Goal: Information Seeking & Learning: Check status

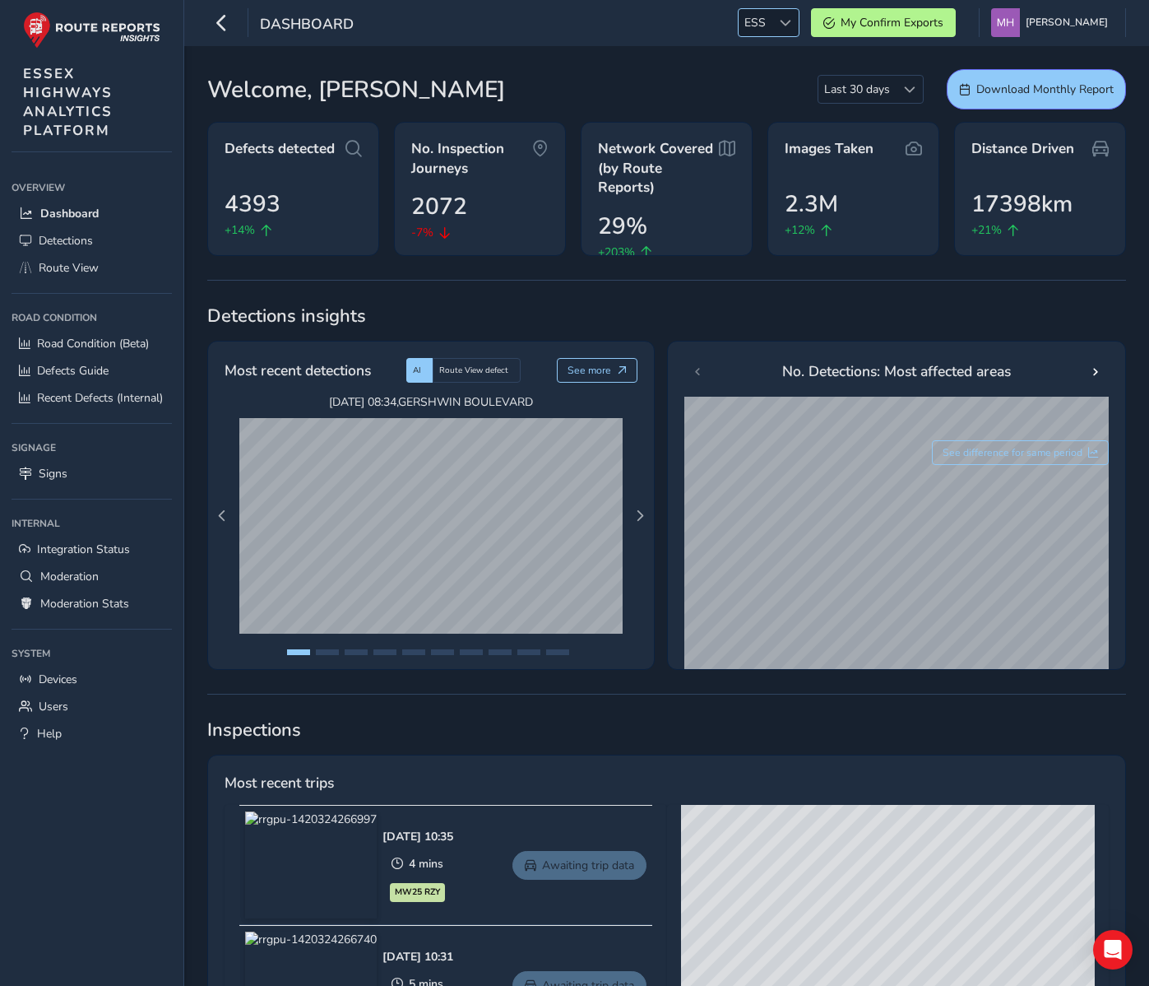
click at [792, 20] on span at bounding box center [786, 23] width 12 height 12
click at [787, 110] on li "NR" at bounding box center [809, 112] width 114 height 27
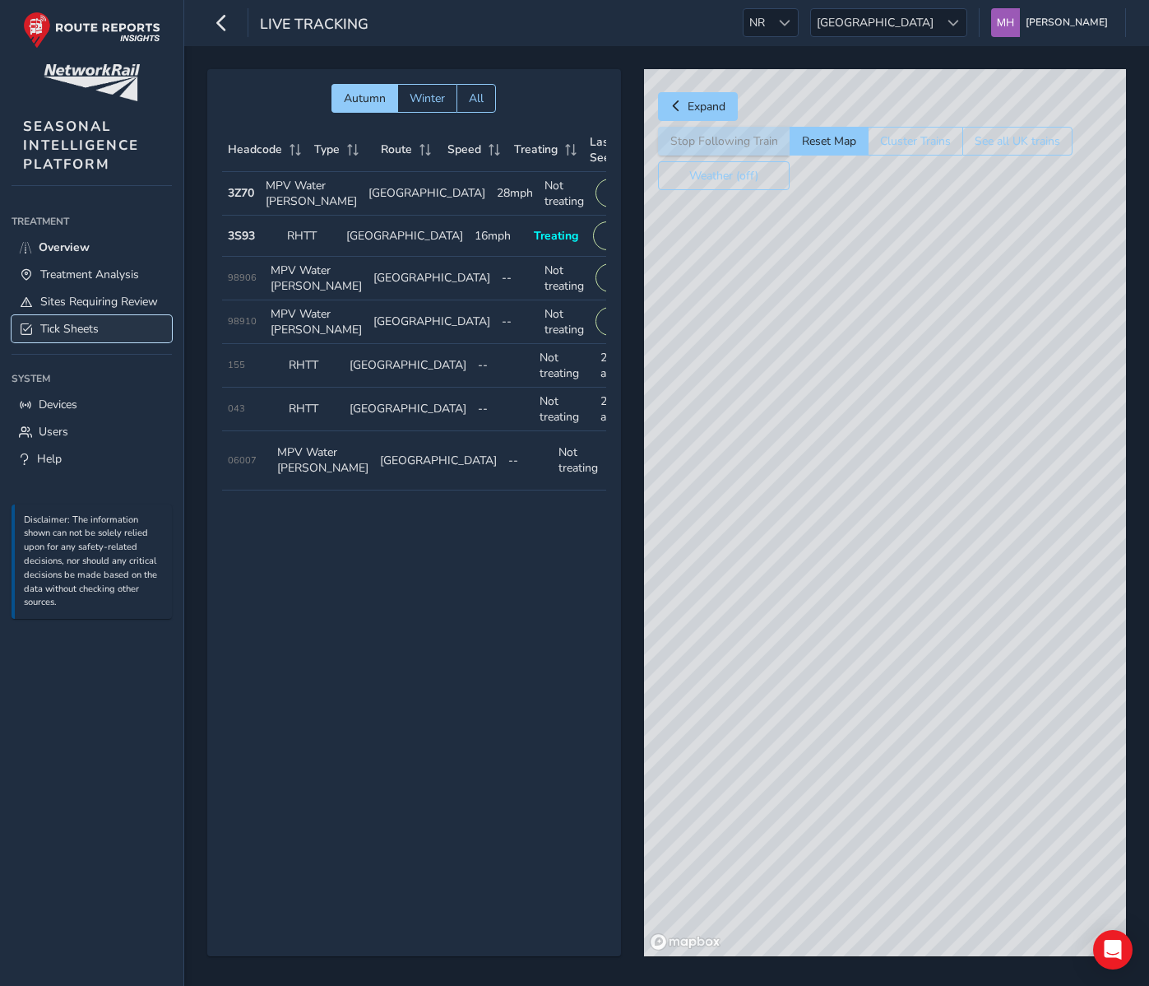
click at [98, 325] on span "Tick Sheets" at bounding box center [69, 329] width 58 height 16
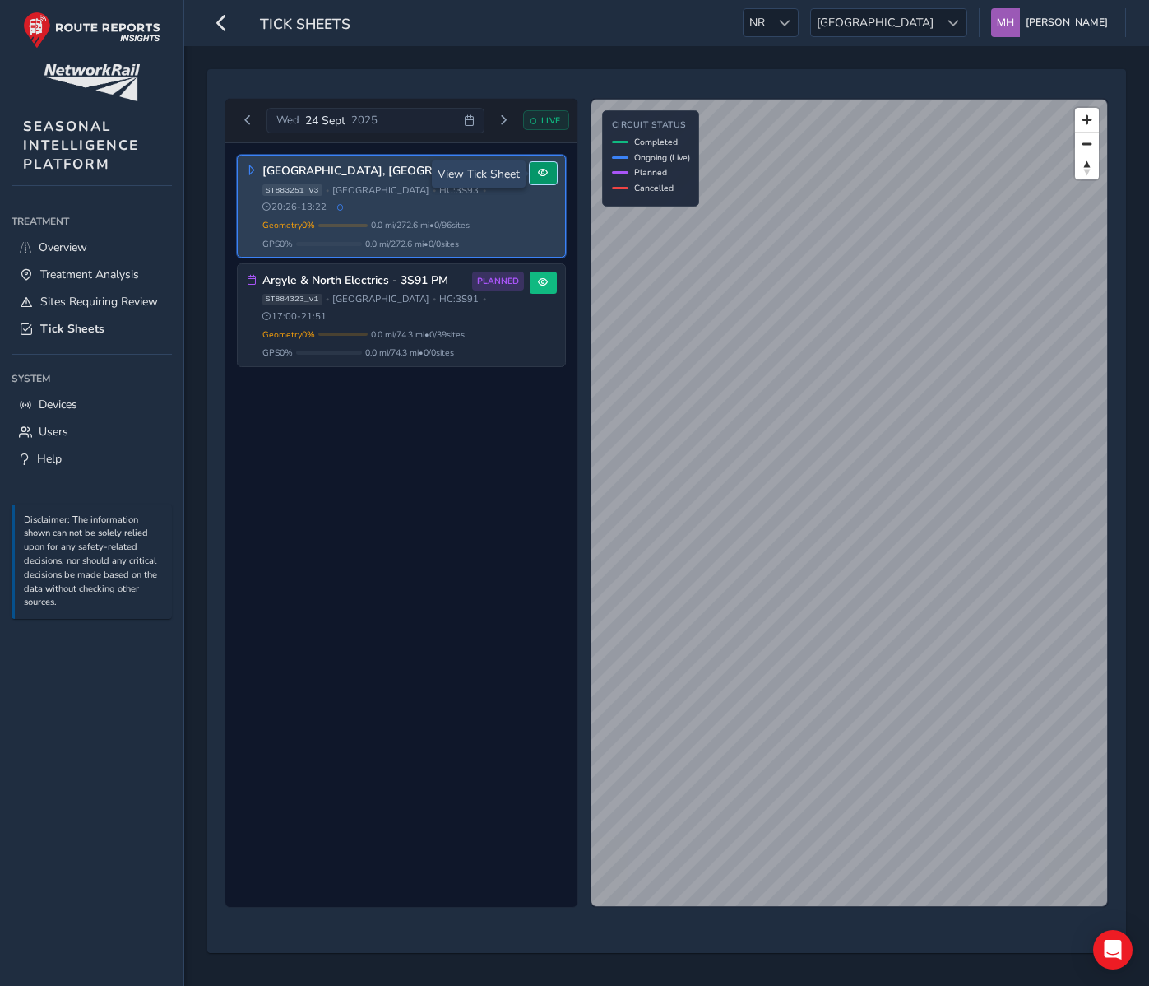
click at [545, 176] on span at bounding box center [543, 173] width 10 height 10
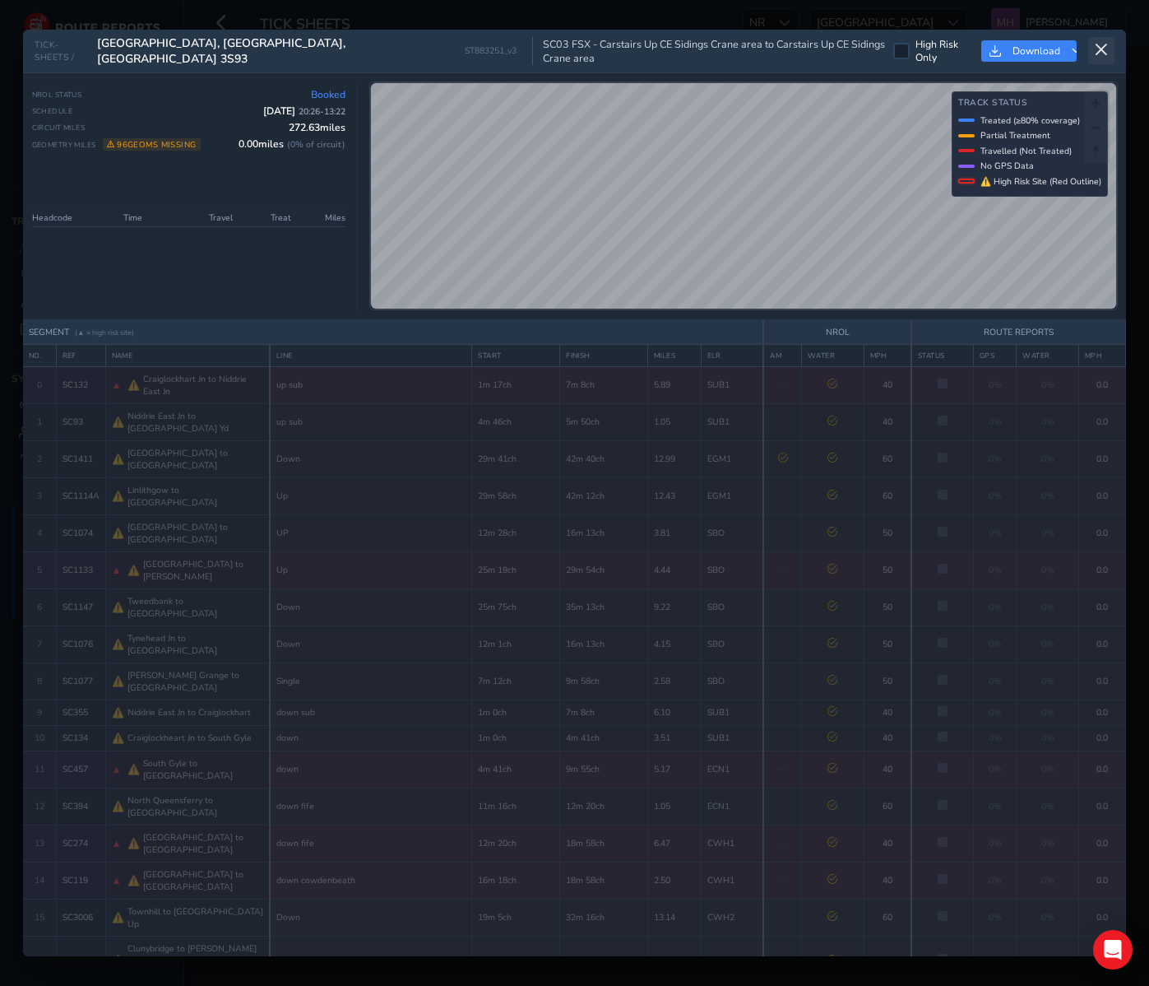
click at [1103, 51] on icon at bounding box center [1101, 50] width 15 height 15
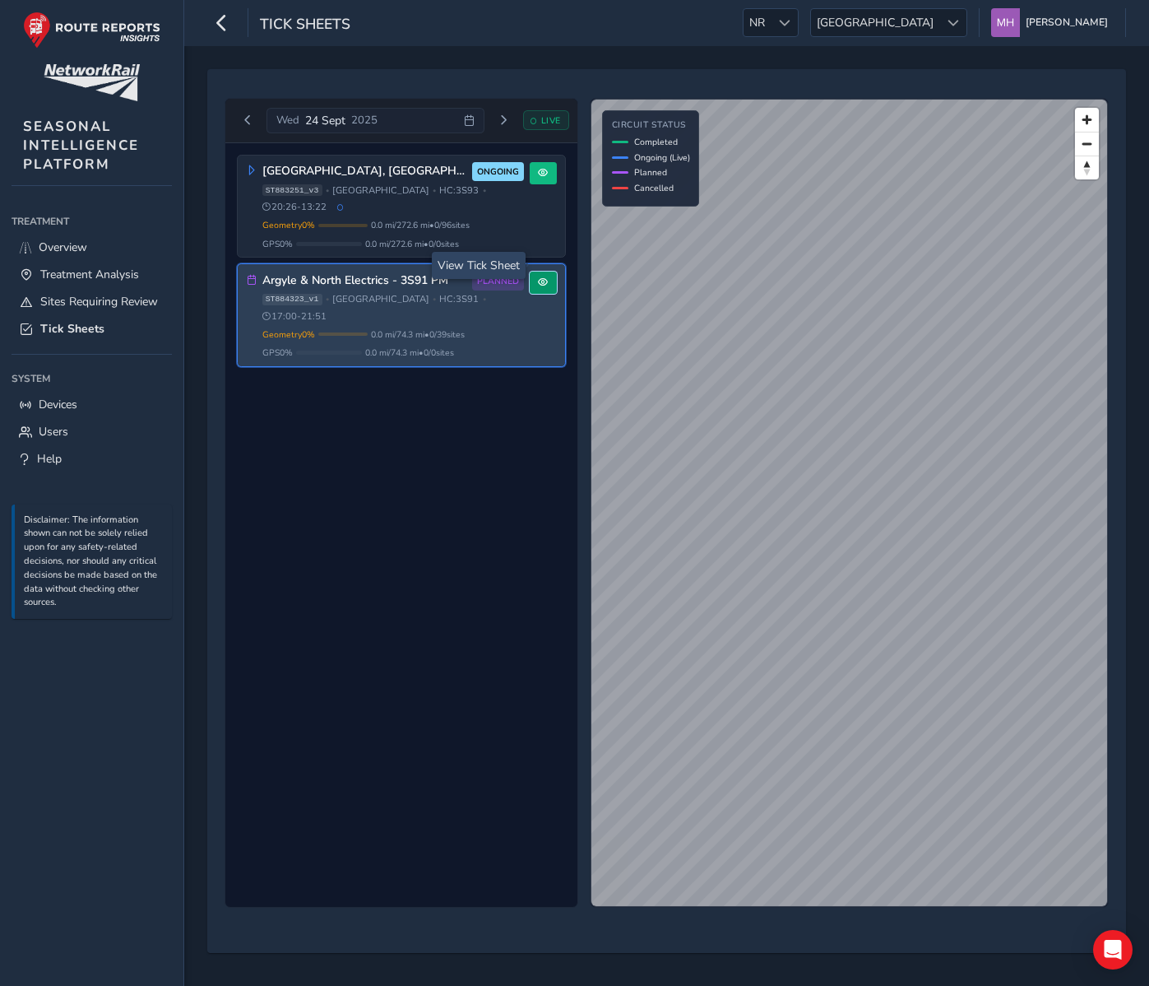
click at [556, 272] on button at bounding box center [543, 283] width 27 height 22
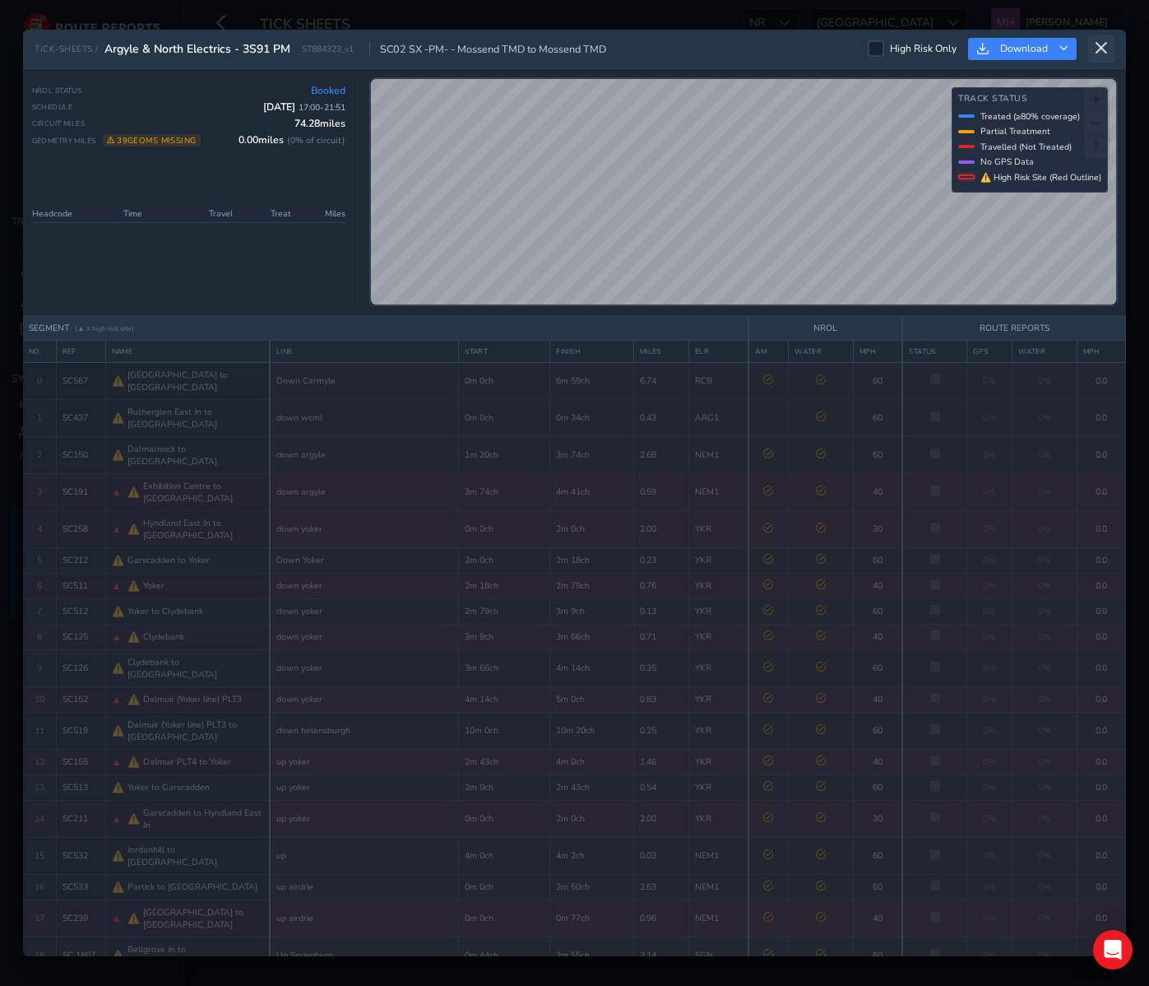
click at [1103, 43] on icon at bounding box center [1101, 48] width 15 height 15
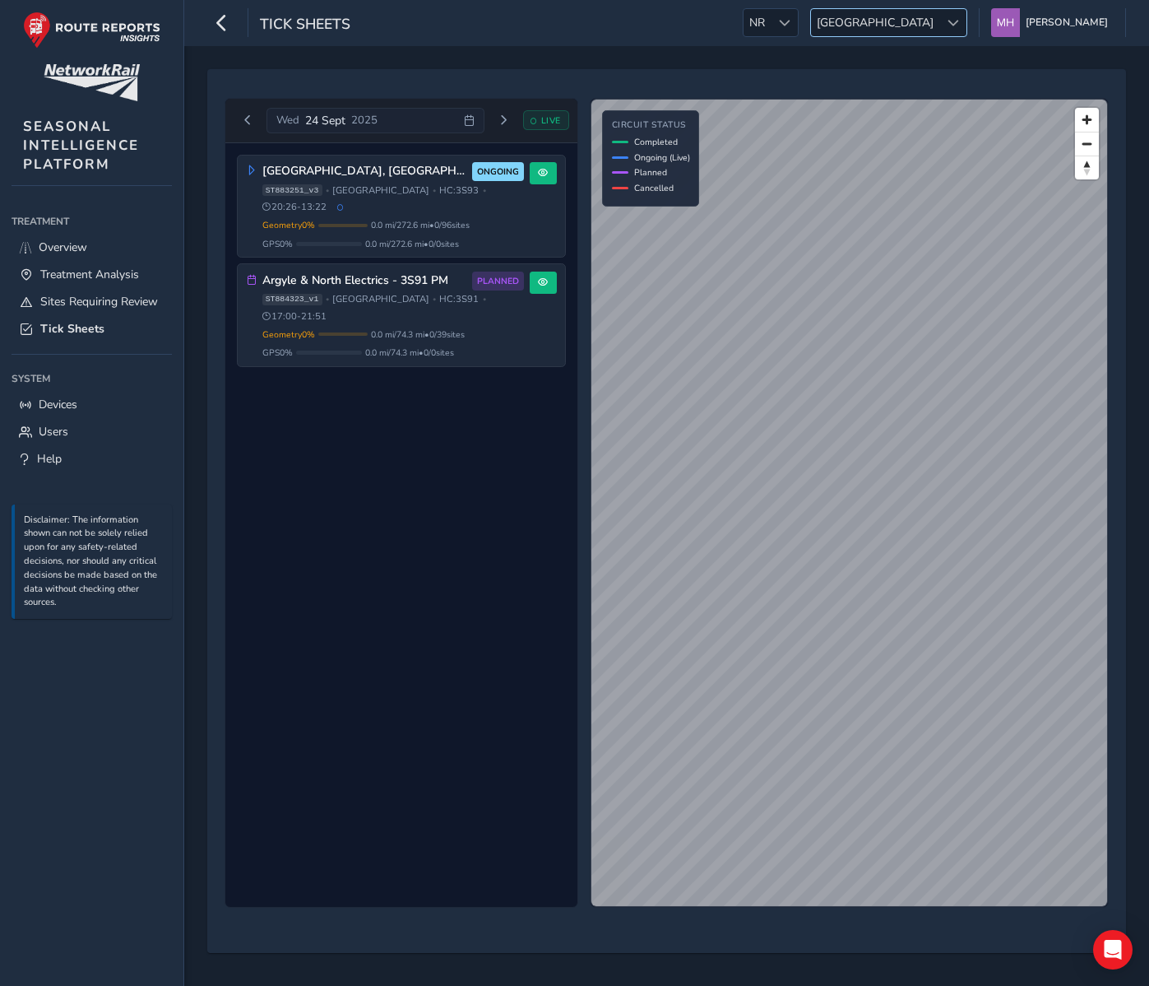
click at [940, 26] on span "[GEOGRAPHIC_DATA]" at bounding box center [875, 22] width 128 height 27
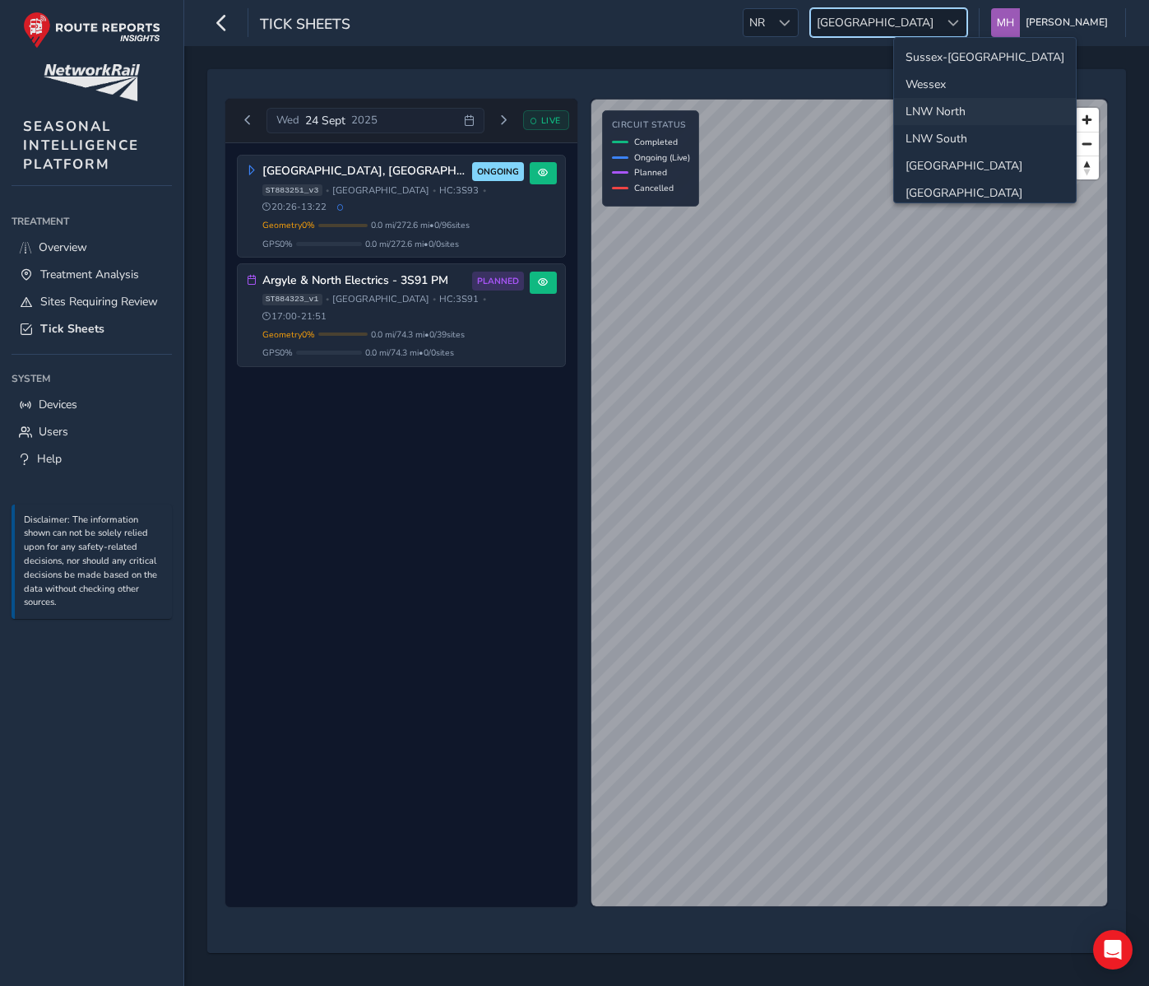
click at [940, 53] on li "Sussex-Kent" at bounding box center [985, 57] width 182 height 27
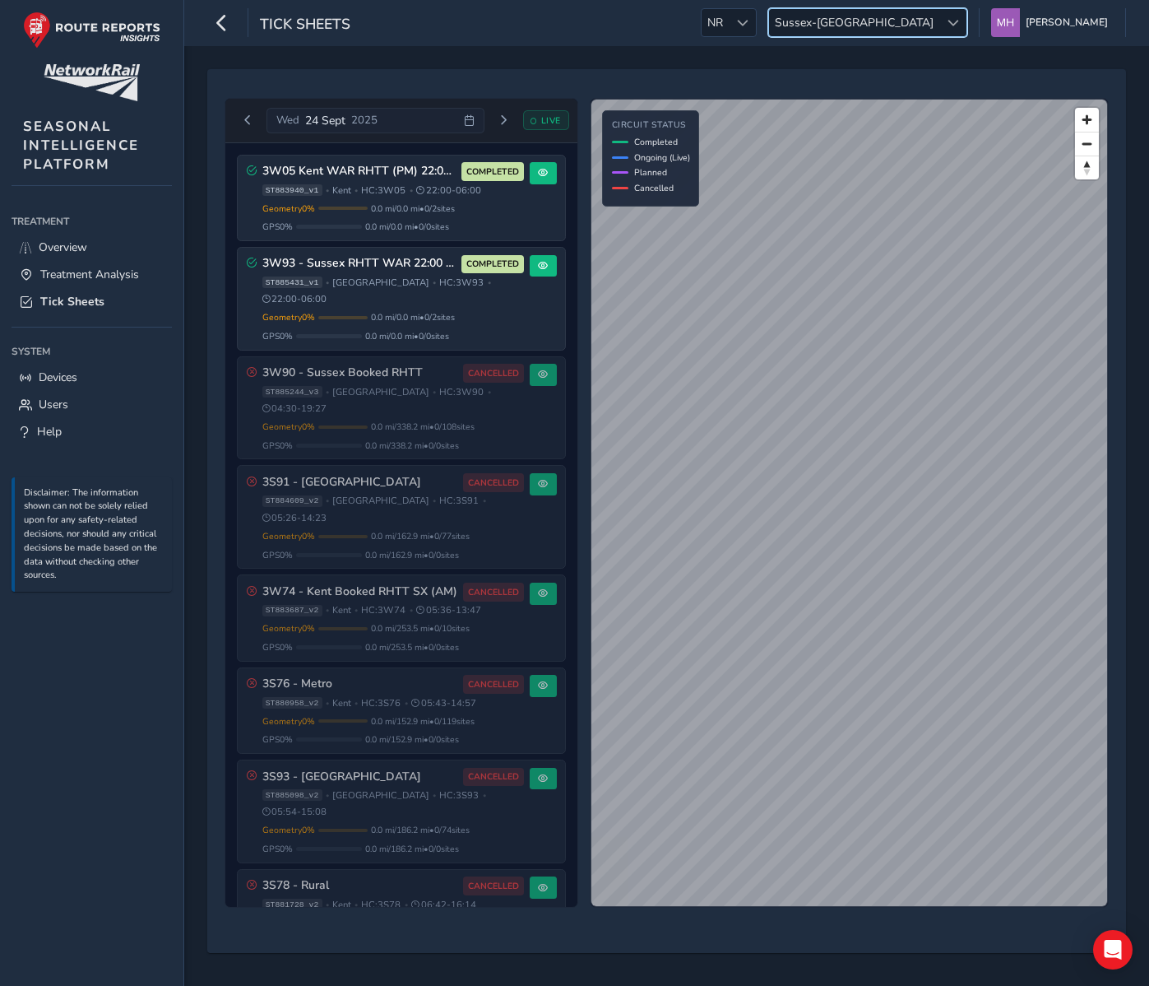
scroll to position [544, 0]
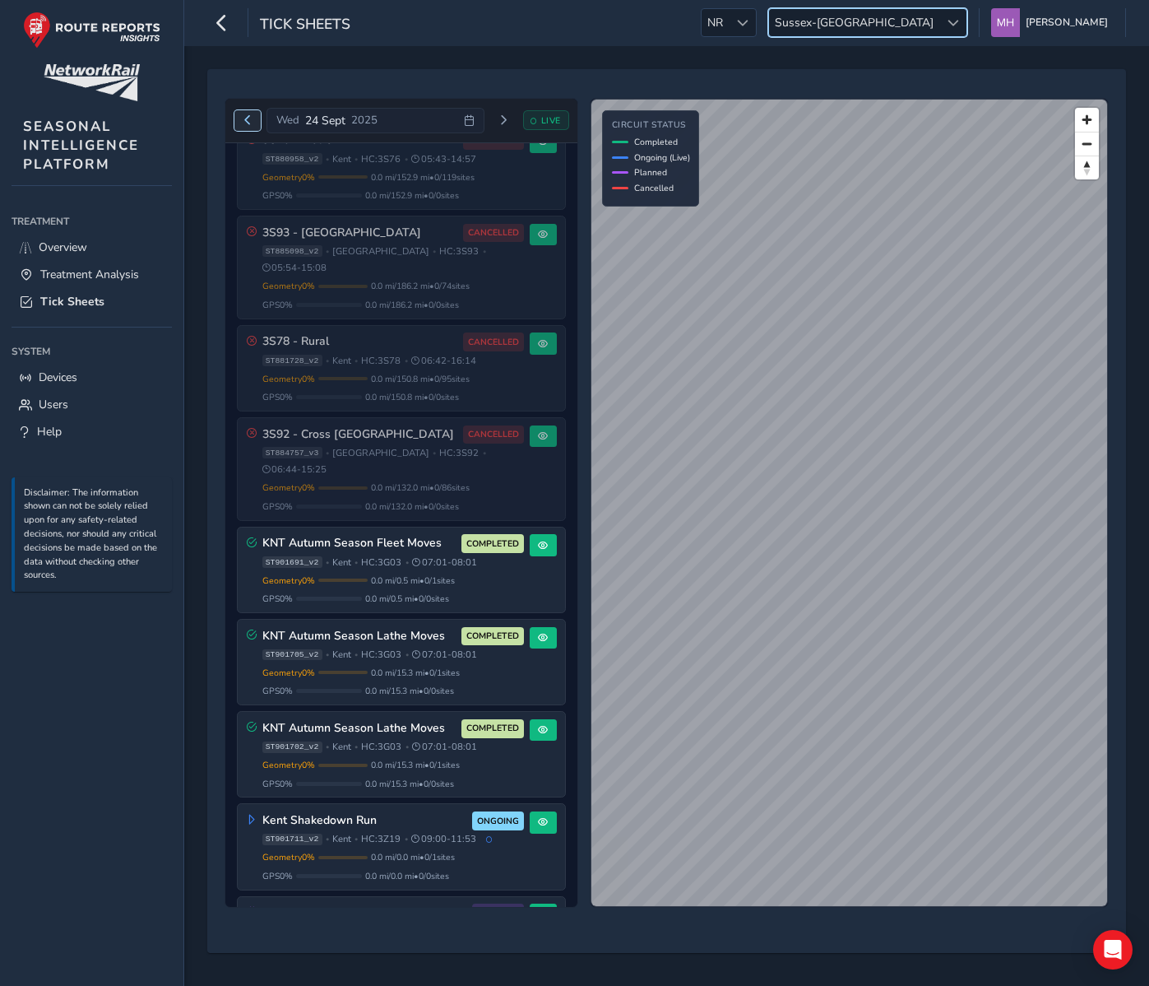
click at [253, 114] on button "Previous day" at bounding box center [247, 120] width 27 height 21
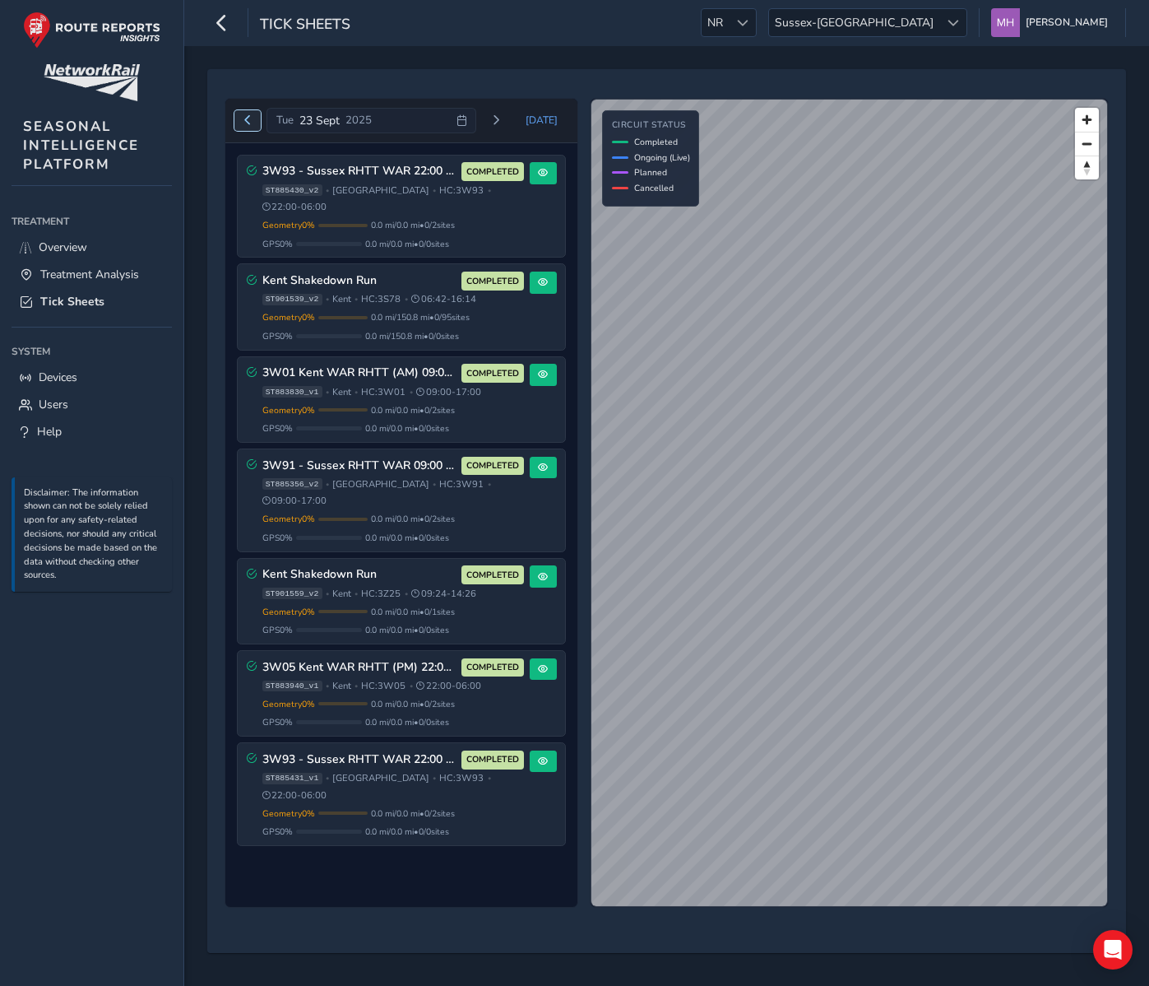
click at [248, 123] on span "Previous day" at bounding box center [248, 120] width 10 height 10
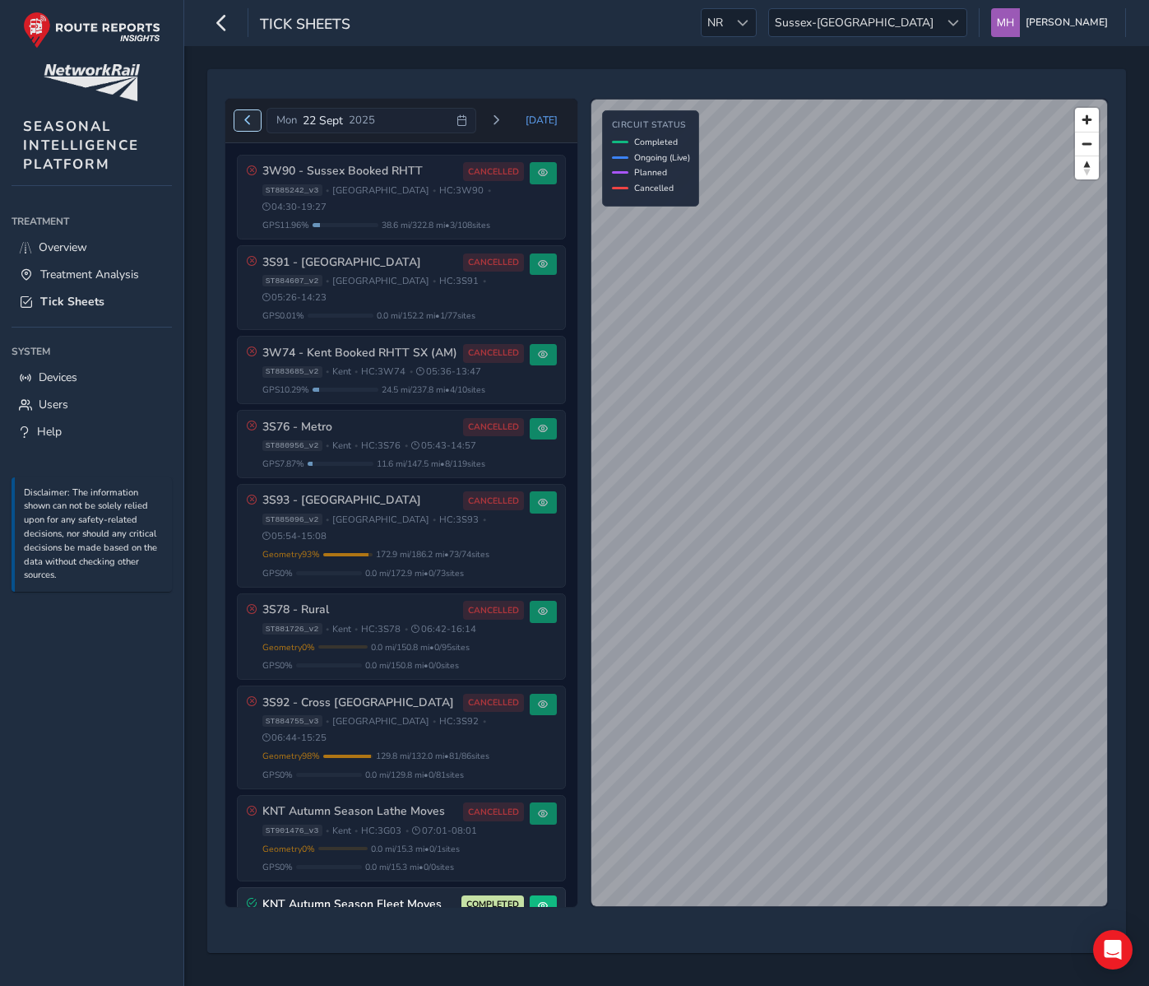
click at [248, 115] on span "Previous day" at bounding box center [248, 120] width 10 height 10
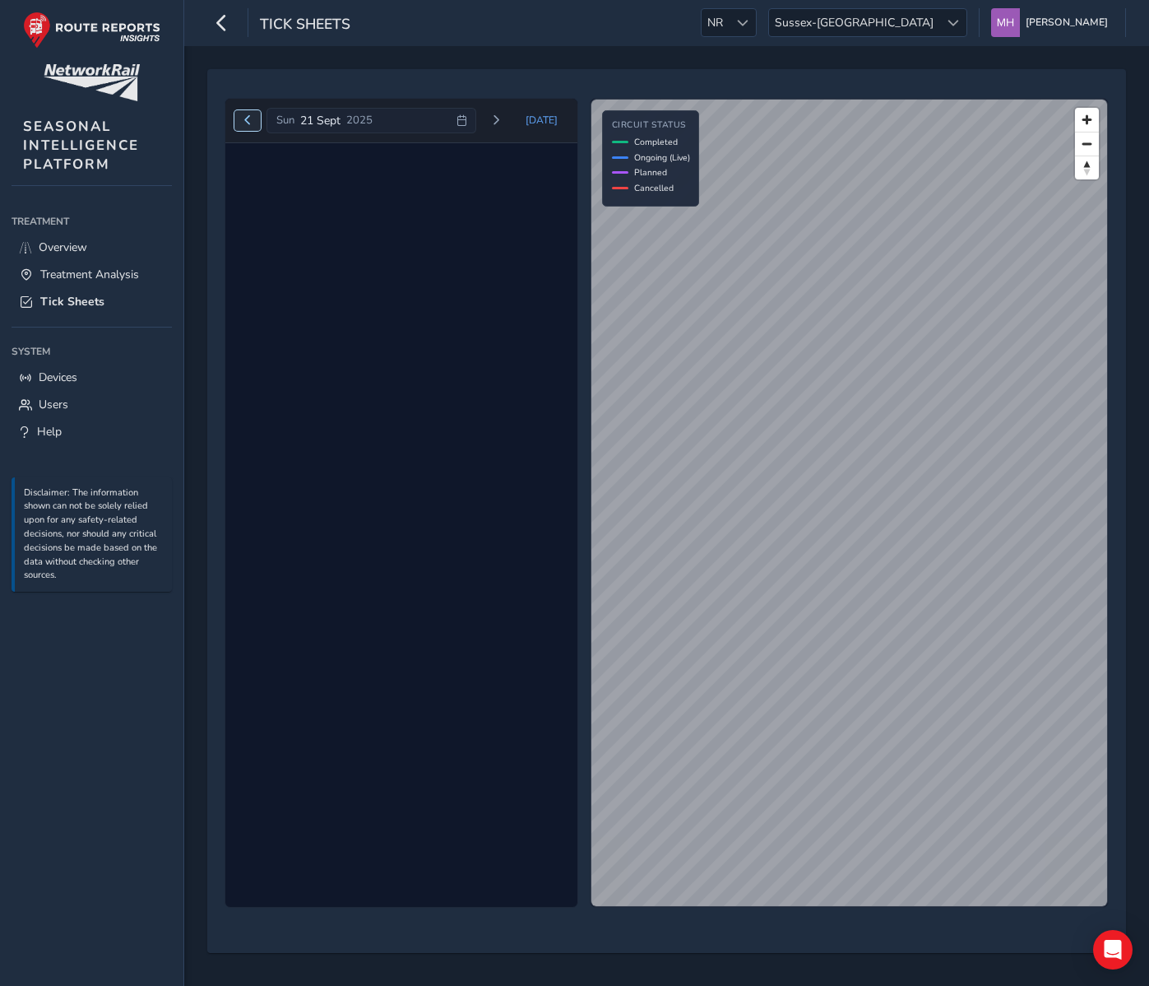
click at [248, 115] on span "Previous day" at bounding box center [248, 120] width 10 height 10
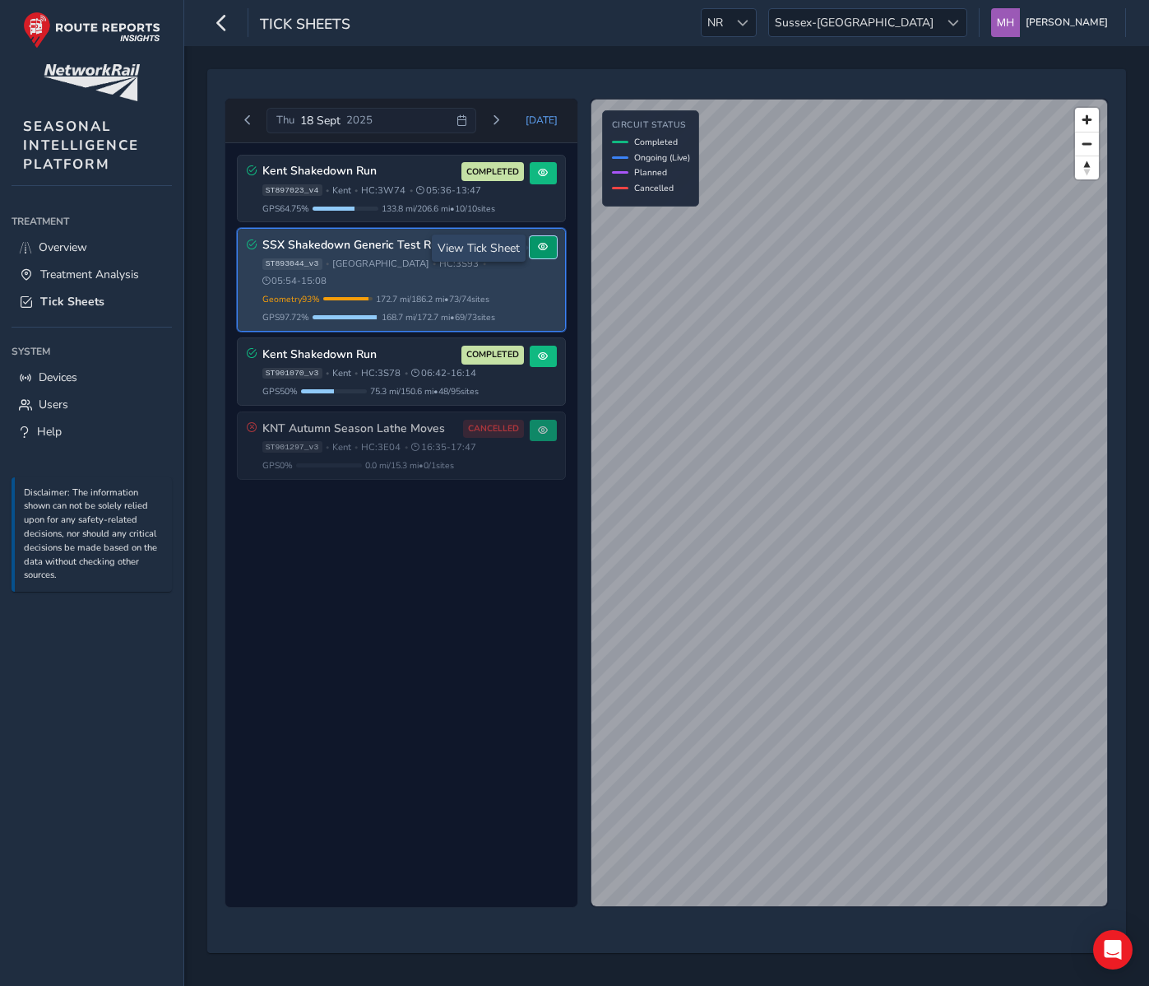
click at [546, 245] on span at bounding box center [543, 247] width 10 height 10
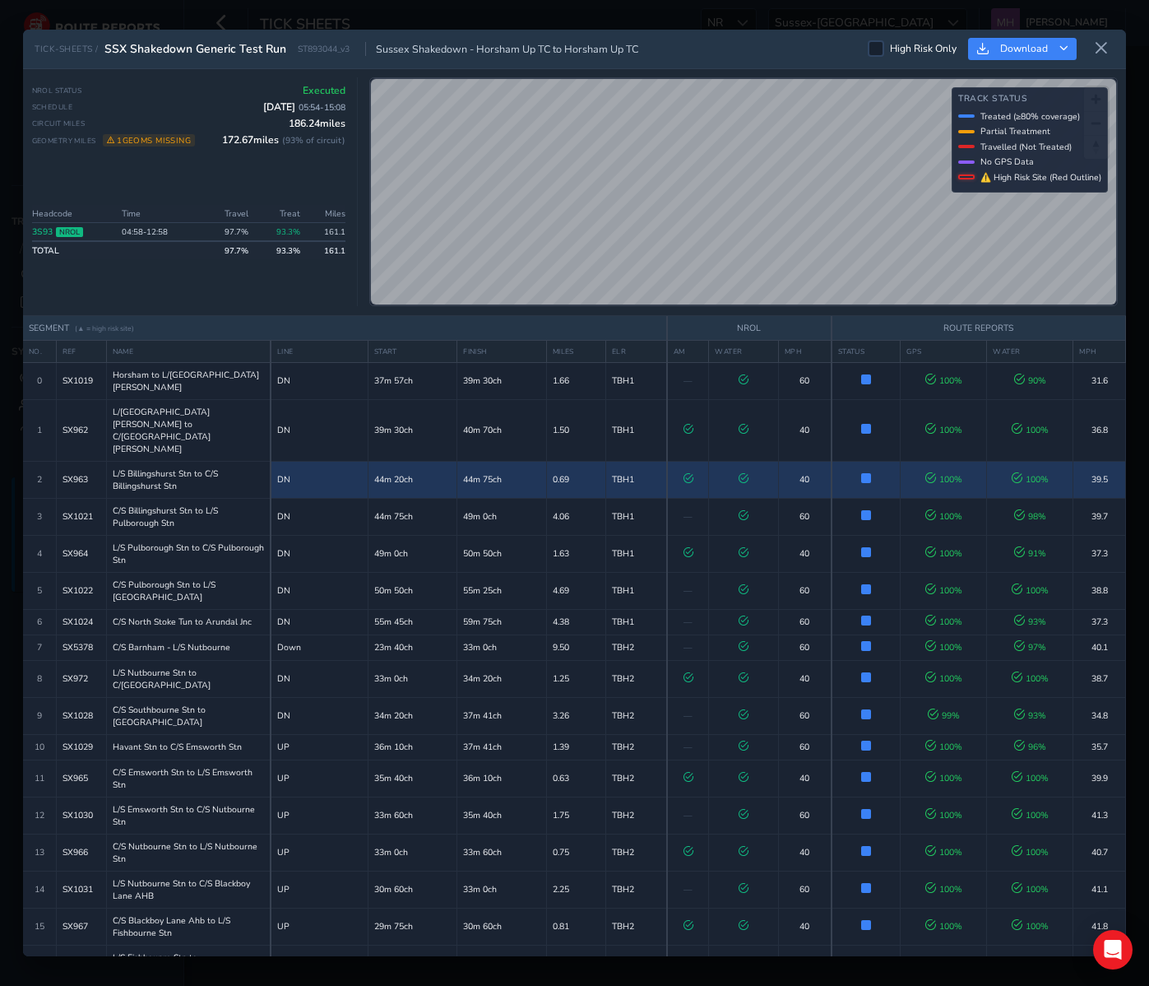
click at [600, 461] on td "0.69" at bounding box center [575, 479] width 59 height 37
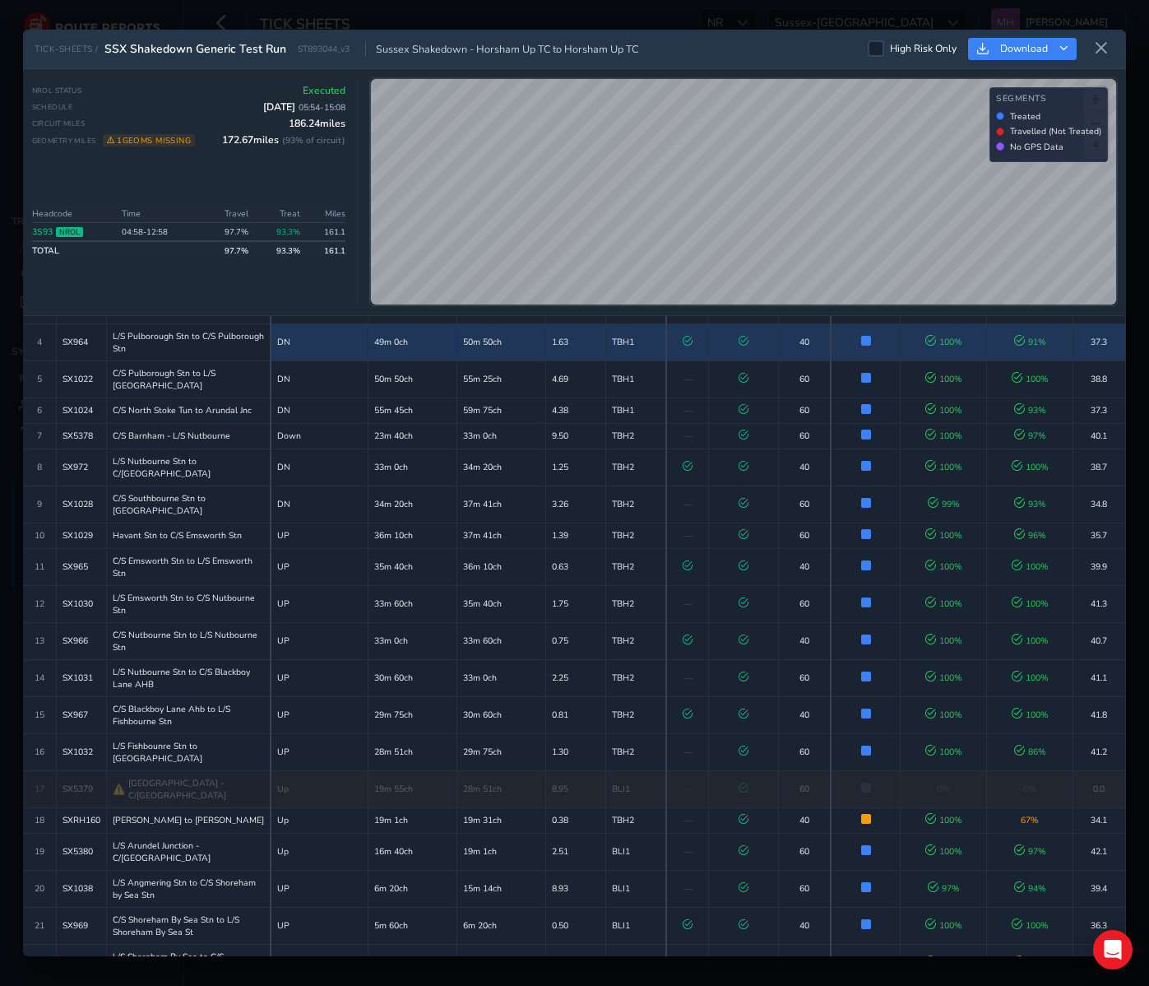
scroll to position [431, 0]
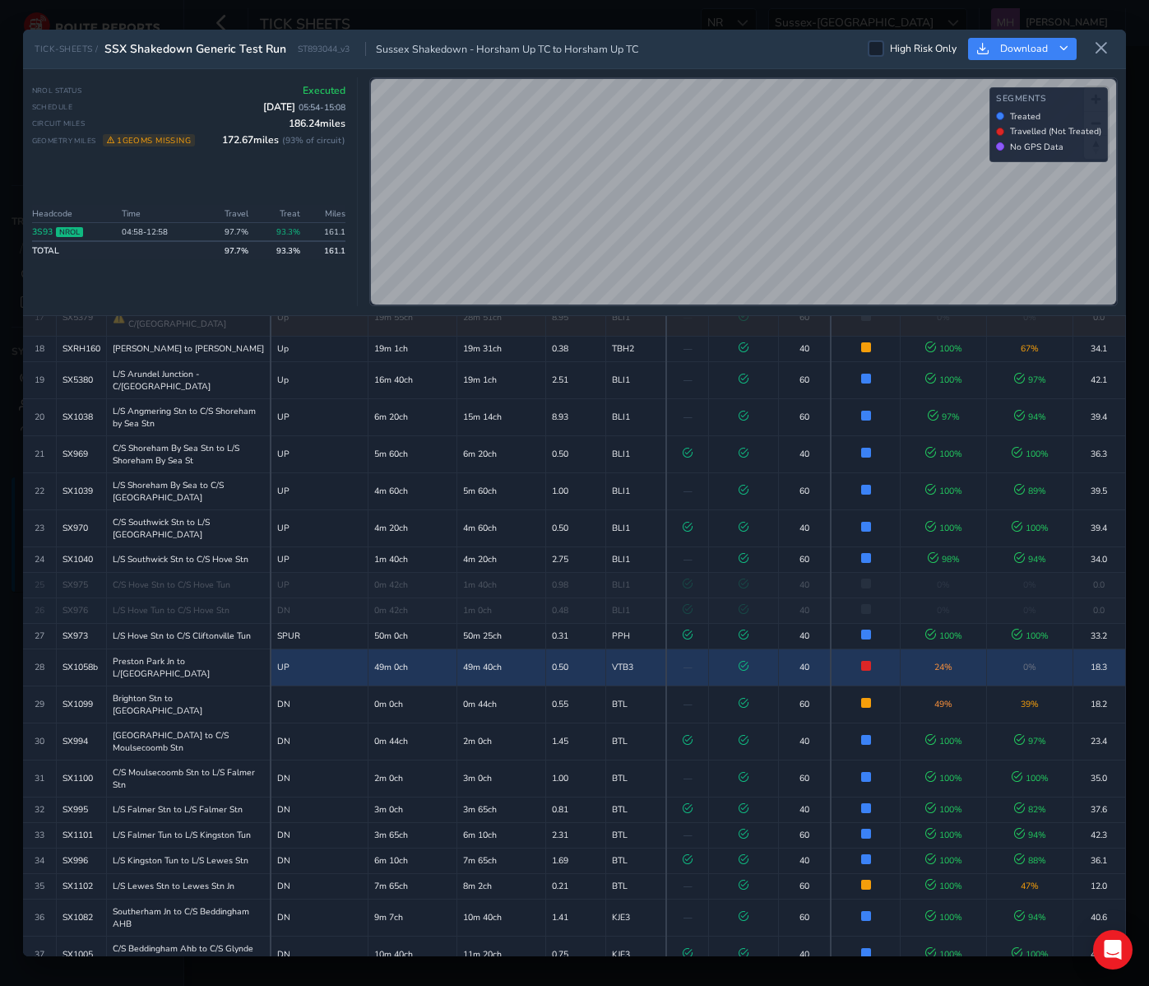
click at [570, 648] on td "0.50" at bounding box center [575, 666] width 59 height 37
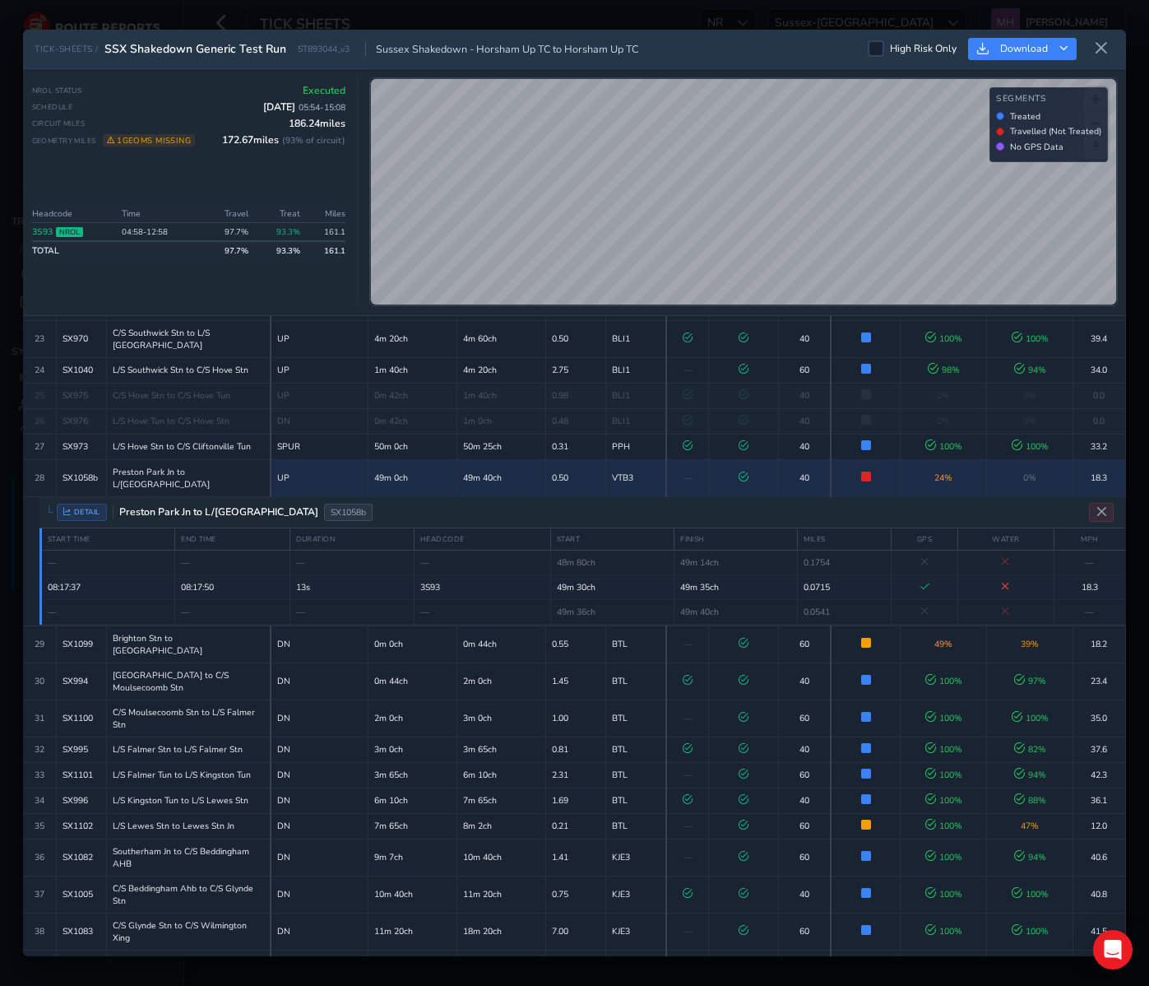
scroll to position [923, 0]
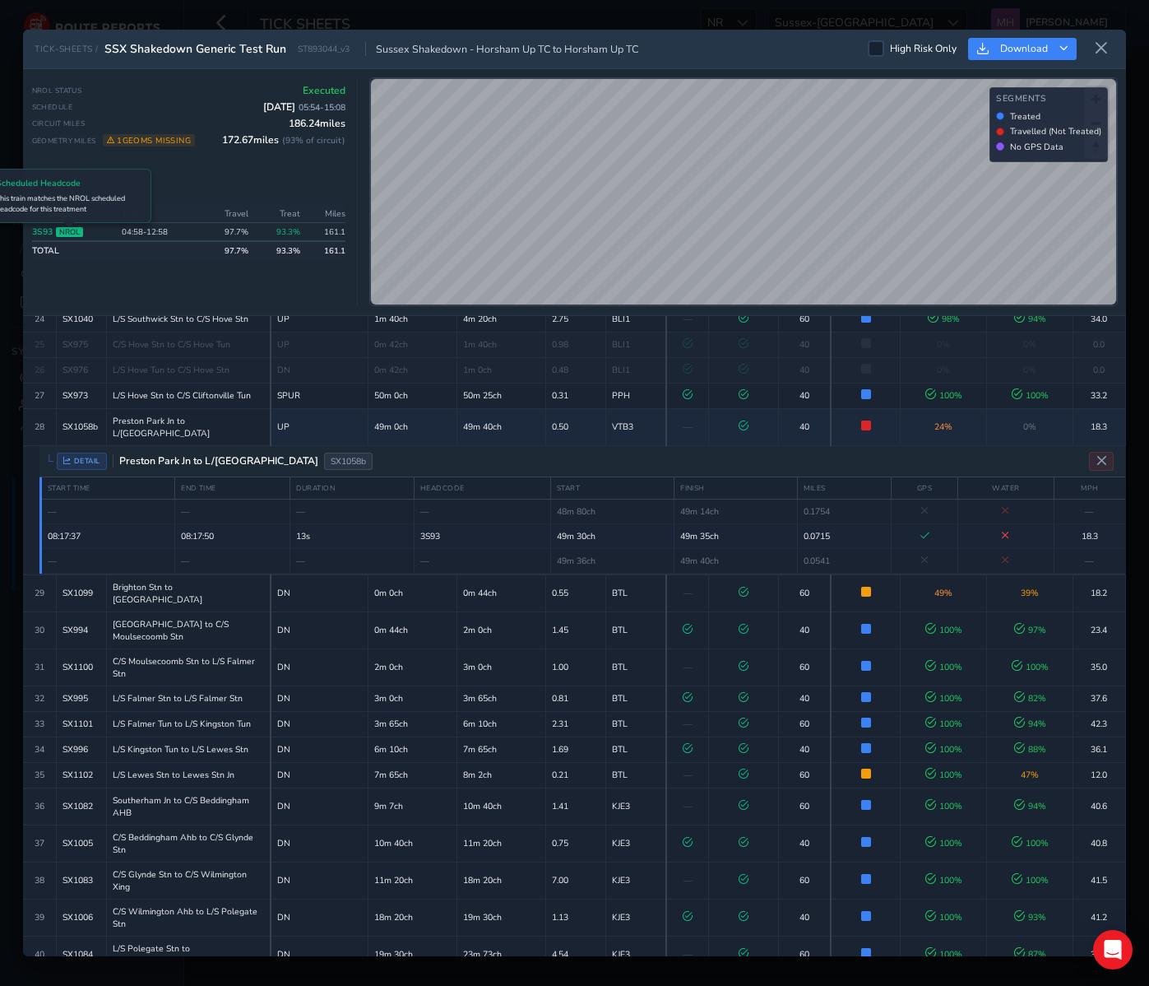
click at [70, 229] on span "NROL" at bounding box center [69, 232] width 27 height 10
click at [45, 234] on link "3S93" at bounding box center [42, 231] width 21 height 12
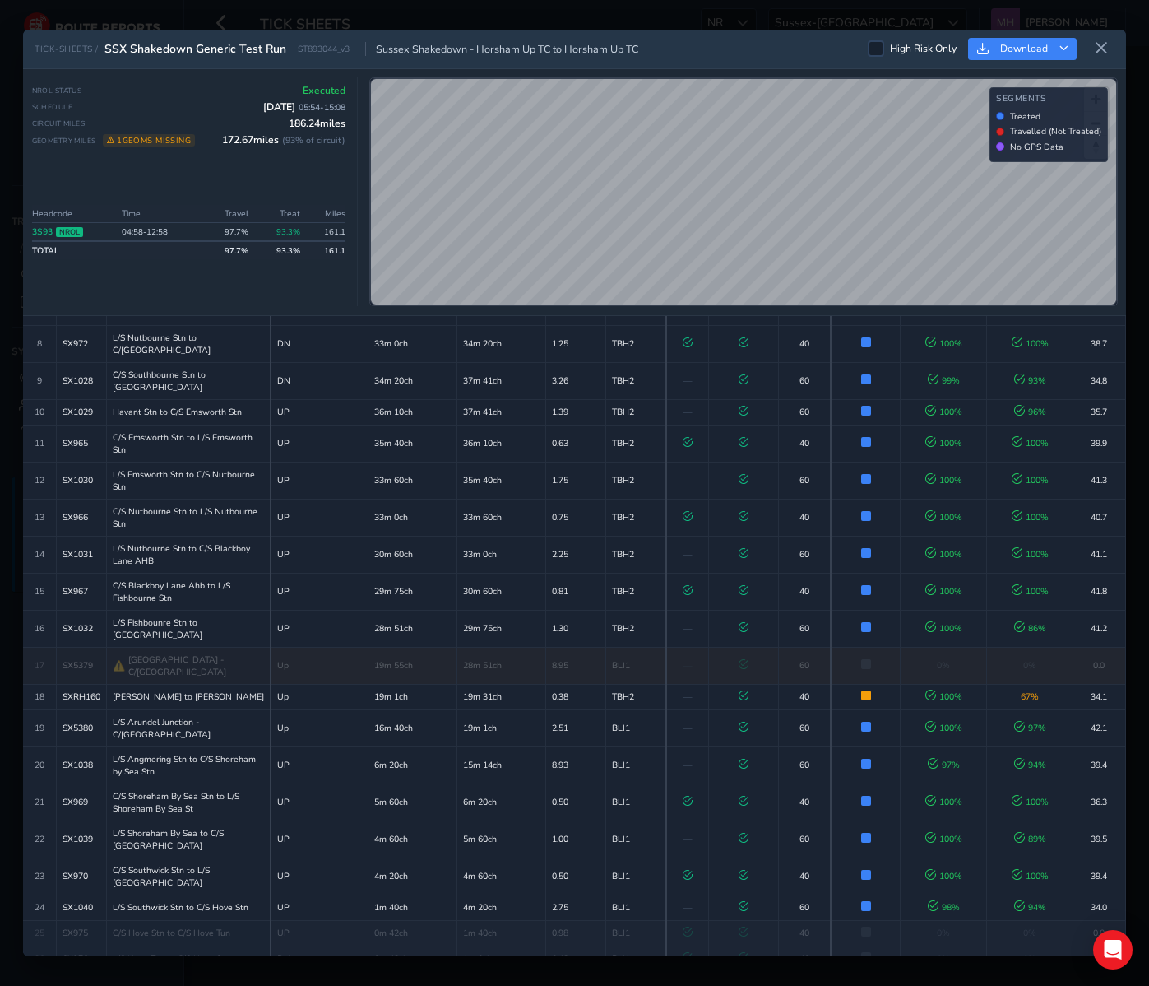
scroll to position [0, 0]
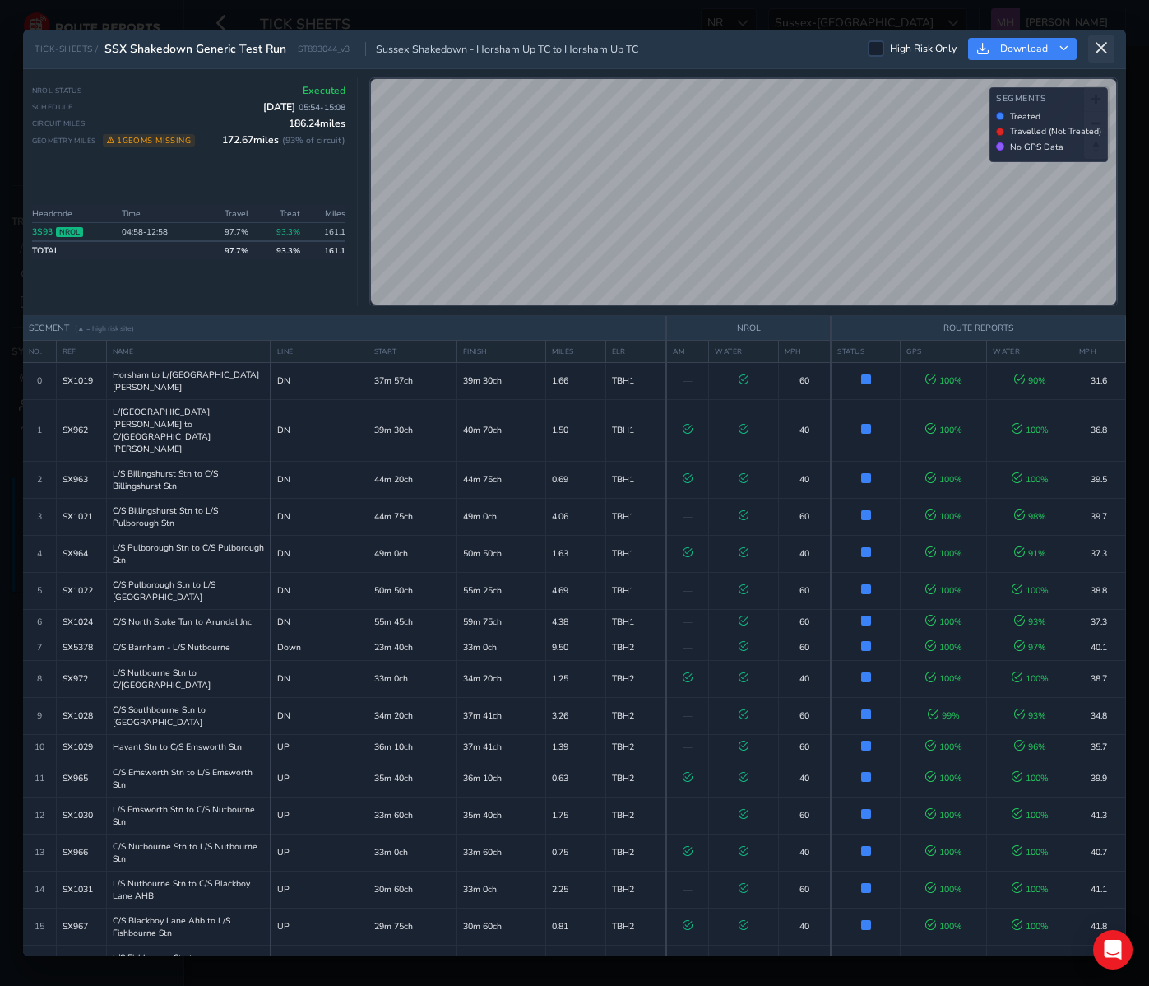
click at [1098, 49] on icon at bounding box center [1101, 48] width 15 height 15
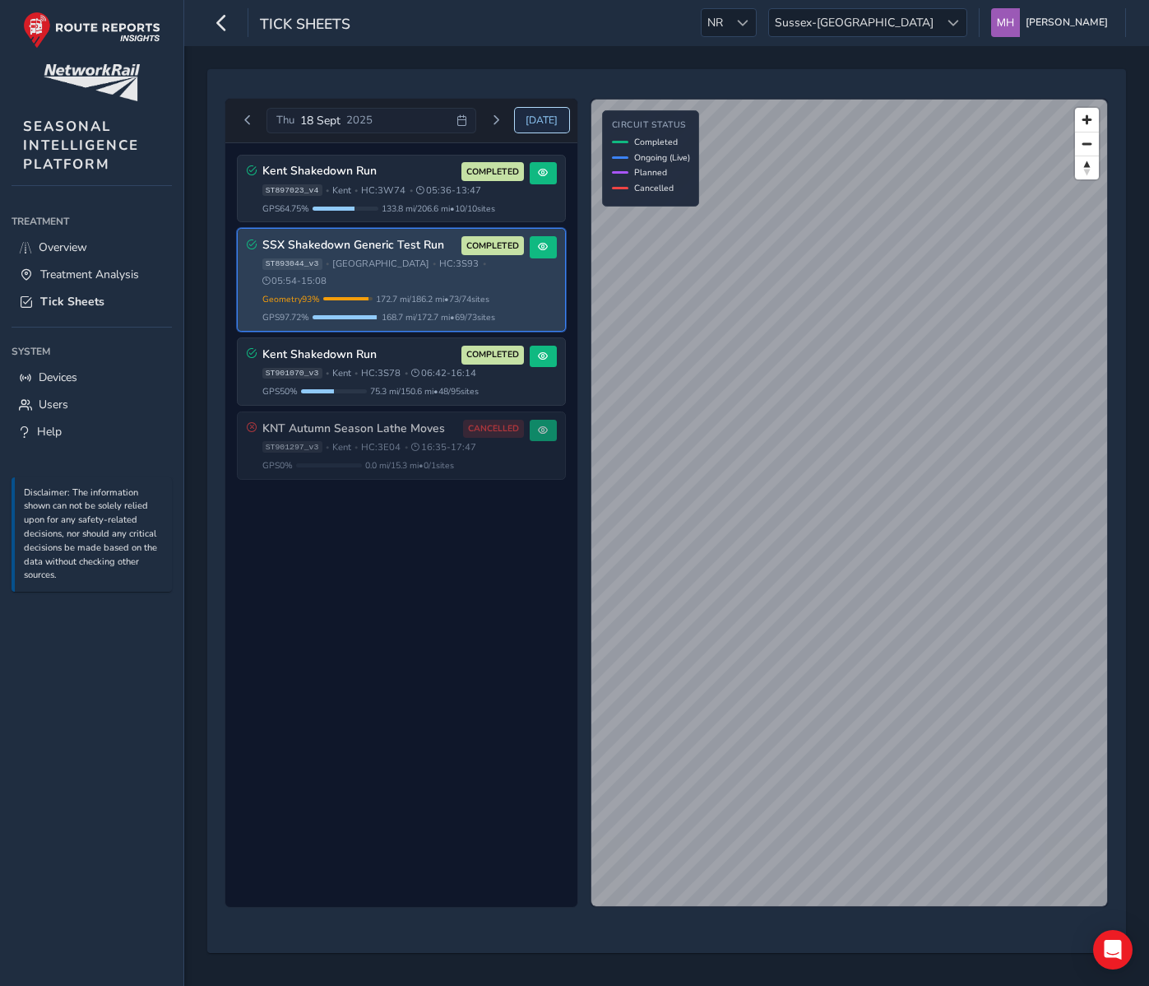
click at [543, 115] on span "Today" at bounding box center [542, 120] width 32 height 13
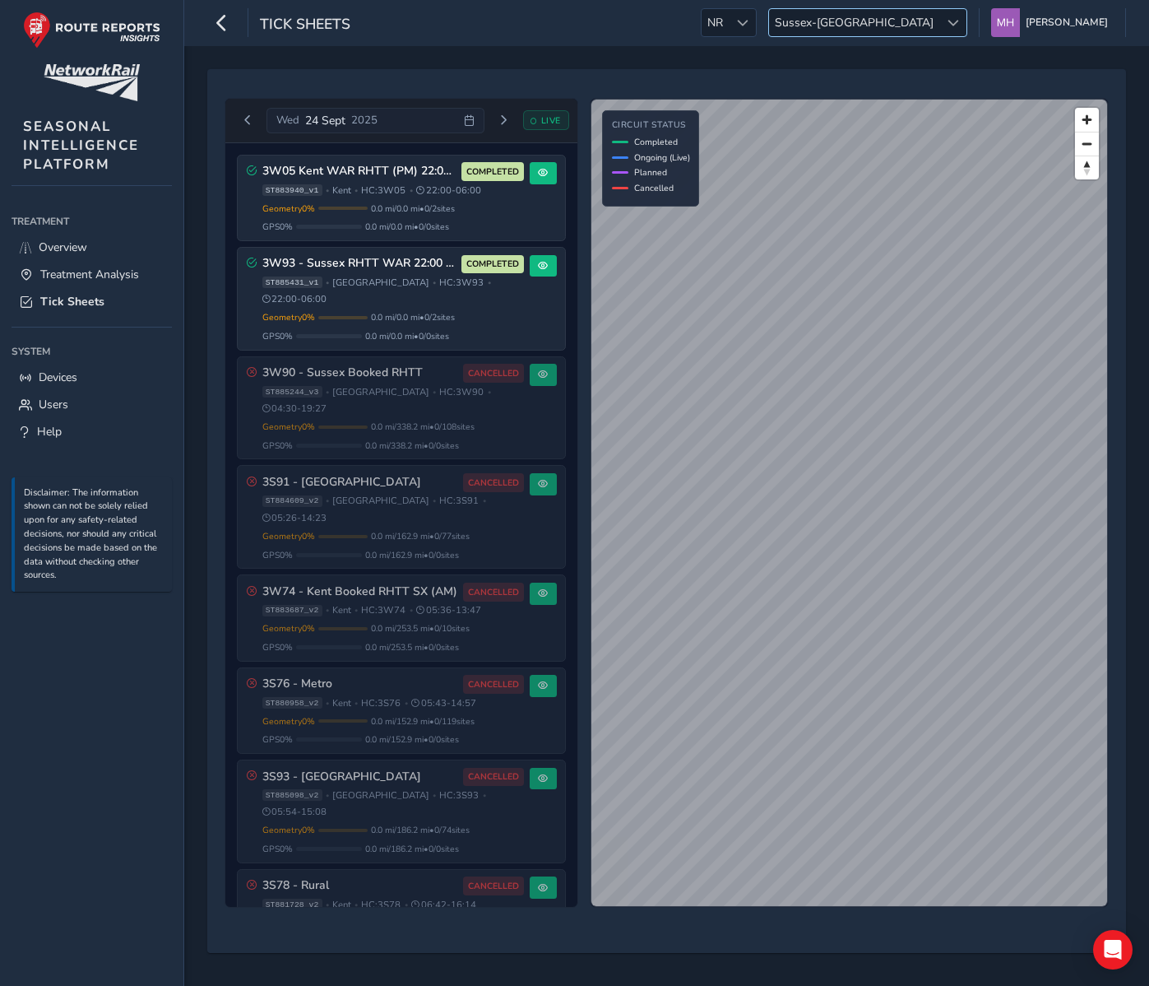
click at [884, 20] on span "Sussex-Kent" at bounding box center [854, 22] width 170 height 27
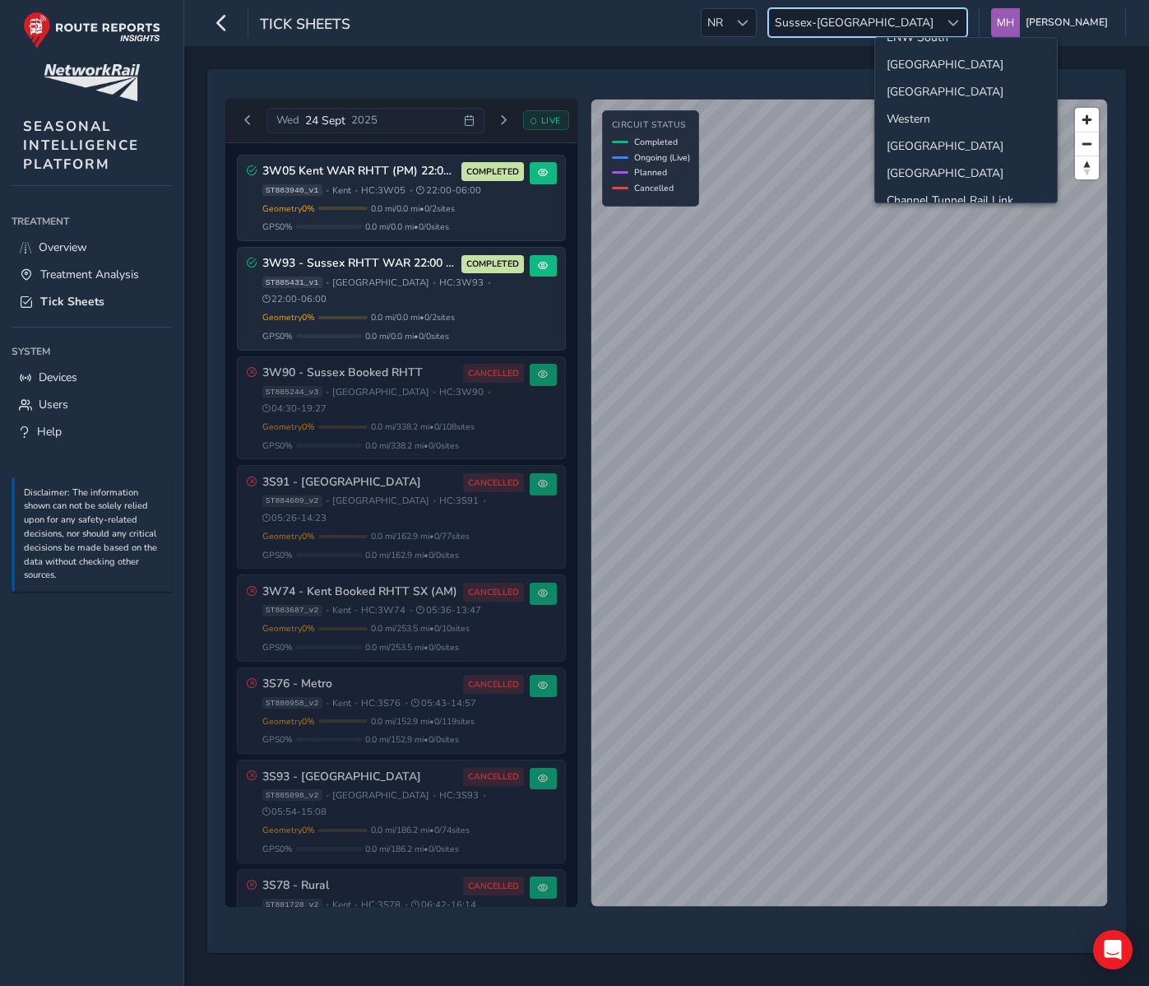
scroll to position [173, 0]
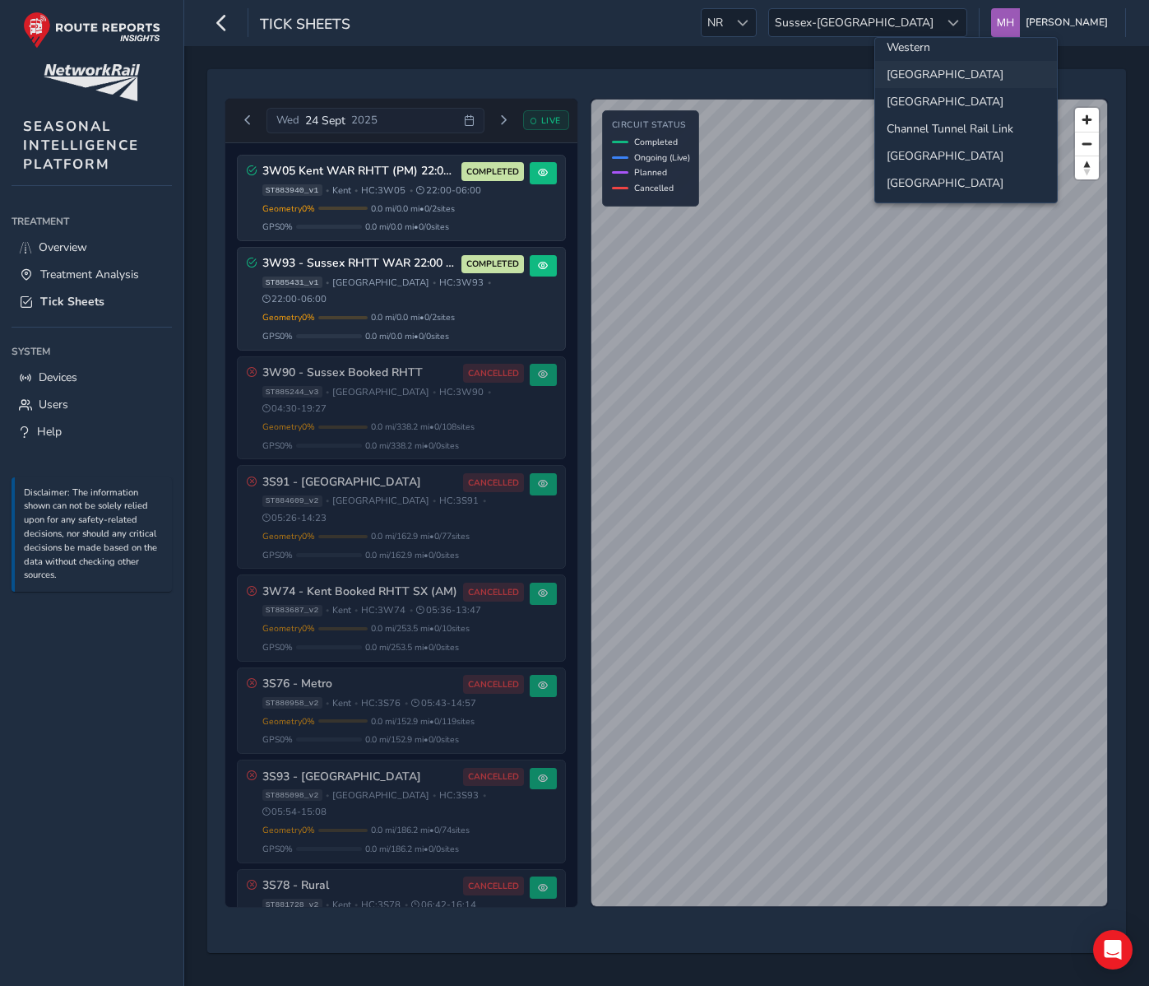
click at [899, 81] on li "[GEOGRAPHIC_DATA]" at bounding box center [966, 74] width 182 height 27
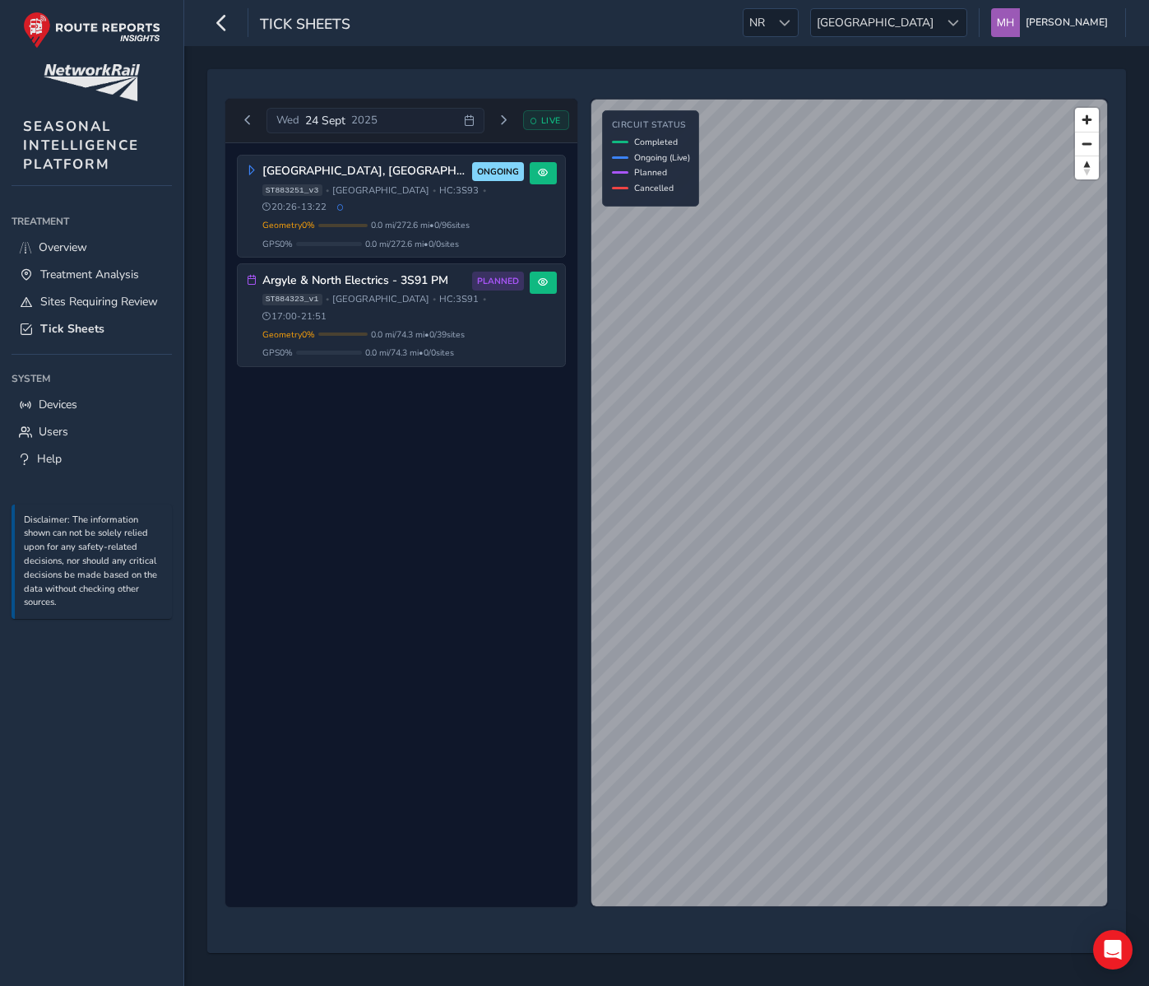
click at [387, 406] on div "Central Scotland, Fife, Borders 3S93 ONGOING ST883251_v3 • Scotland • HC: 3S93 …" at bounding box center [401, 525] width 352 height 764
click at [940, 8] on div "Scotland Scotland" at bounding box center [888, 22] width 157 height 29
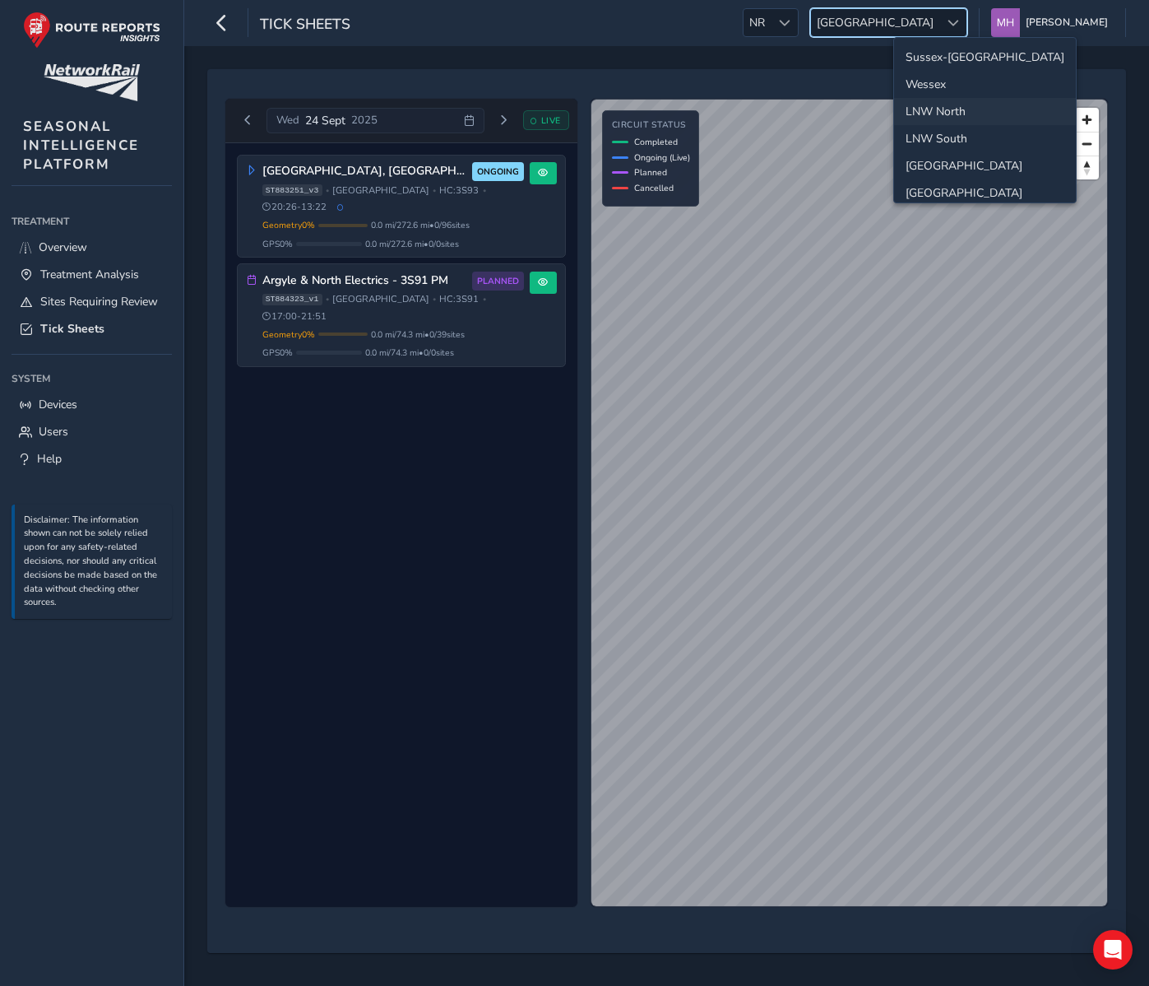
scroll to position [58, 0]
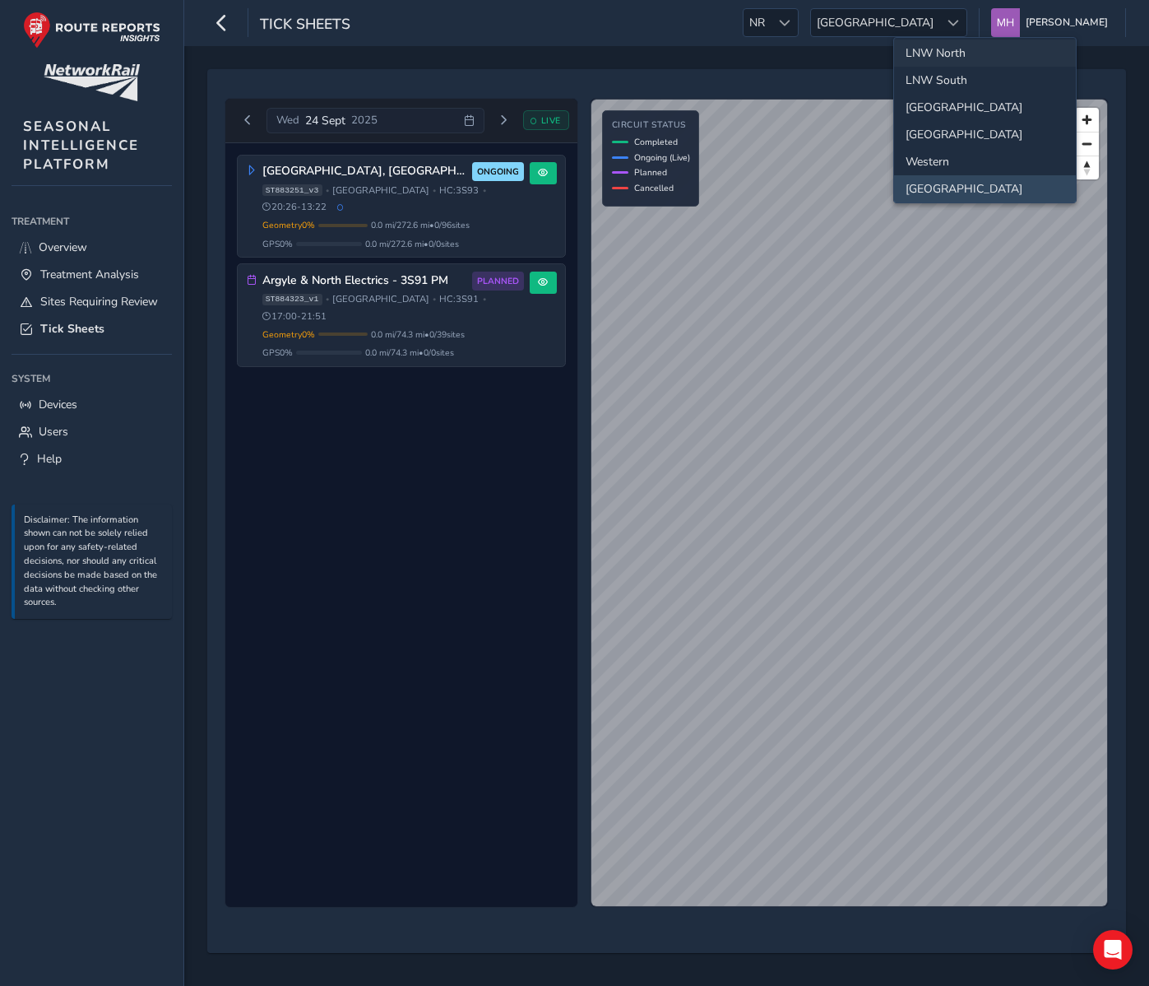
click at [930, 59] on li "LNW North" at bounding box center [985, 52] width 182 height 27
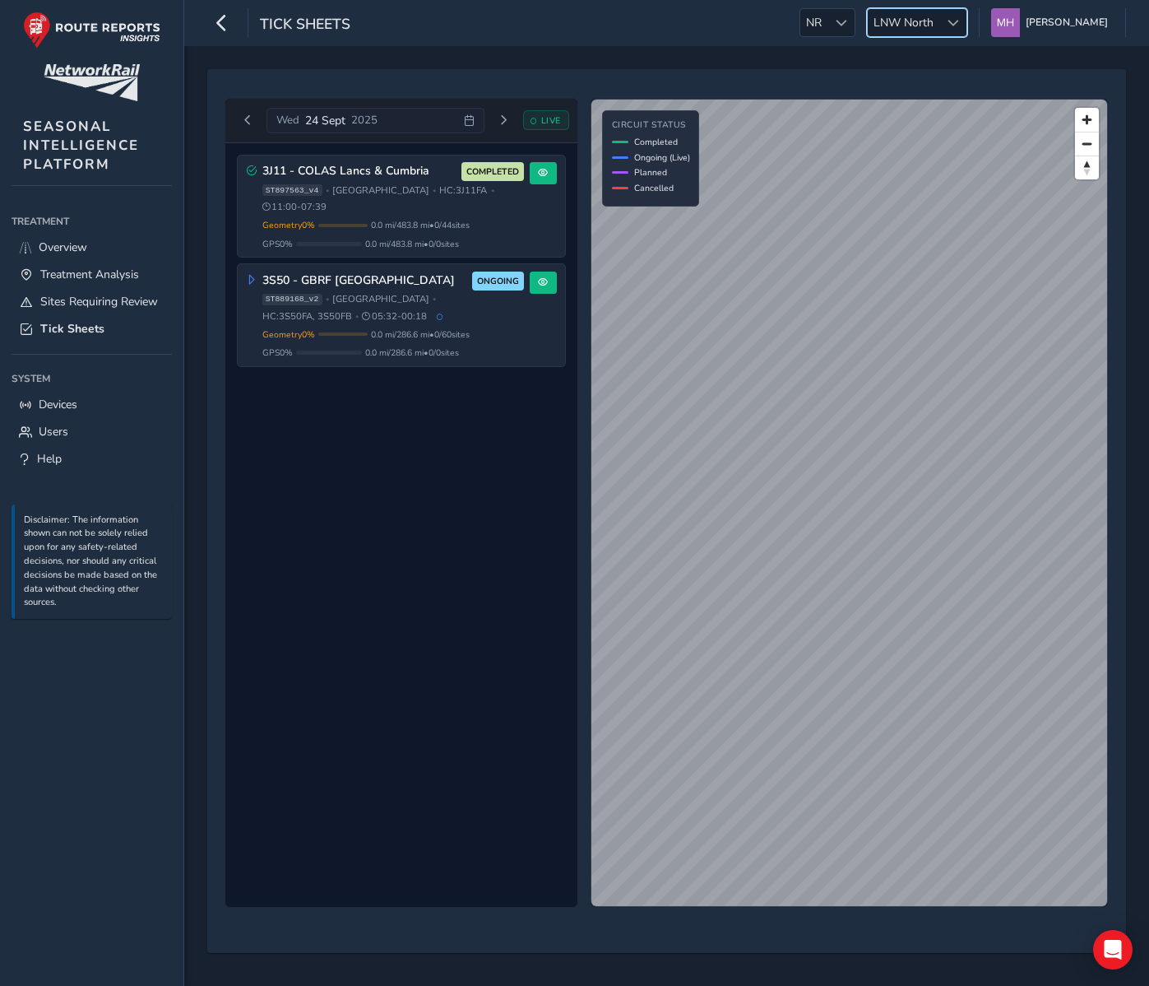
click at [954, 28] on div at bounding box center [953, 22] width 27 height 27
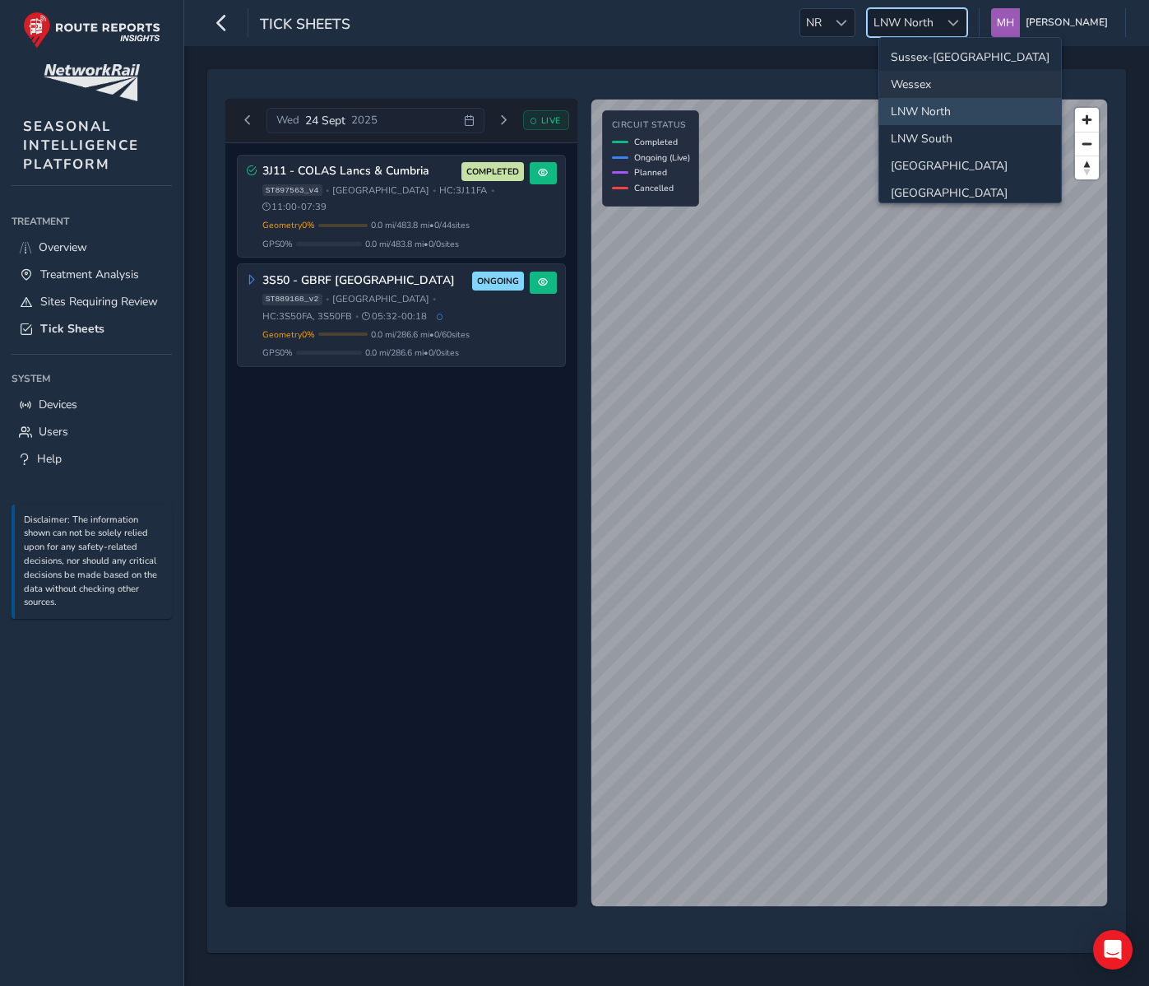
click at [938, 89] on li "Wessex" at bounding box center [971, 84] width 182 height 27
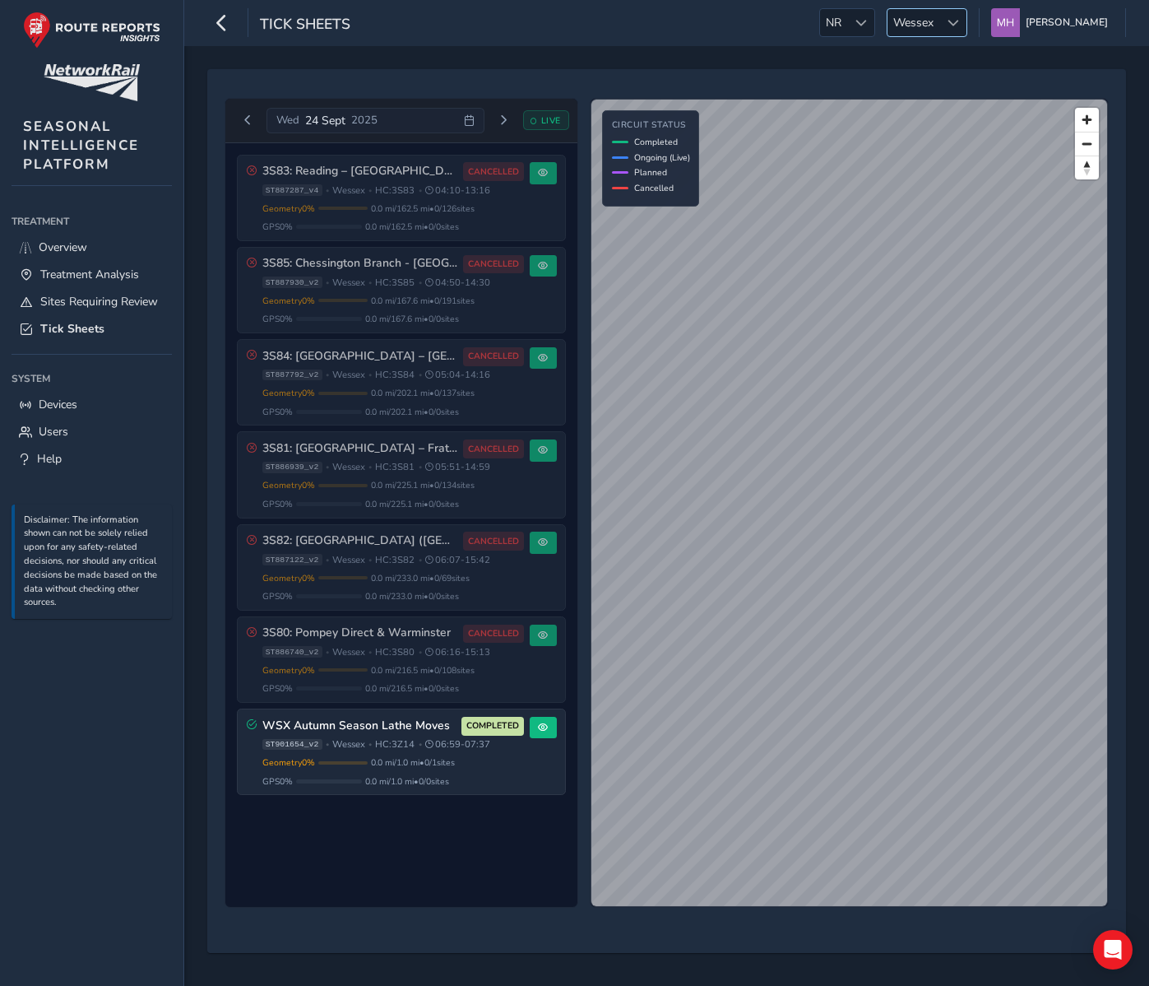
click at [925, 18] on span "Wessex" at bounding box center [914, 22] width 52 height 27
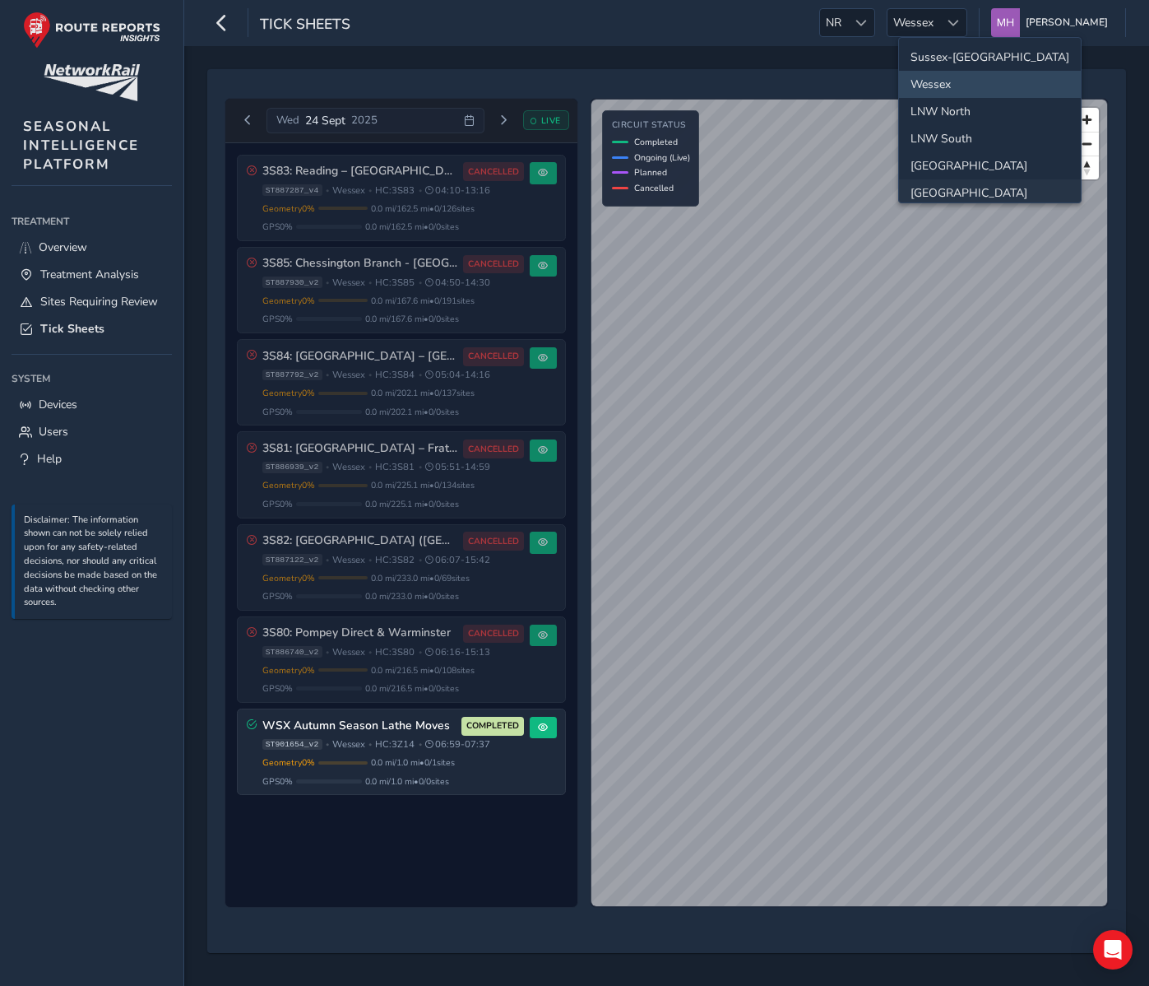
click at [931, 190] on li "Wales" at bounding box center [990, 192] width 182 height 27
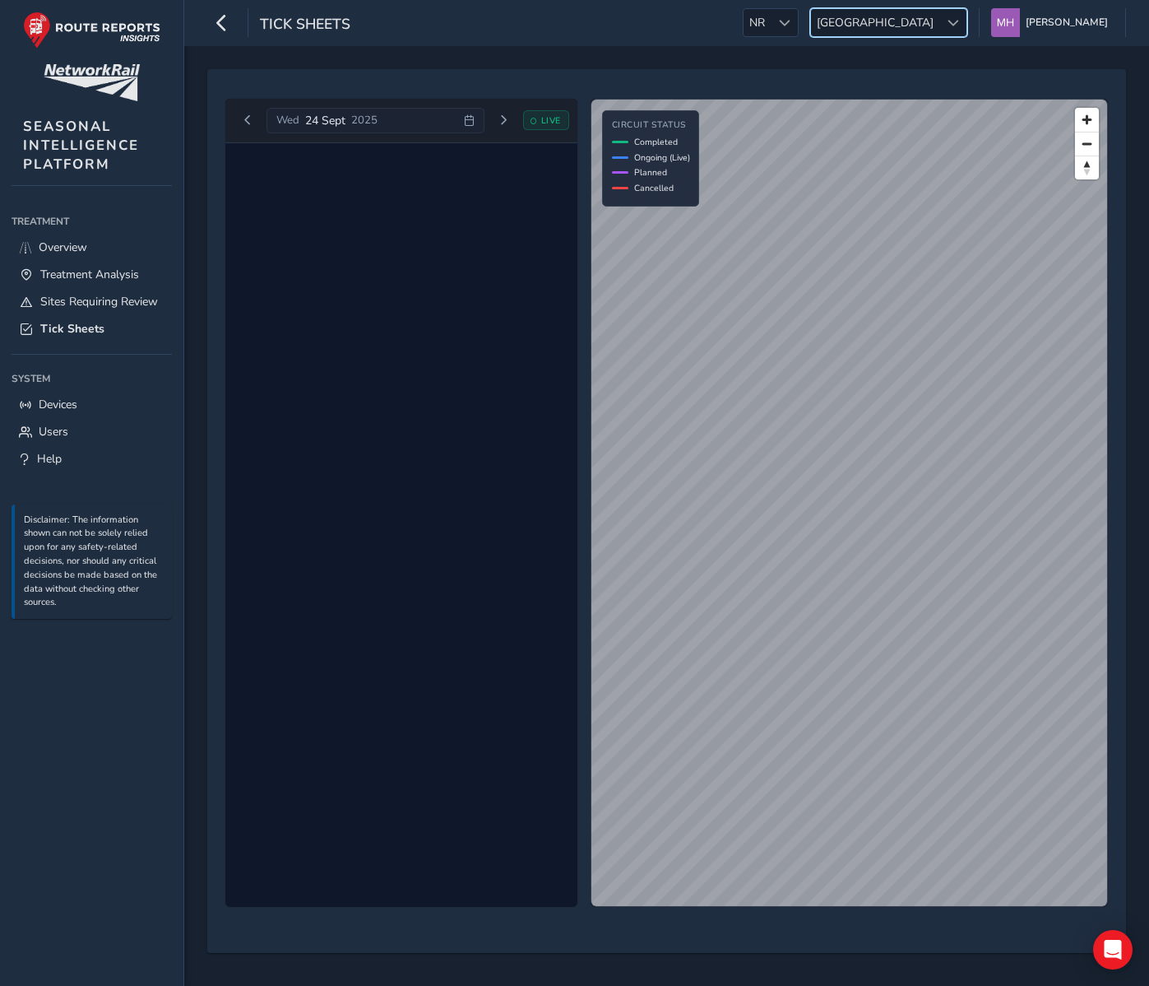
click at [940, 16] on span "Wales" at bounding box center [875, 22] width 128 height 27
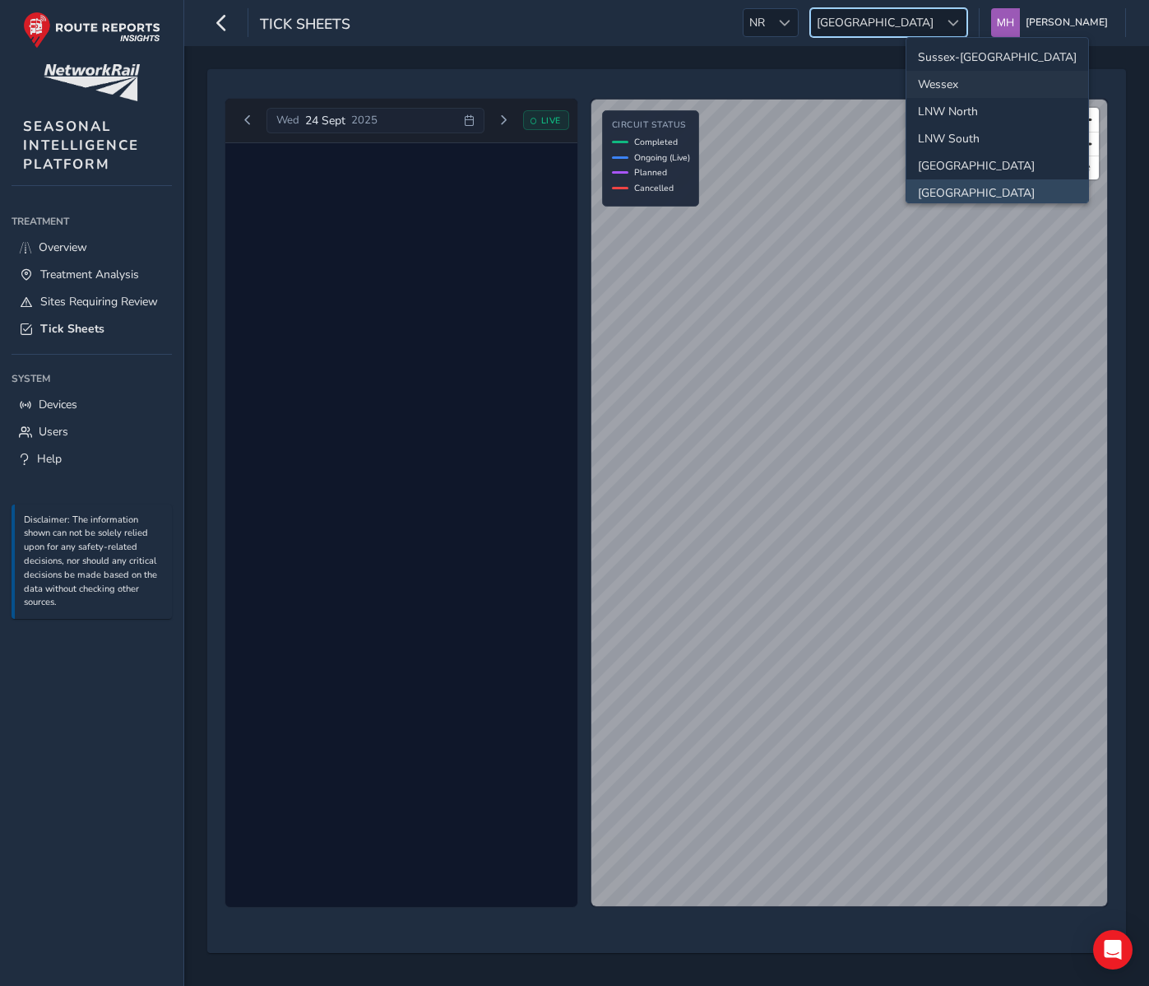
scroll to position [4, 0]
click at [972, 161] on li "North and East" at bounding box center [998, 161] width 182 height 27
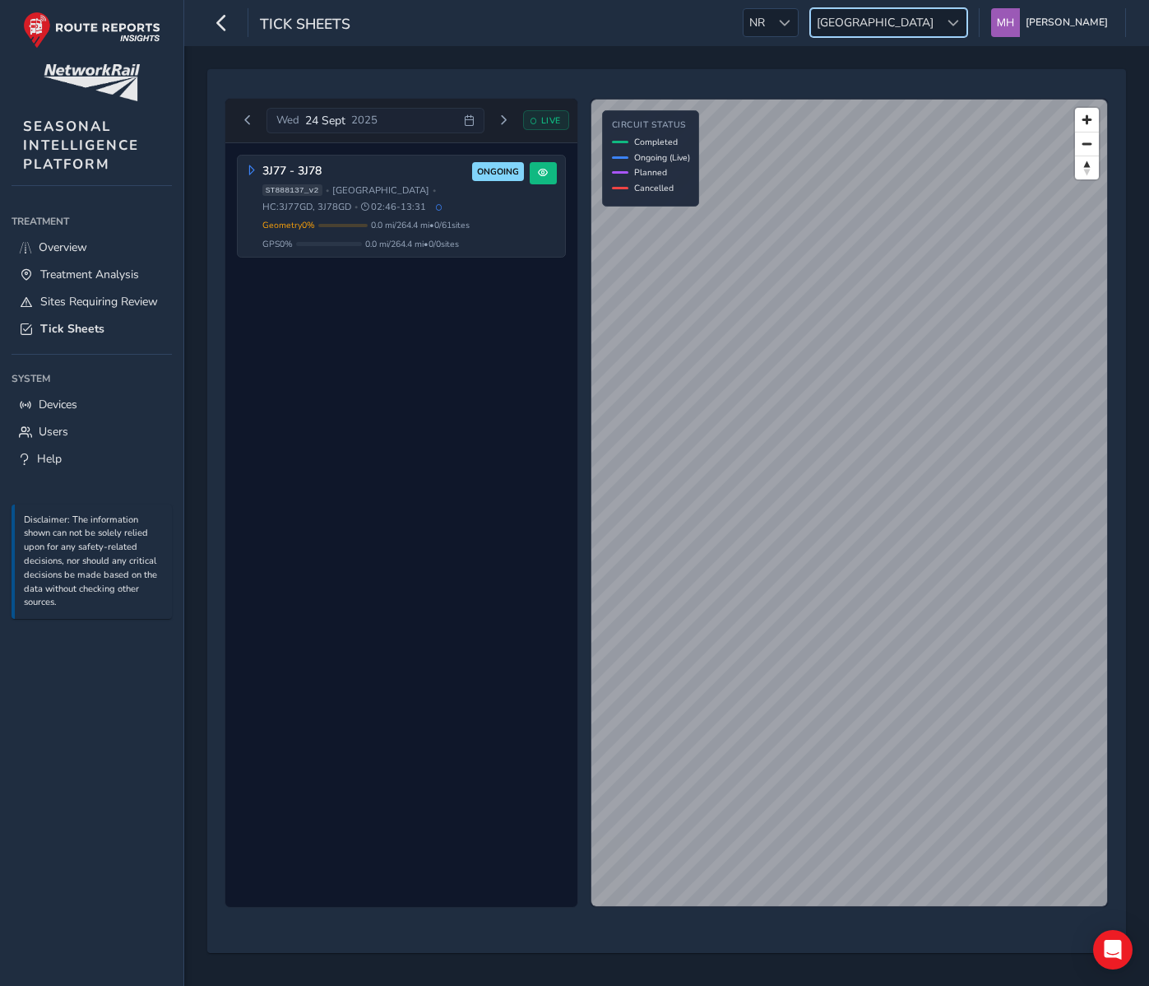
click at [940, 16] on span "North and East" at bounding box center [875, 22] width 128 height 27
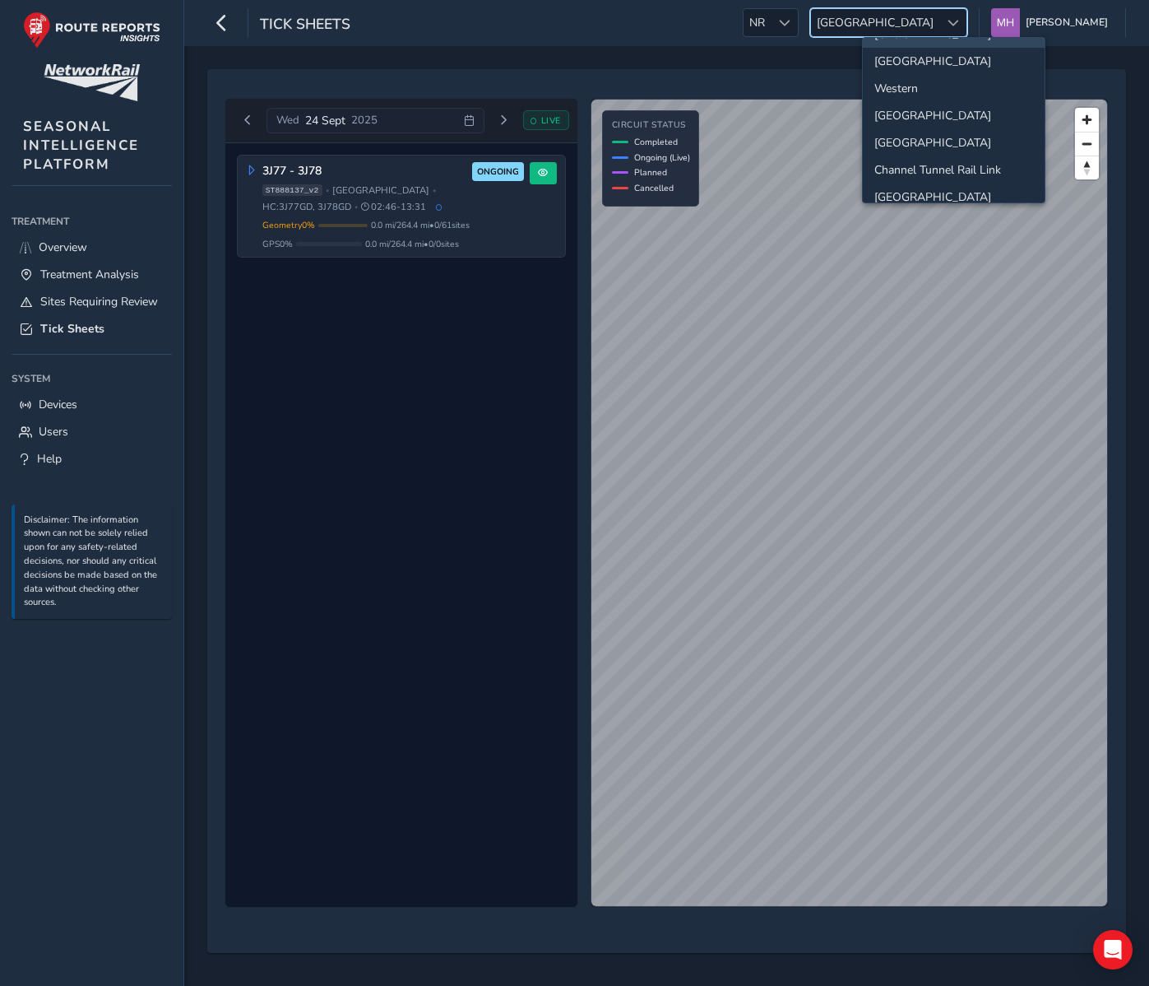
scroll to position [173, 0]
click at [908, 179] on li "East Midlands" at bounding box center [954, 182] width 182 height 27
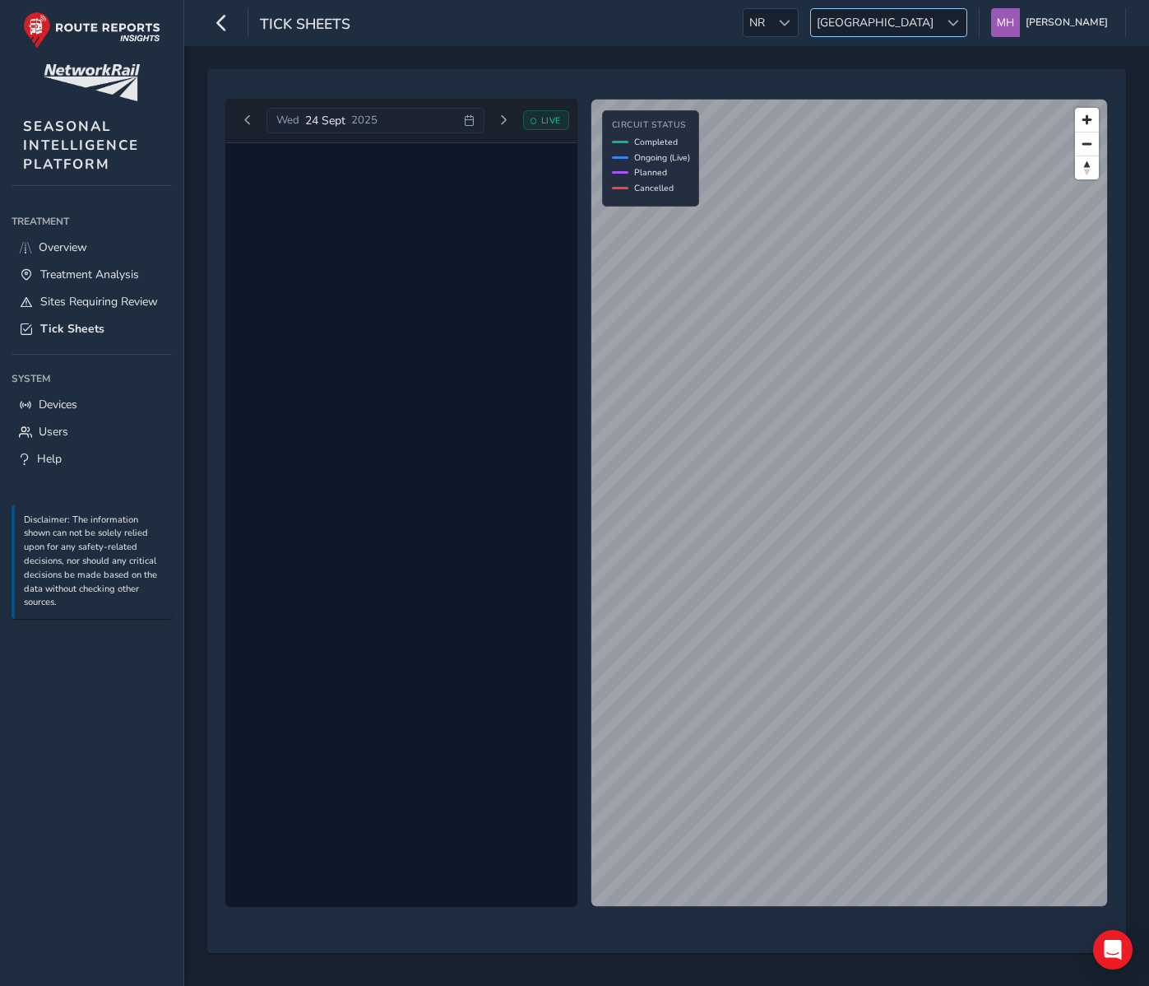
click at [940, 17] on span "East Midlands" at bounding box center [875, 22] width 128 height 27
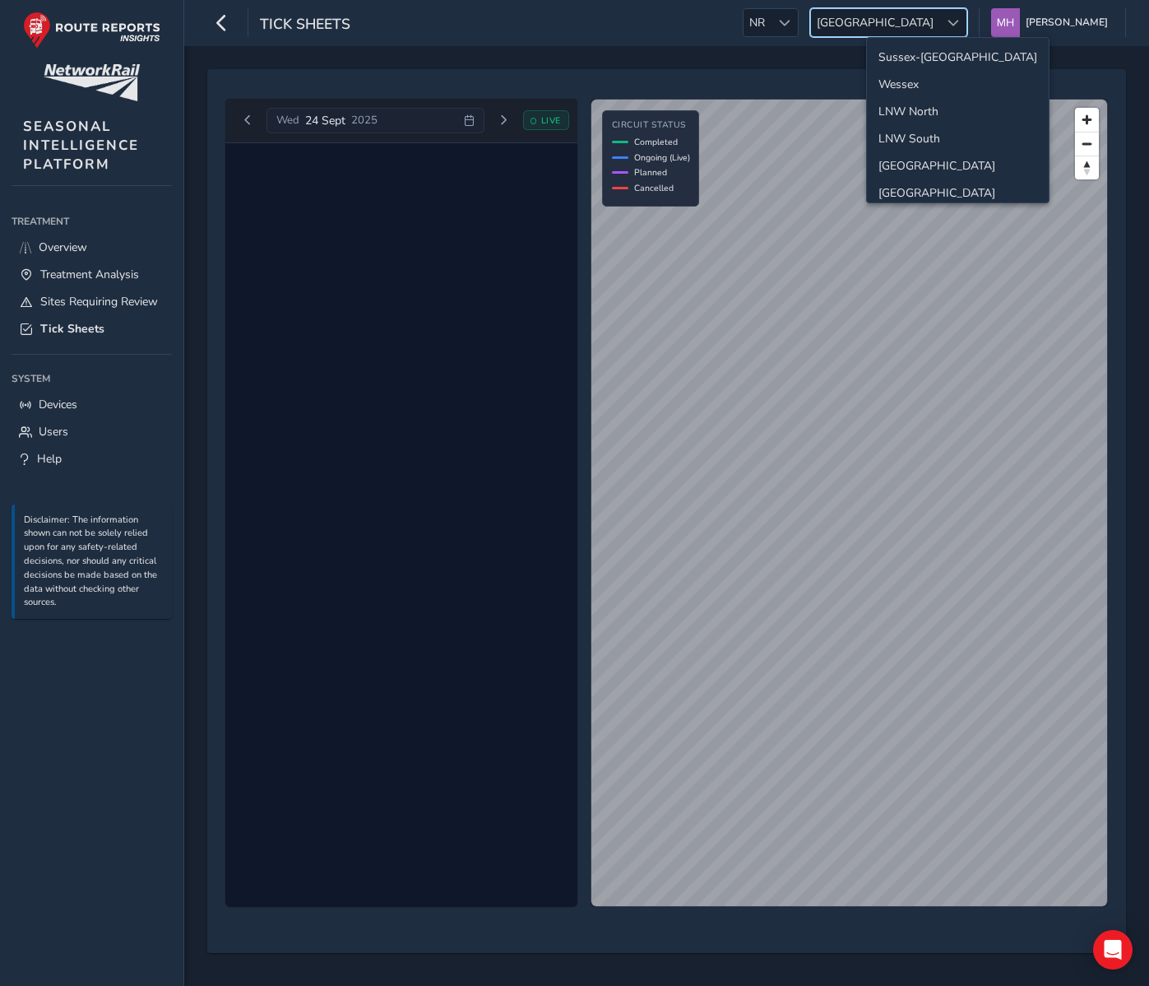
scroll to position [167, 0]
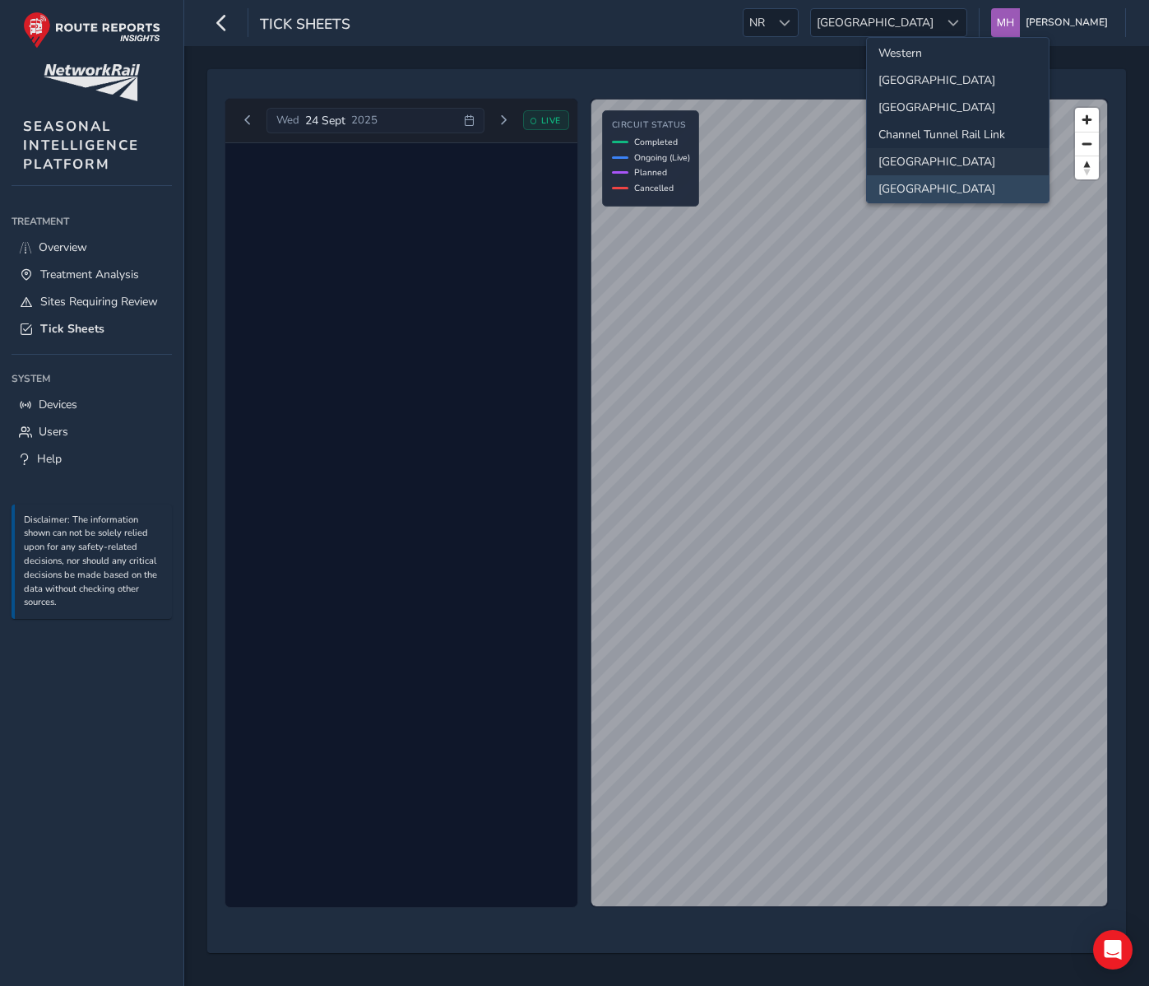
click at [933, 162] on li "East Coast" at bounding box center [958, 161] width 182 height 27
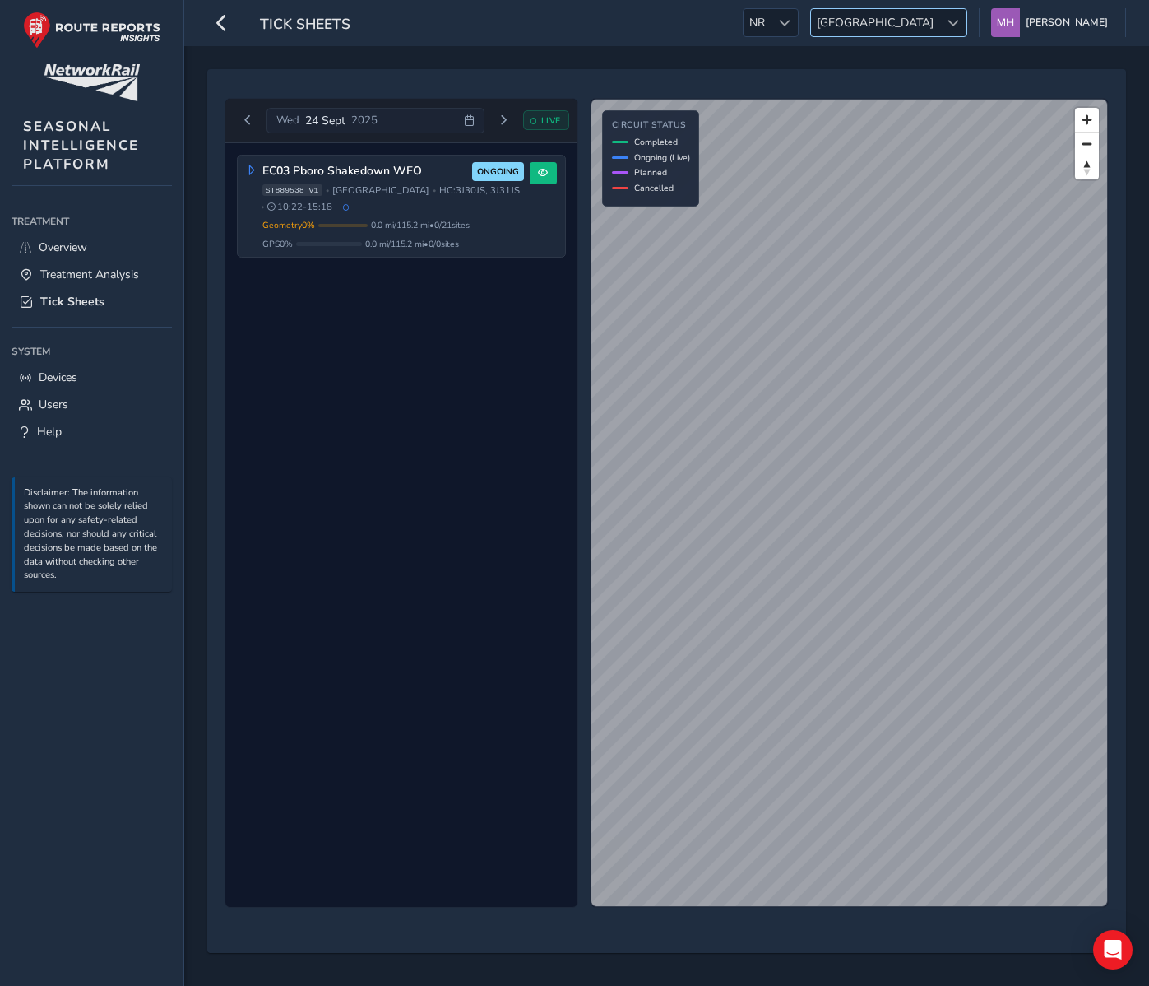
click at [910, 27] on span "East Coast" at bounding box center [875, 22] width 128 height 27
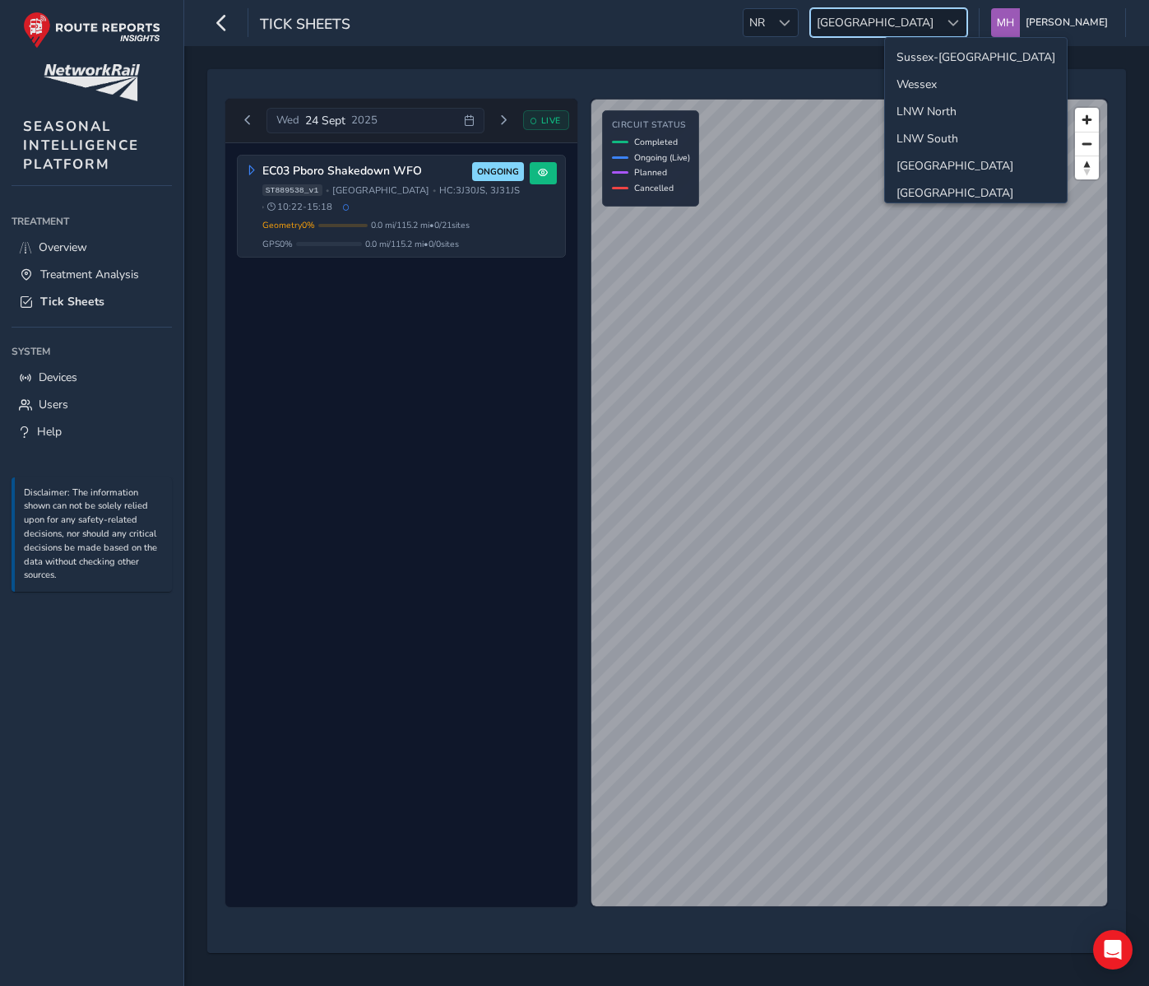
scroll to position [140, 0]
click at [918, 156] on li "Channel Tunnel Rail Link" at bounding box center [976, 161] width 182 height 27
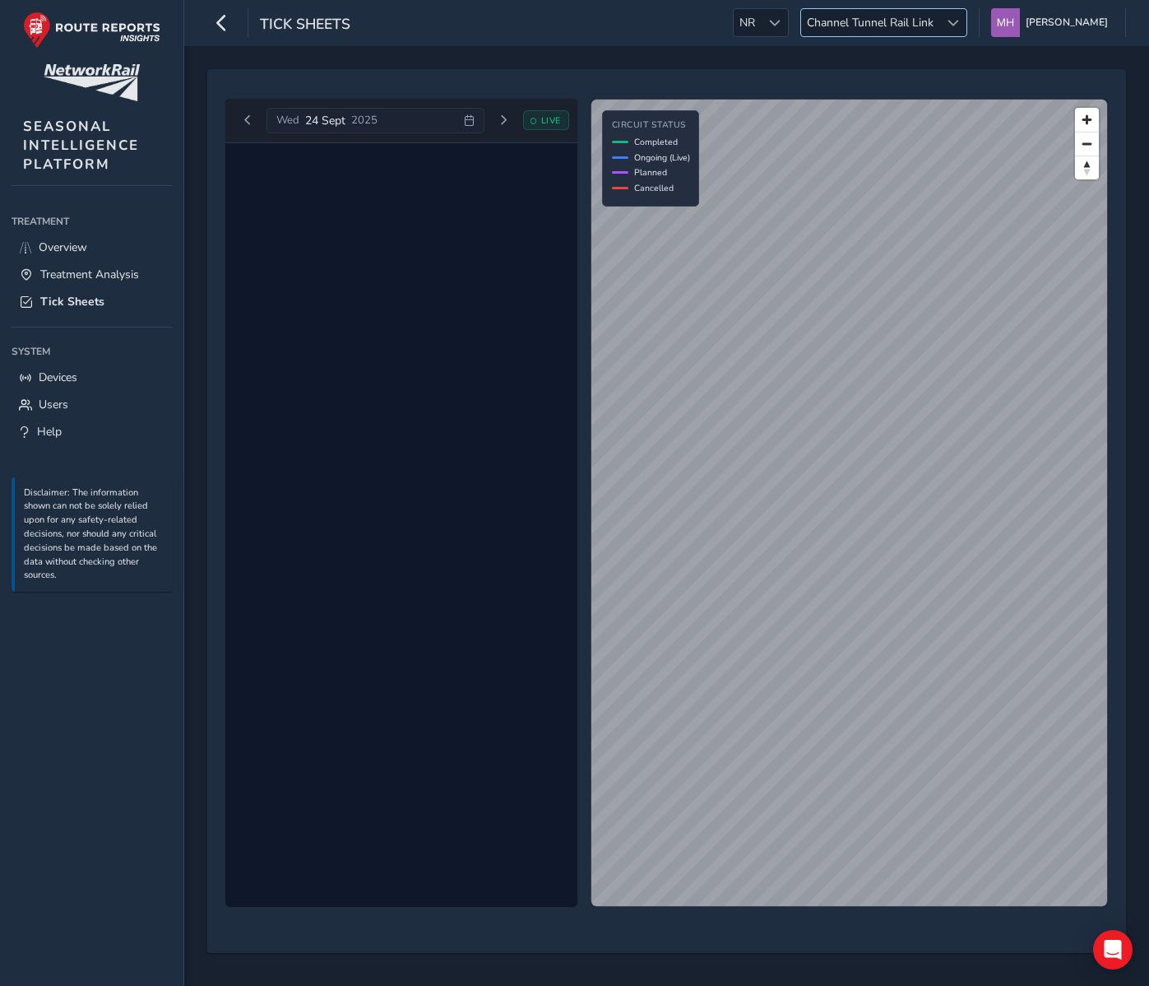
click at [928, 23] on span "Channel Tunnel Rail Link" at bounding box center [870, 22] width 138 height 27
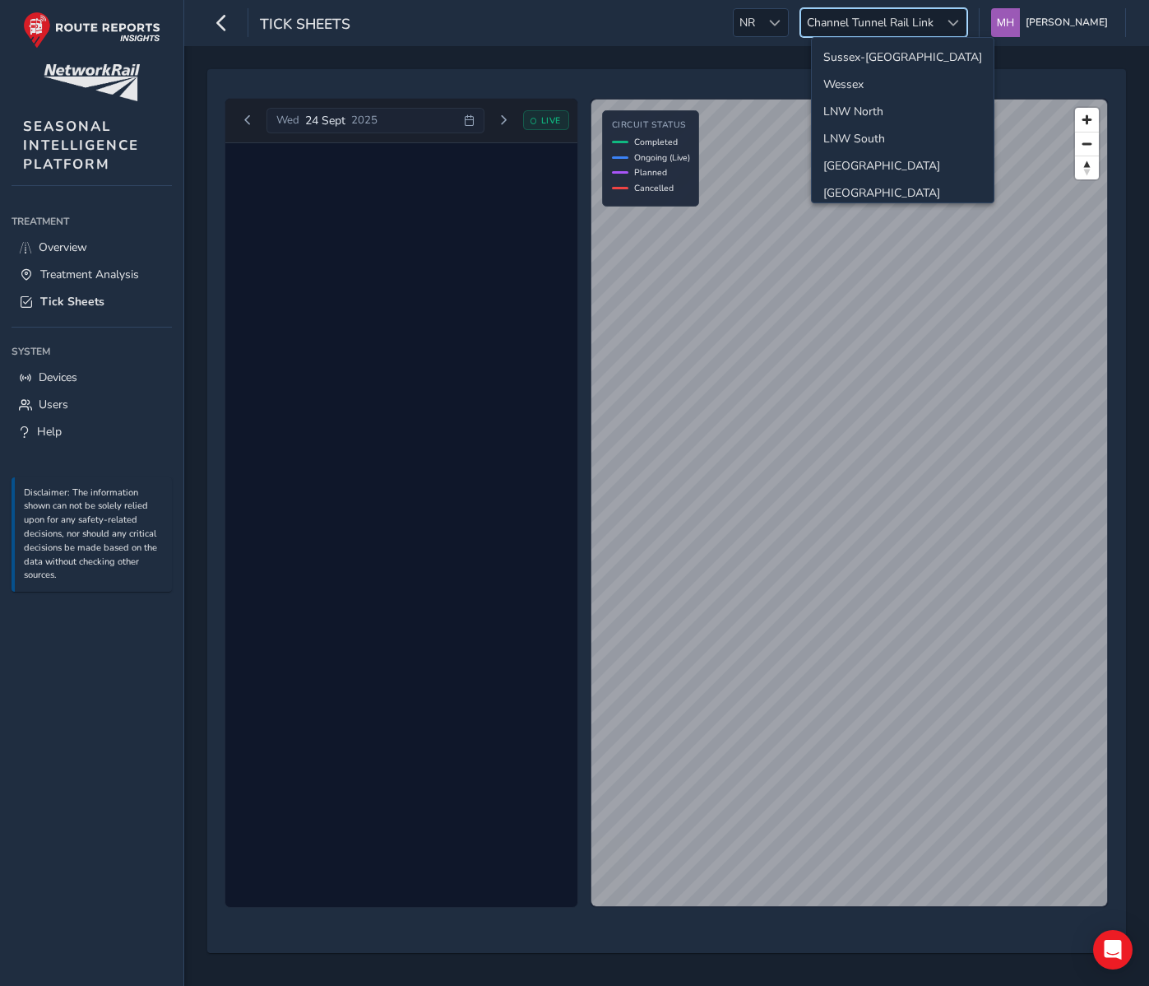
scroll to position [113, 0]
click at [915, 162] on li "Anglia" at bounding box center [903, 161] width 182 height 27
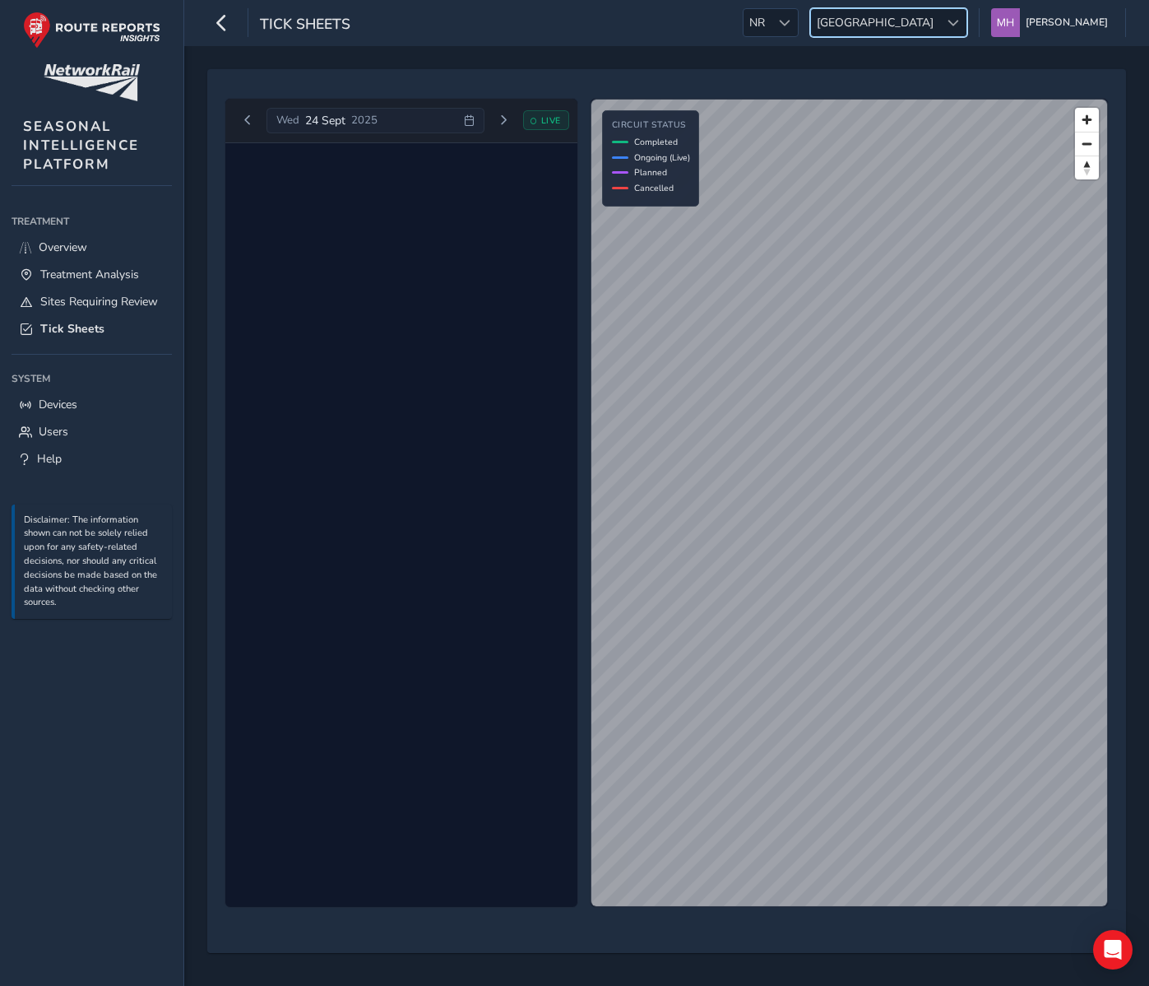
click at [926, 22] on span "Anglia" at bounding box center [875, 22] width 128 height 27
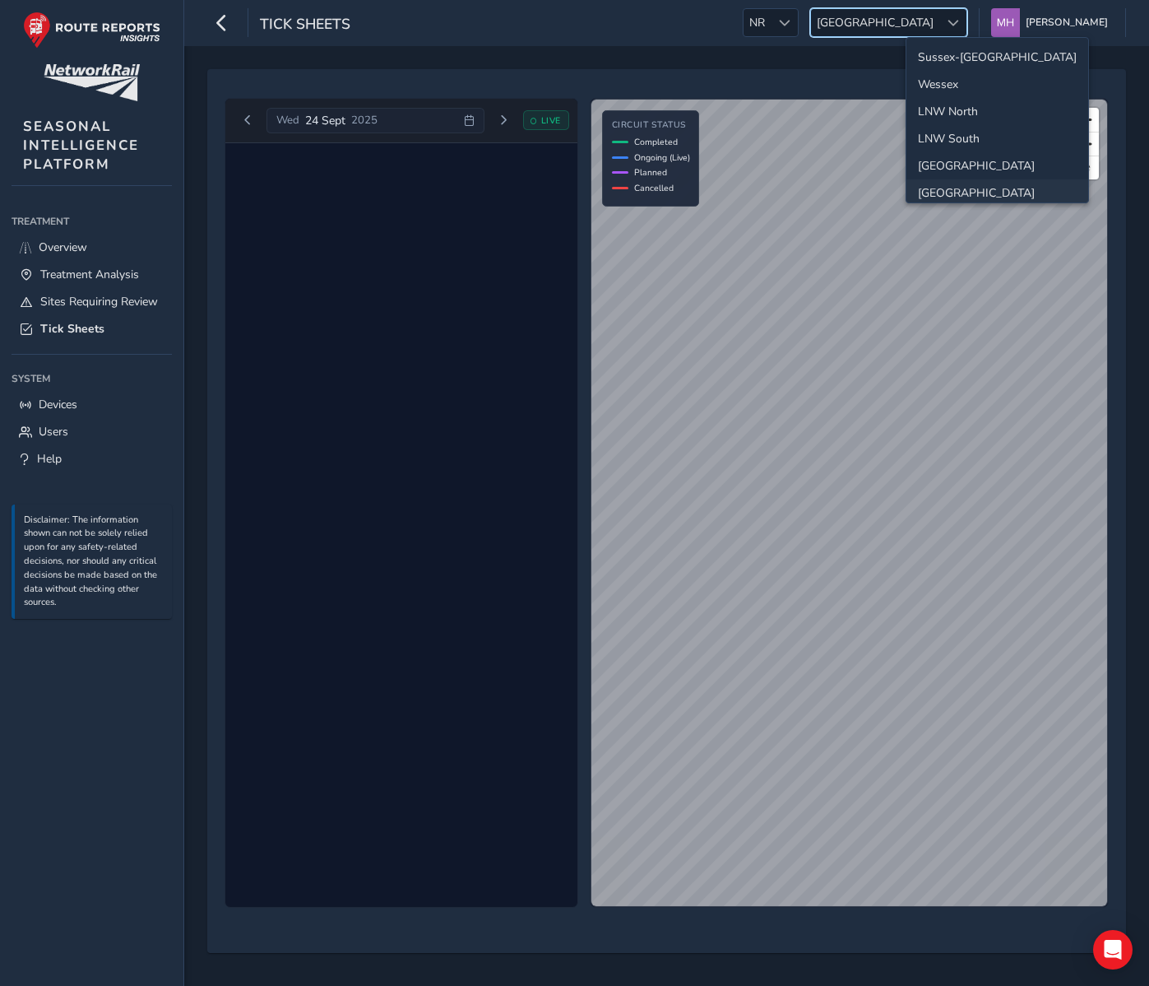
scroll to position [86, 0]
click at [929, 133] on li "Western" at bounding box center [998, 134] width 182 height 27
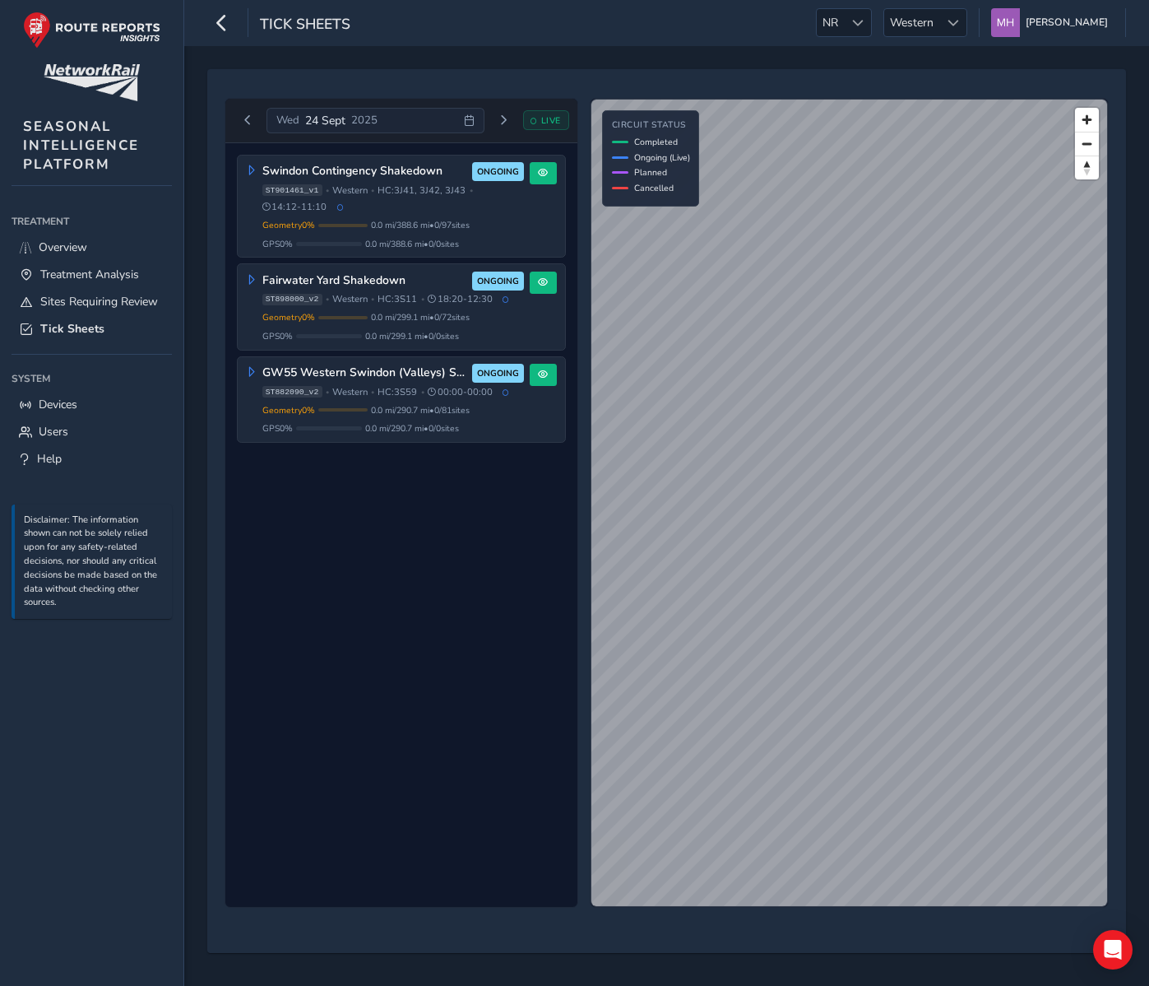
click at [373, 128] on span "2025" at bounding box center [364, 120] width 26 height 15
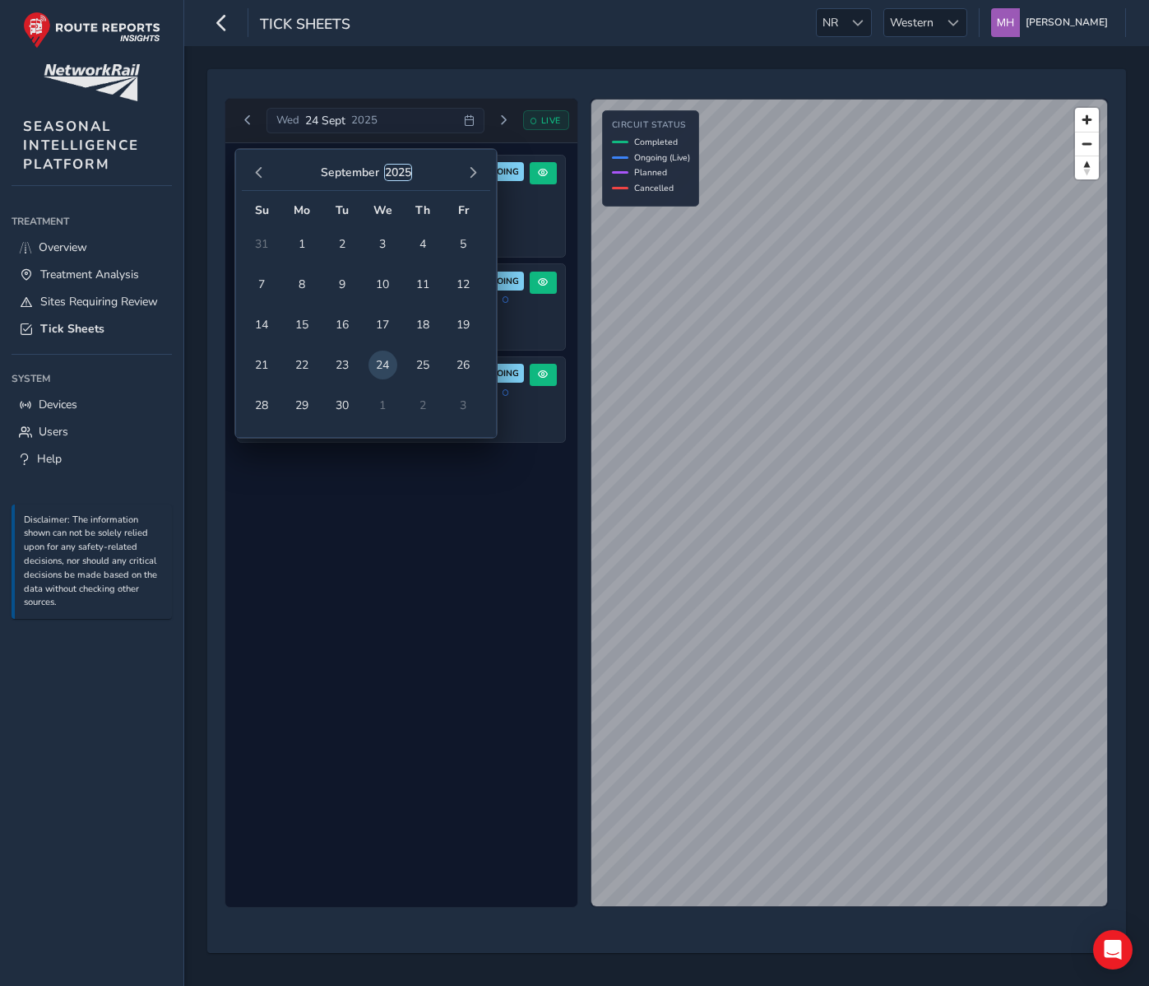
click at [390, 173] on button "2025" at bounding box center [398, 173] width 26 height 16
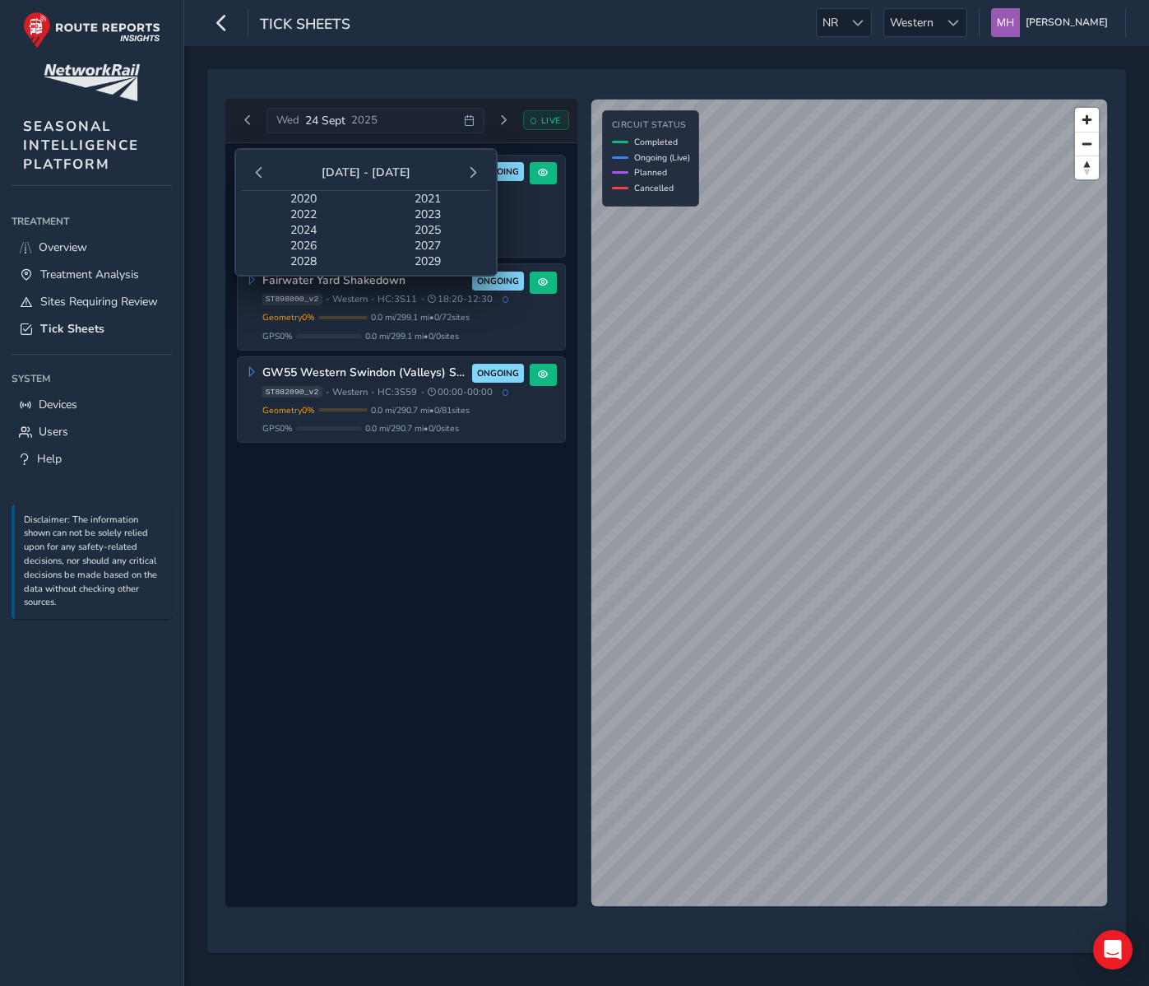
click at [304, 234] on span "2024" at bounding box center [304, 230] width 124 height 16
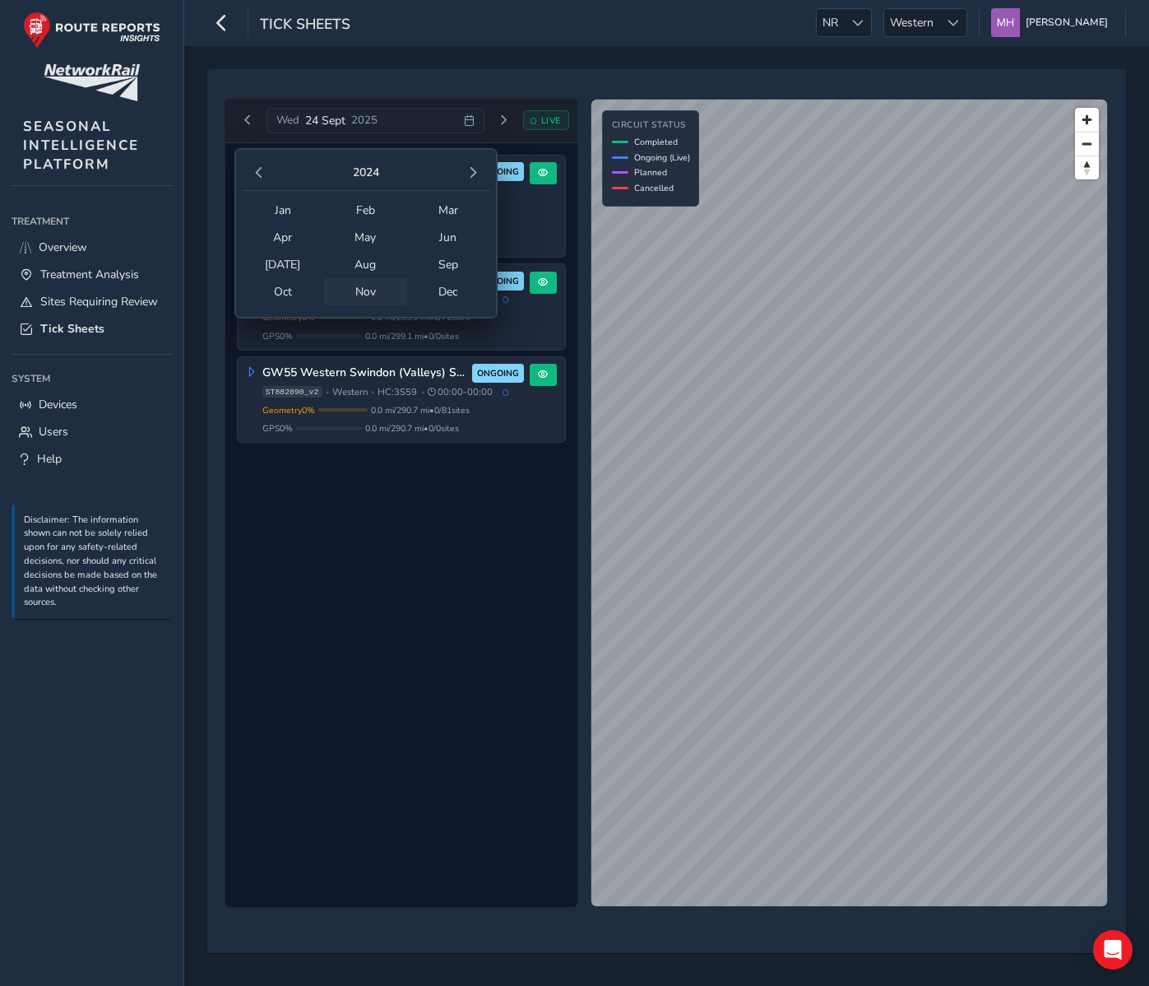
click at [360, 299] on span "Nov" at bounding box center [365, 291] width 83 height 27
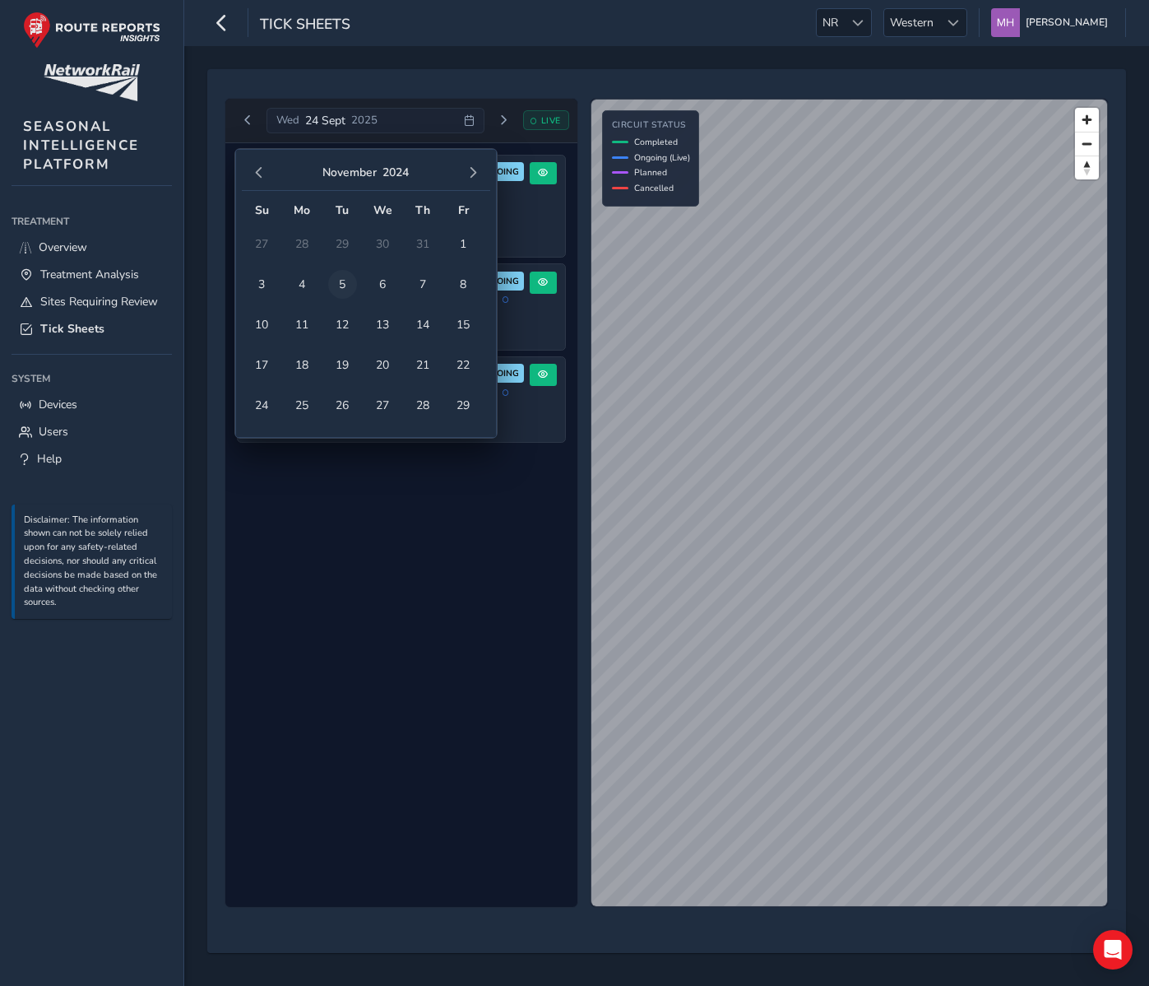
click at [336, 292] on span "5" at bounding box center [342, 284] width 29 height 29
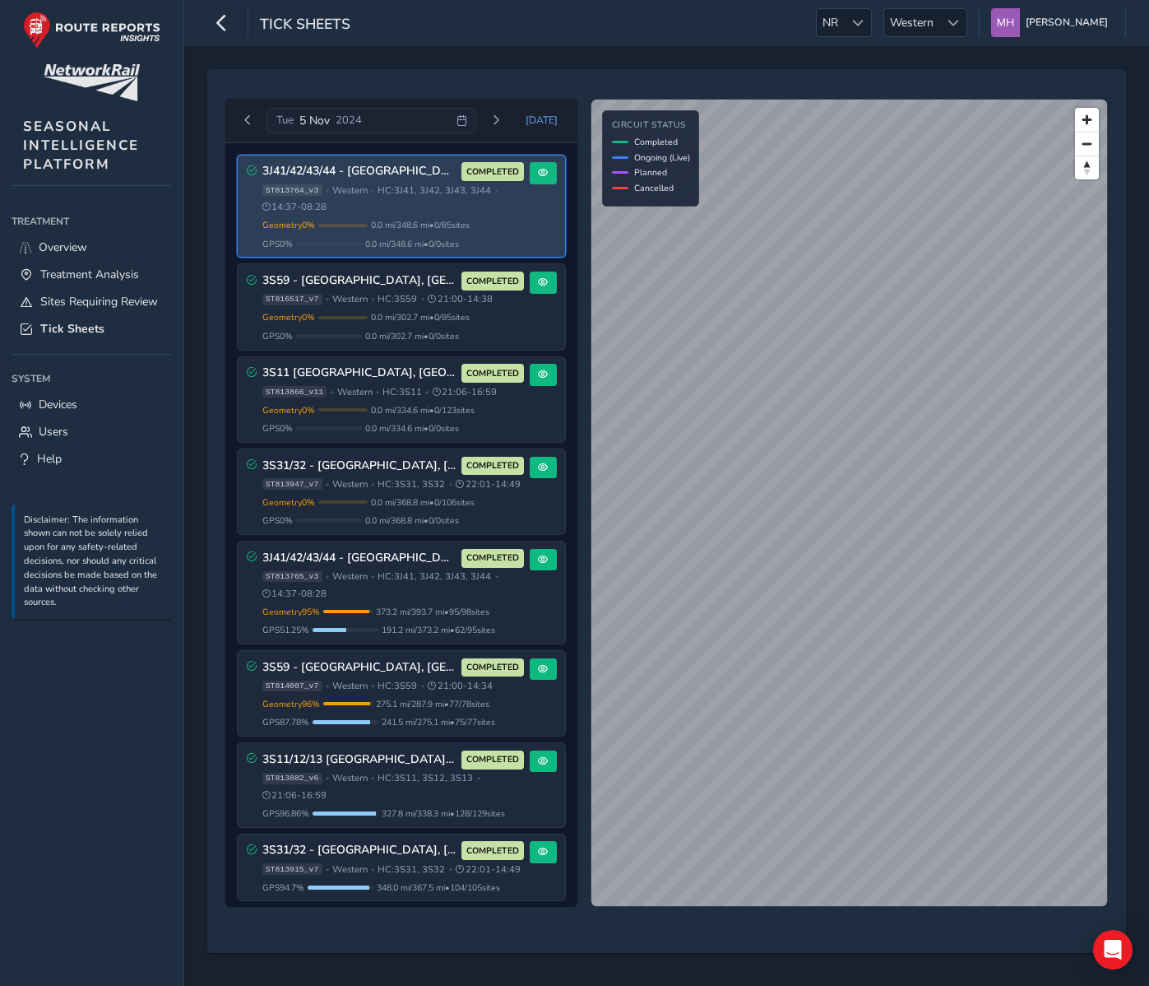
scroll to position [44, 0]
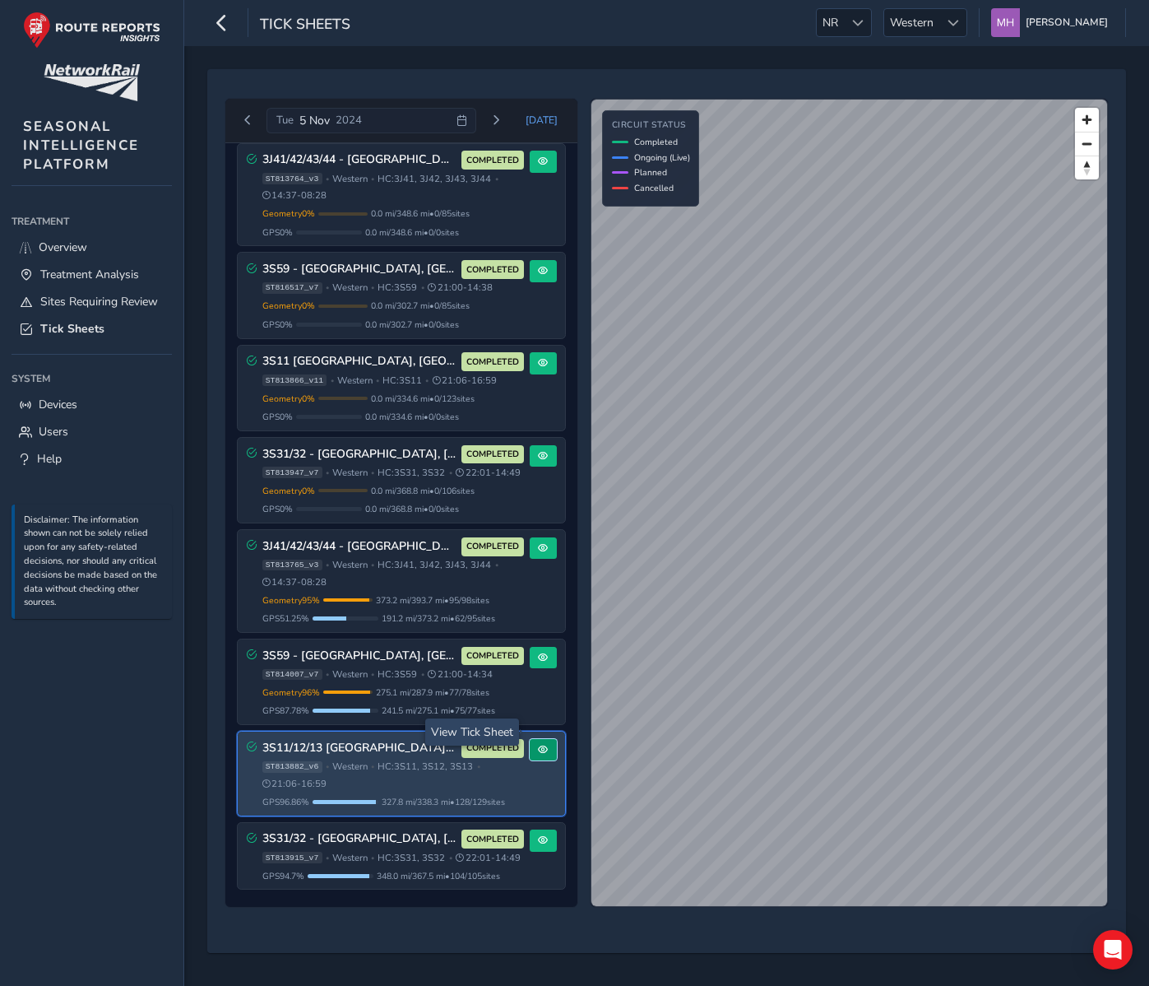
click at [538, 745] on span at bounding box center [543, 750] width 10 height 10
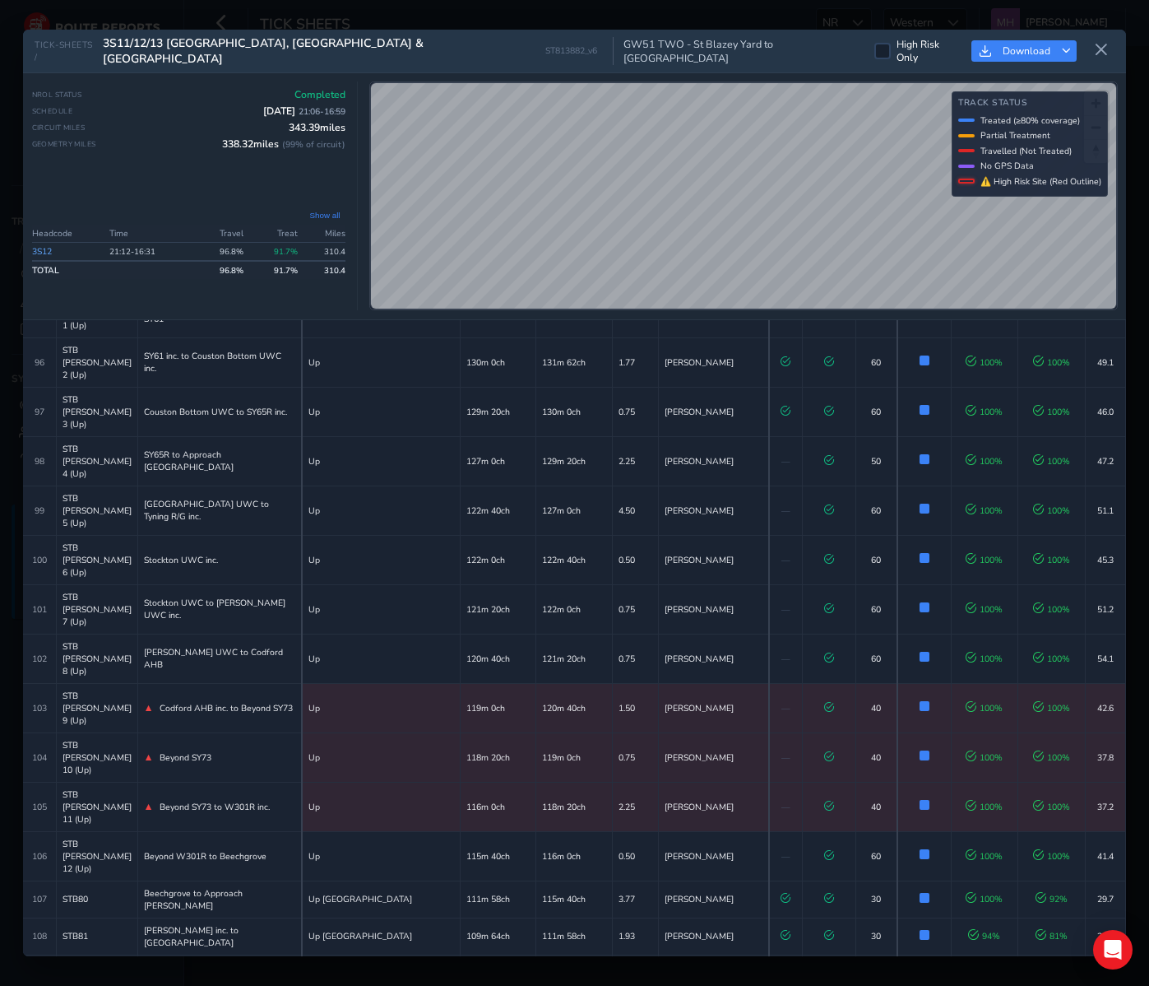
scroll to position [3108, 0]
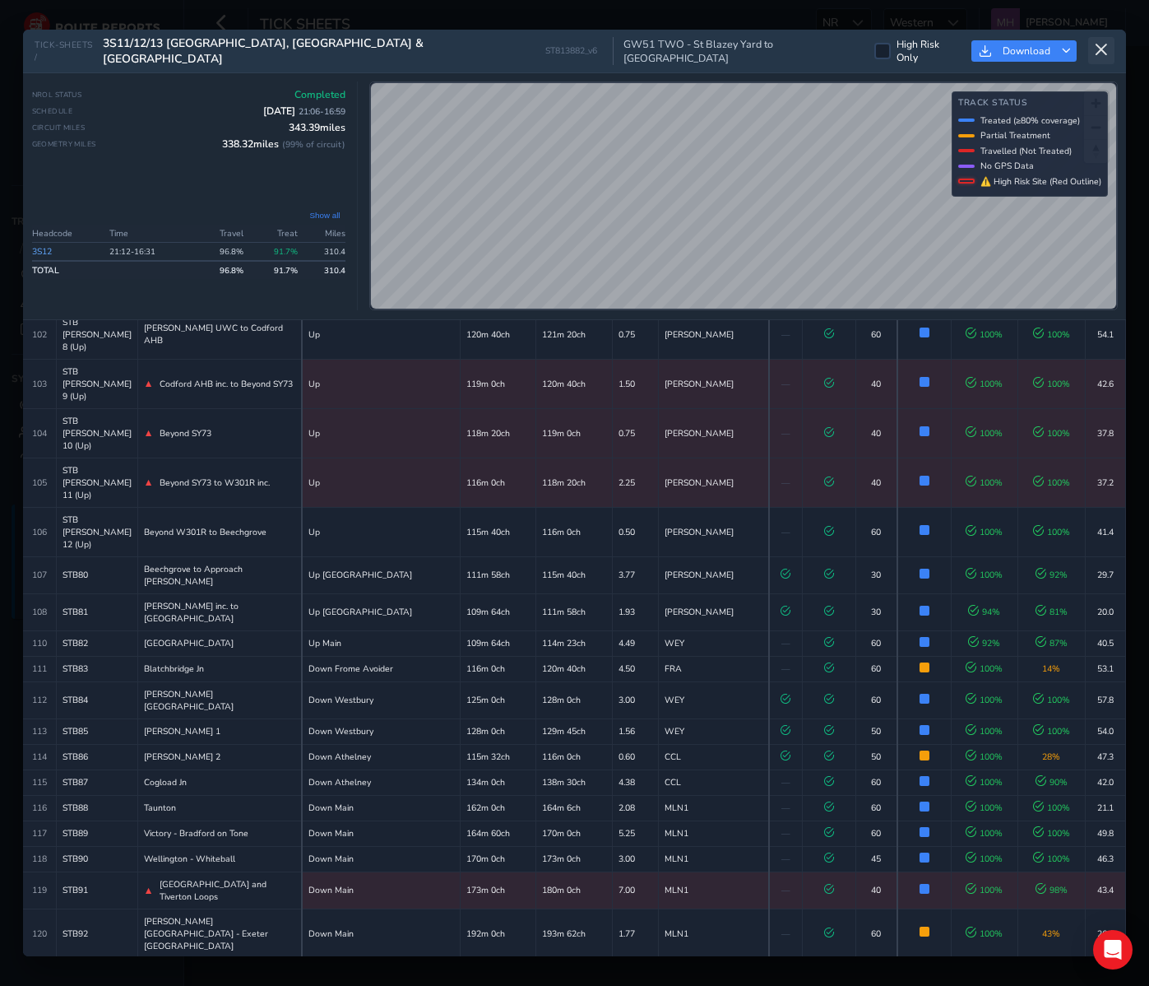
click at [1104, 51] on icon at bounding box center [1101, 50] width 15 height 15
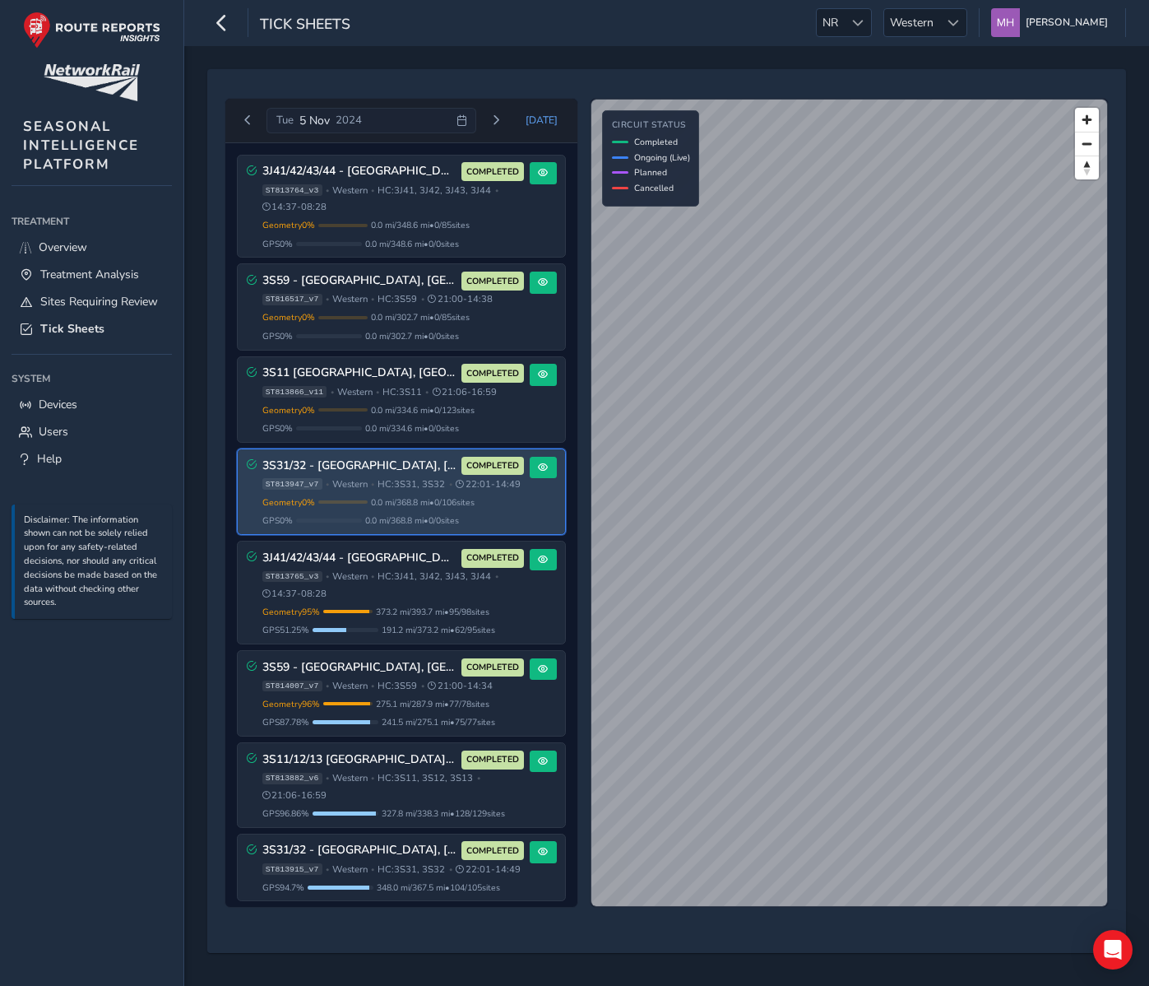
scroll to position [44, 0]
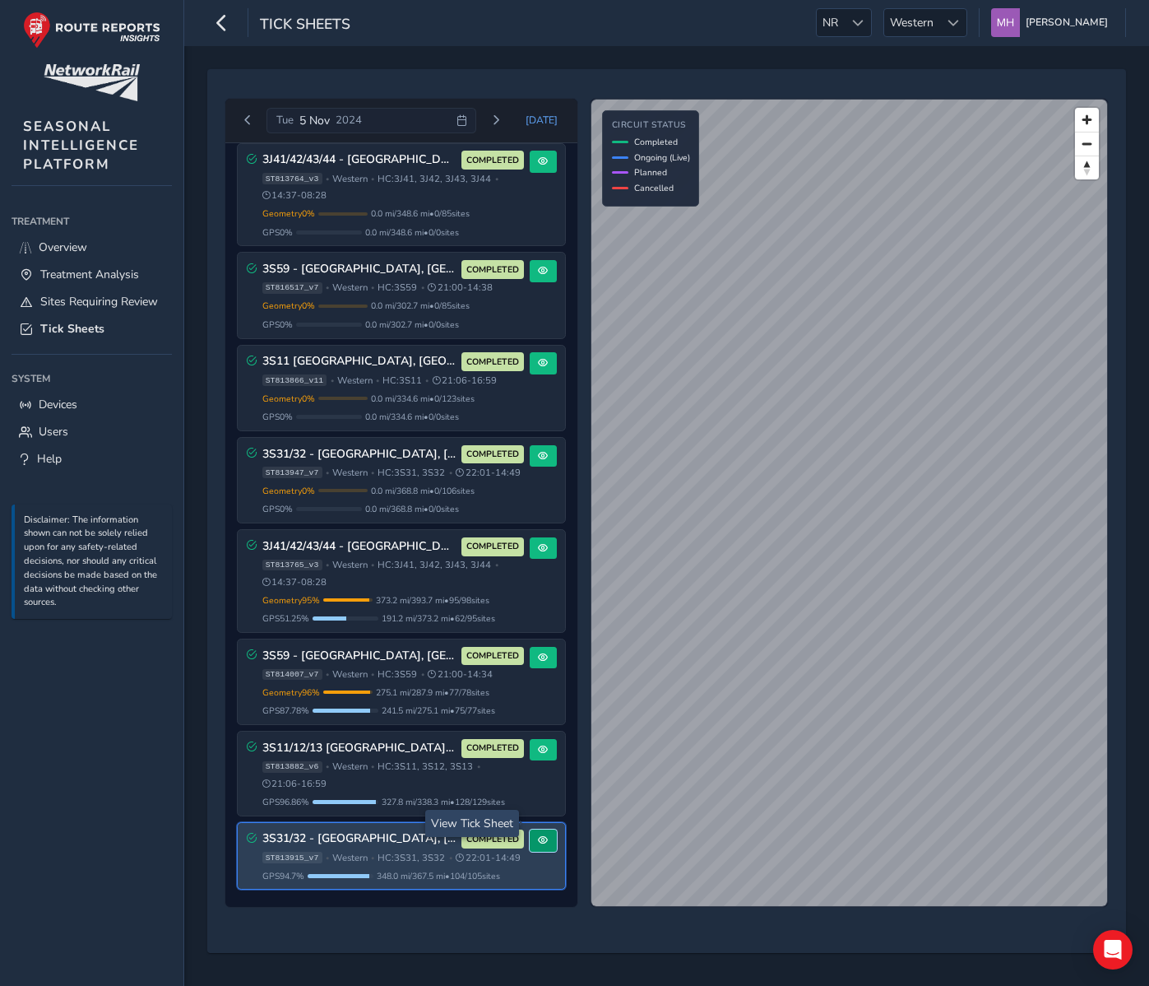
click at [541, 829] on button at bounding box center [543, 840] width 27 height 22
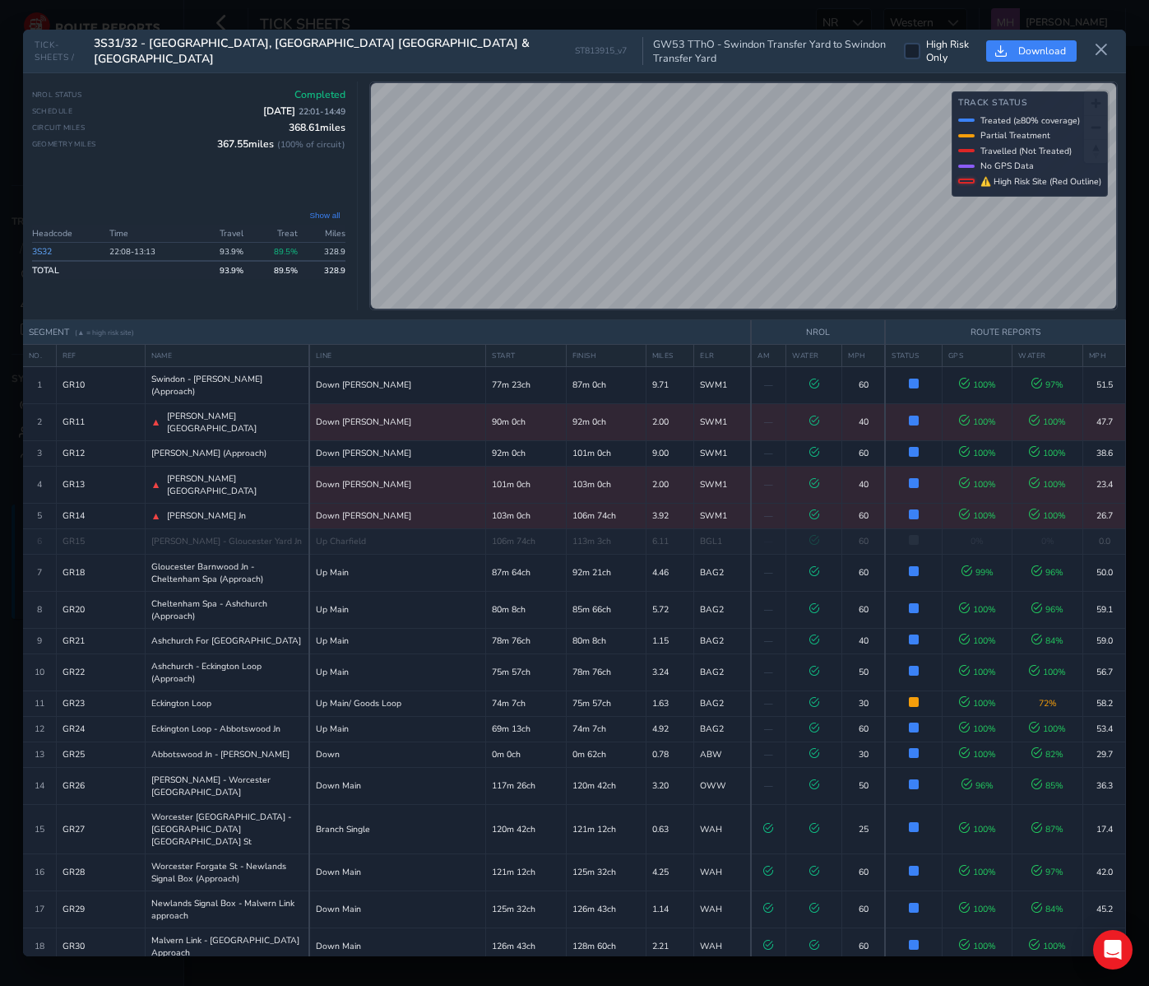
click at [36, 246] on link "3S32" at bounding box center [42, 251] width 20 height 12
click at [1098, 49] on icon at bounding box center [1101, 50] width 15 height 15
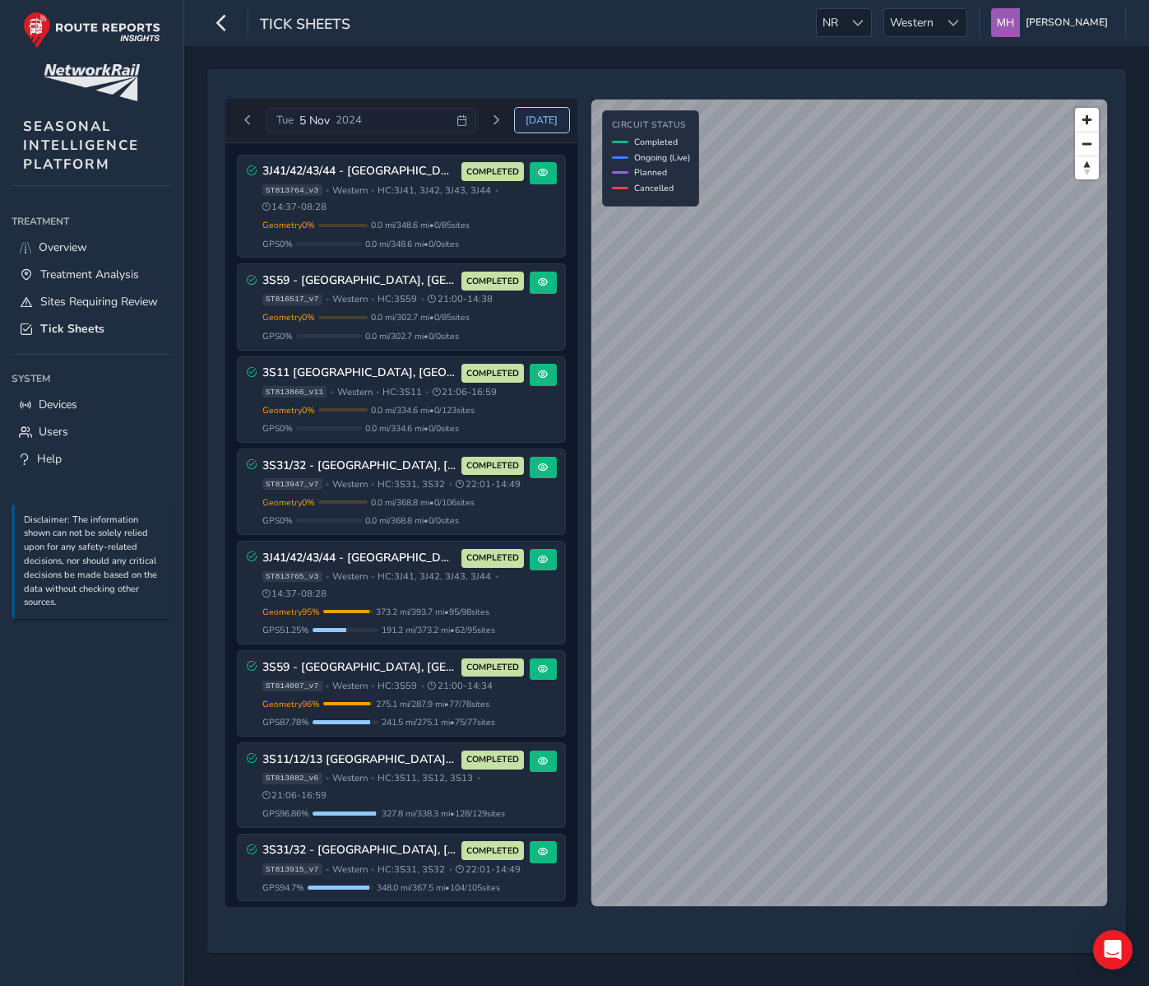
click at [540, 118] on span "Today" at bounding box center [542, 120] width 32 height 13
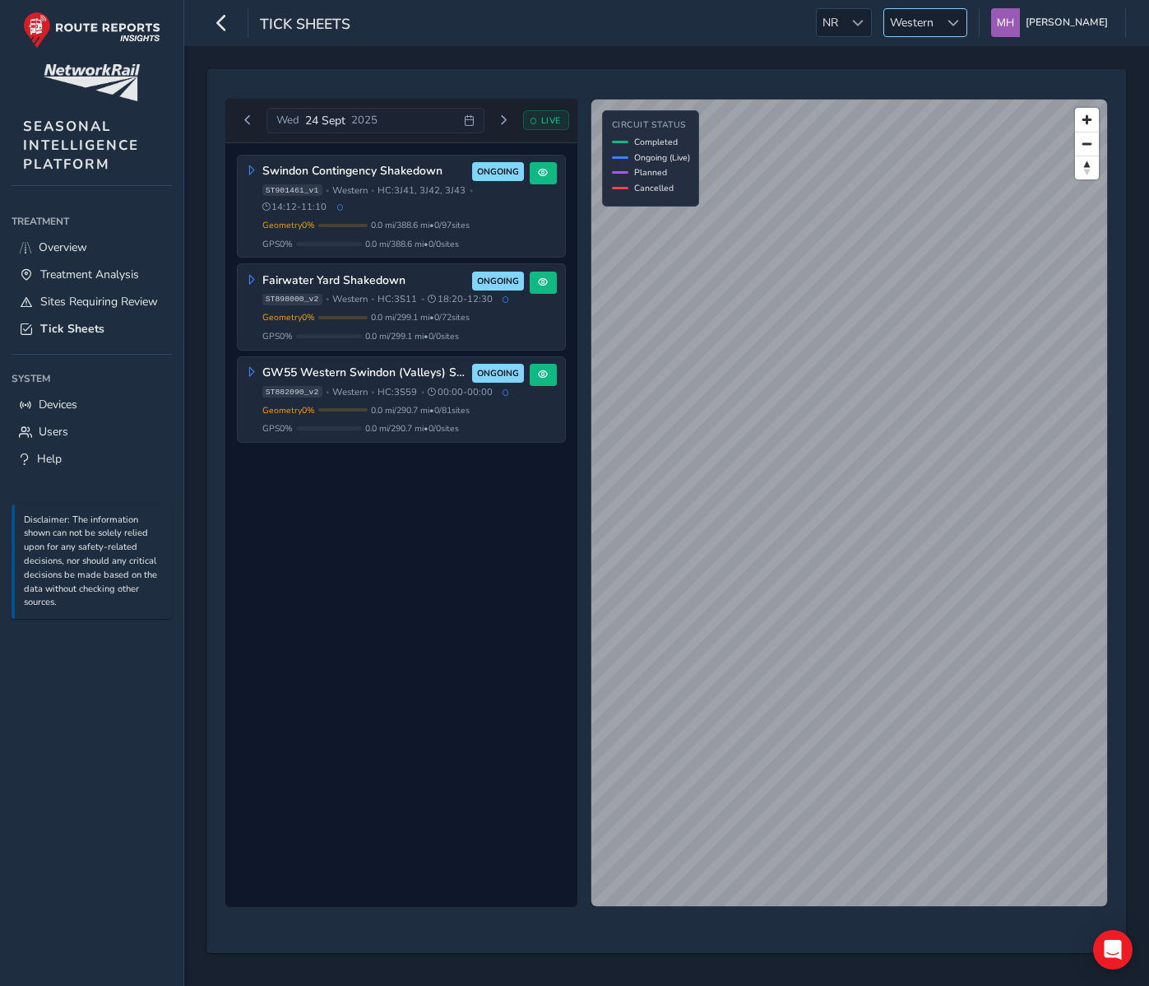
click at [936, 15] on span "Western" at bounding box center [911, 22] width 55 height 27
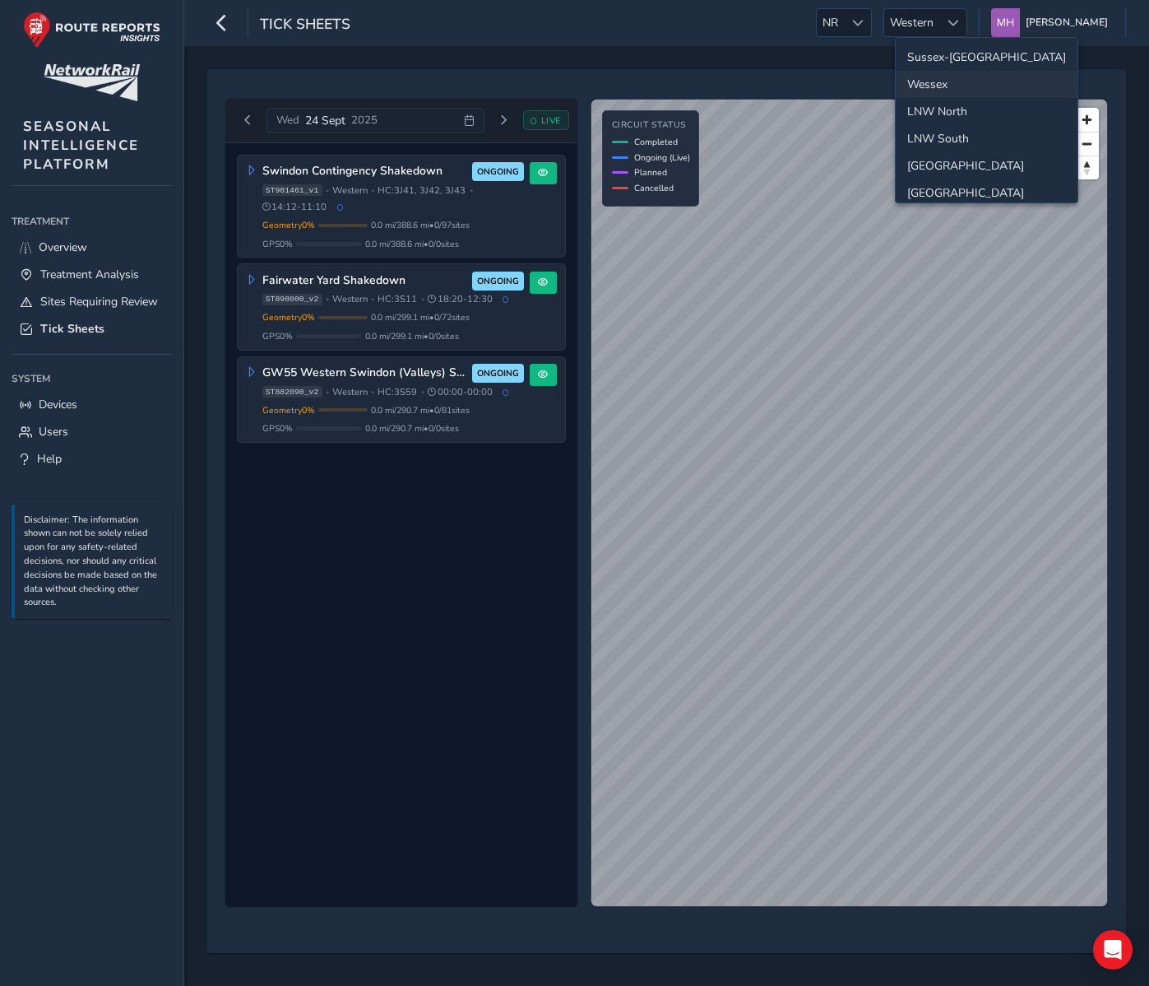
click at [944, 55] on li "Sussex-Kent" at bounding box center [987, 57] width 182 height 27
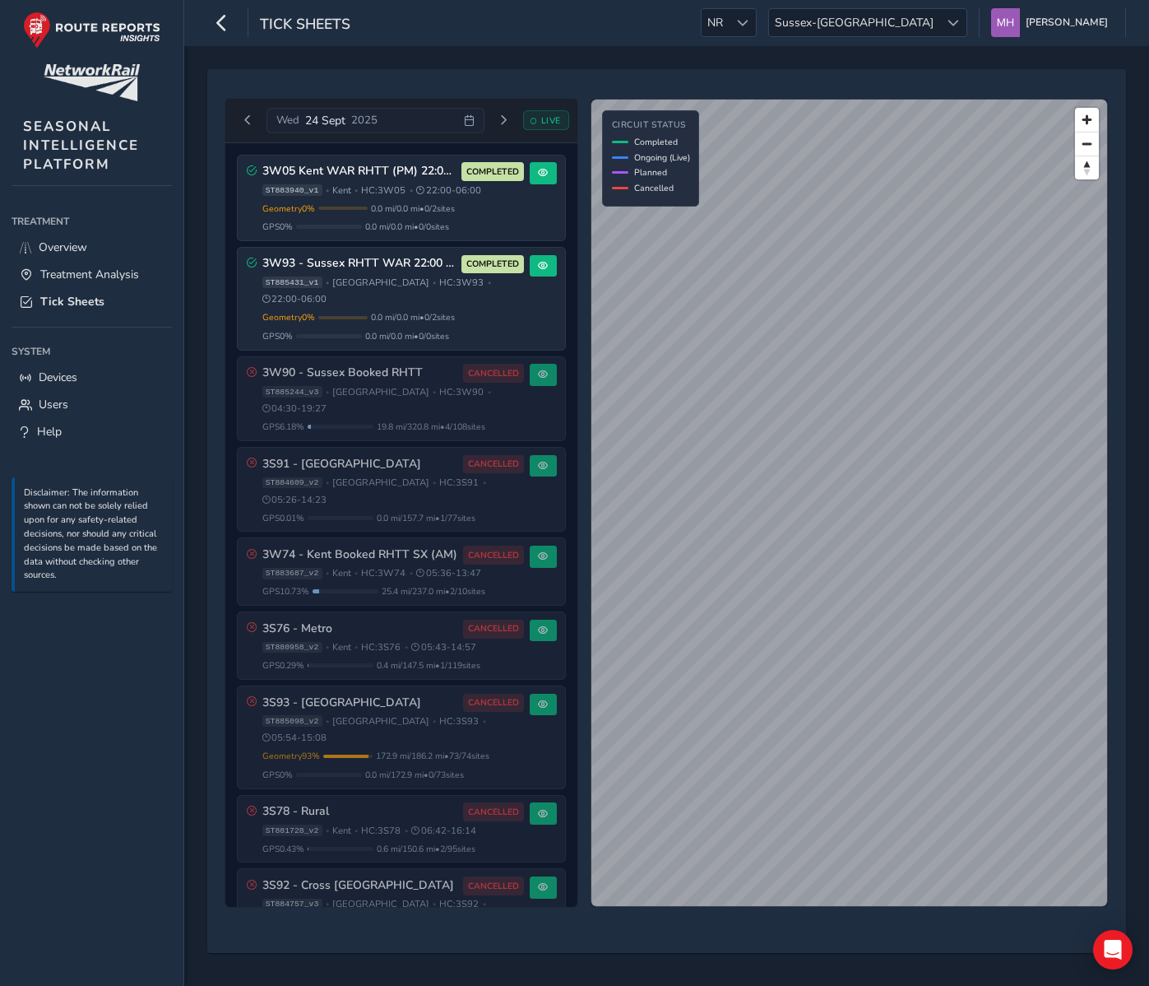
click at [541, 119] on span "LIVE" at bounding box center [551, 120] width 20 height 12
click at [623, 34] on div "Tick Sheets NR NR Sussex-Kent Sussex-Kent Mikko Haavisto Colour Scheme: Dark Di…" at bounding box center [666, 23] width 965 height 46
click at [907, 21] on span "Sussex-Kent" at bounding box center [854, 22] width 170 height 27
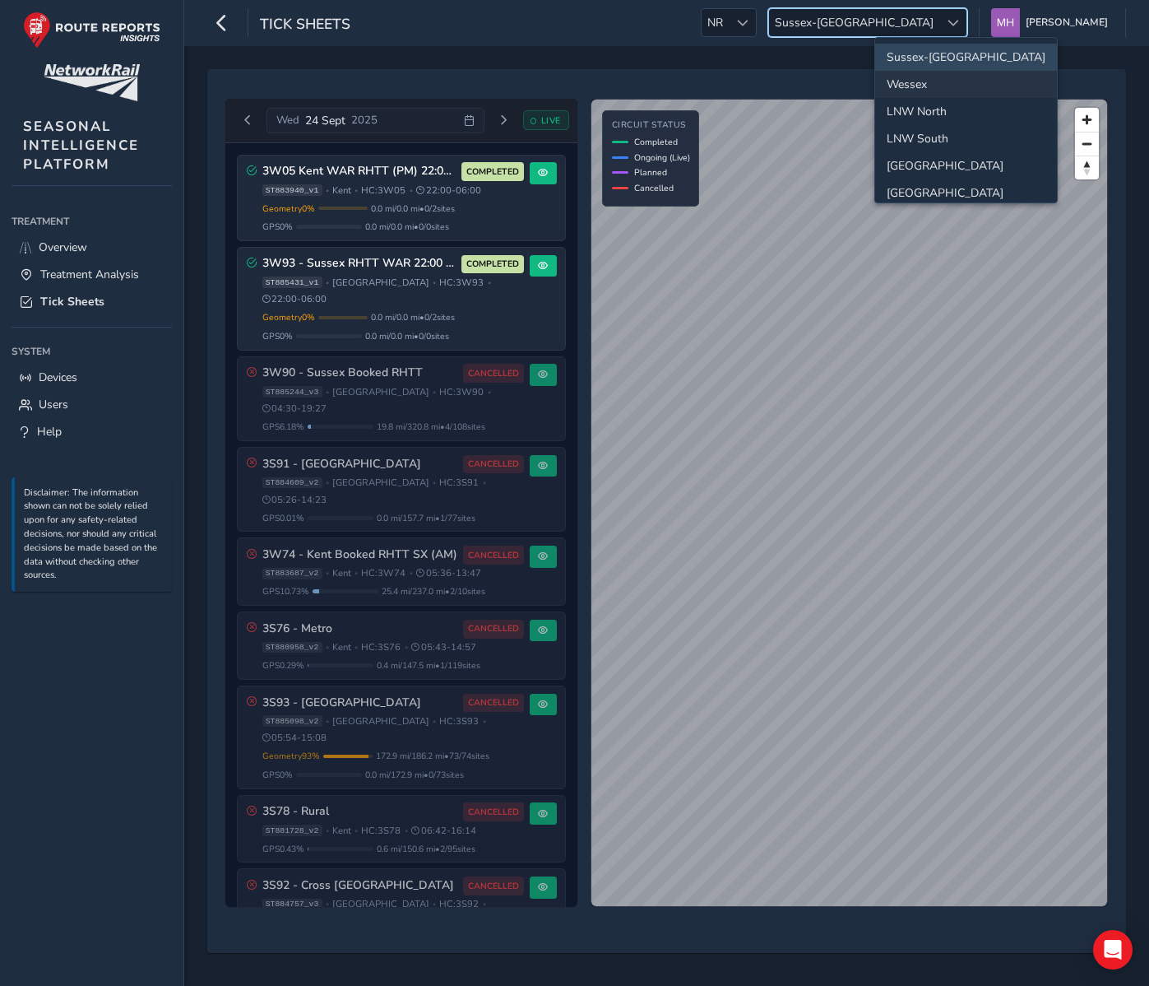
click at [918, 75] on li "Wessex" at bounding box center [966, 84] width 182 height 27
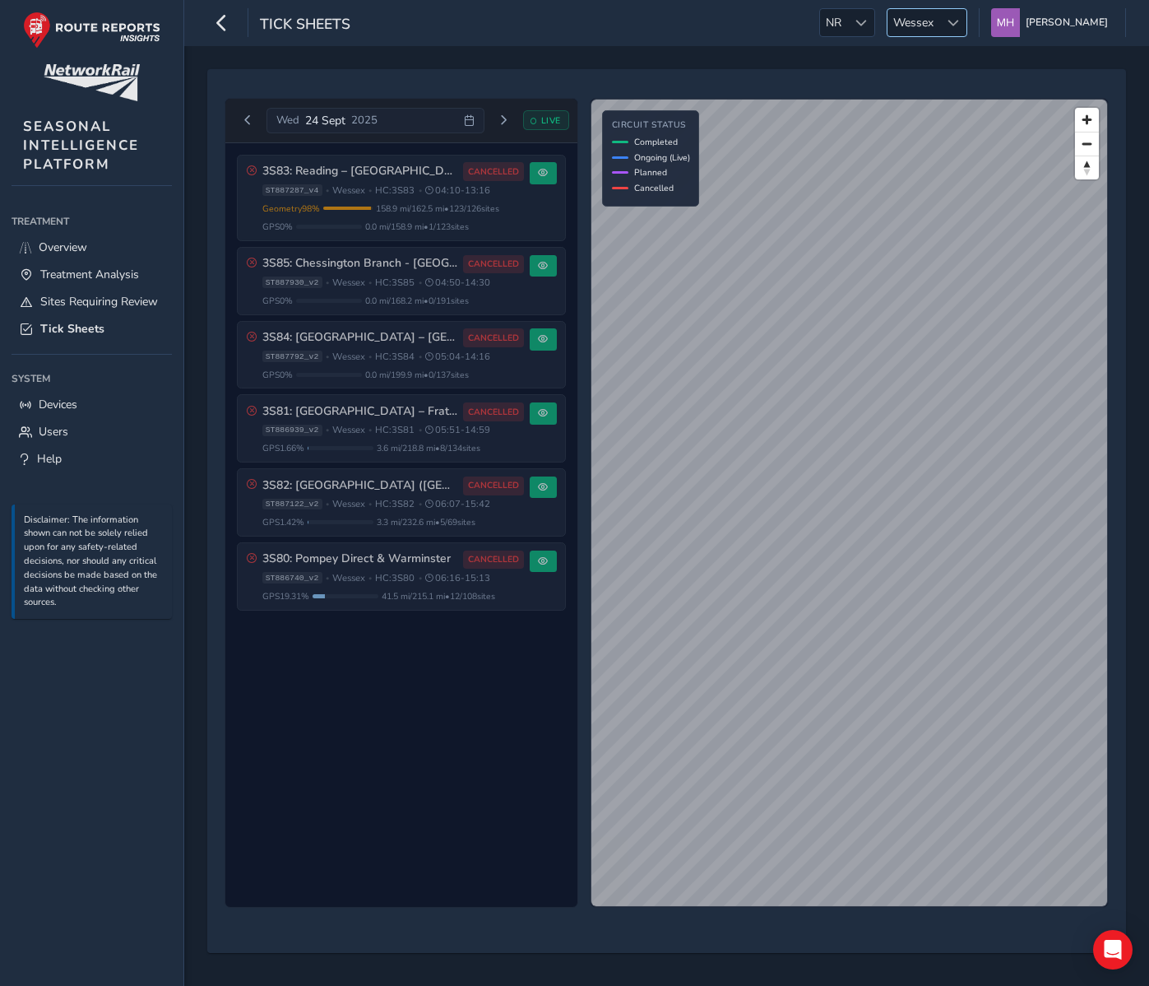
click at [930, 29] on span "Wessex" at bounding box center [914, 22] width 52 height 27
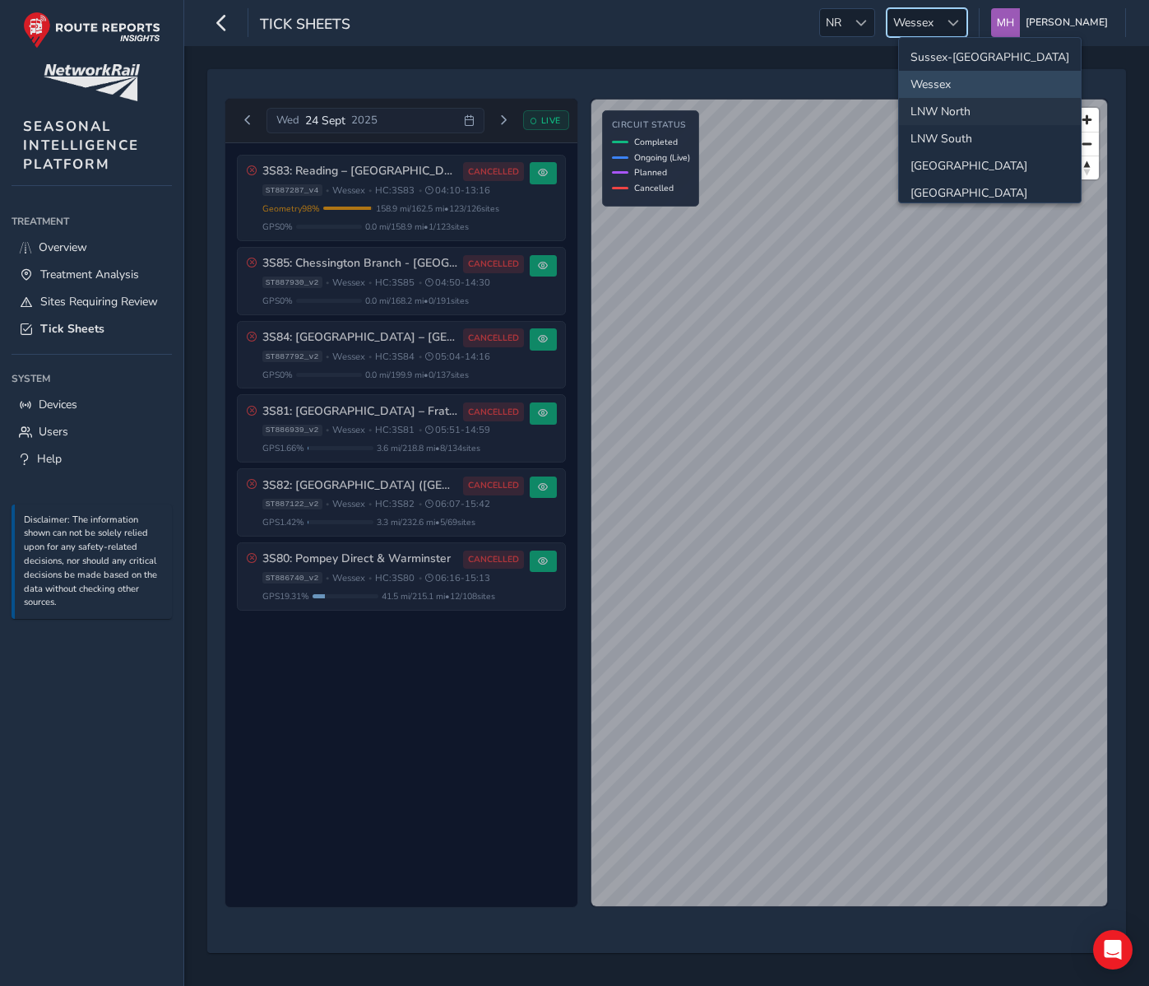
click at [927, 107] on li "LNW North" at bounding box center [990, 111] width 182 height 27
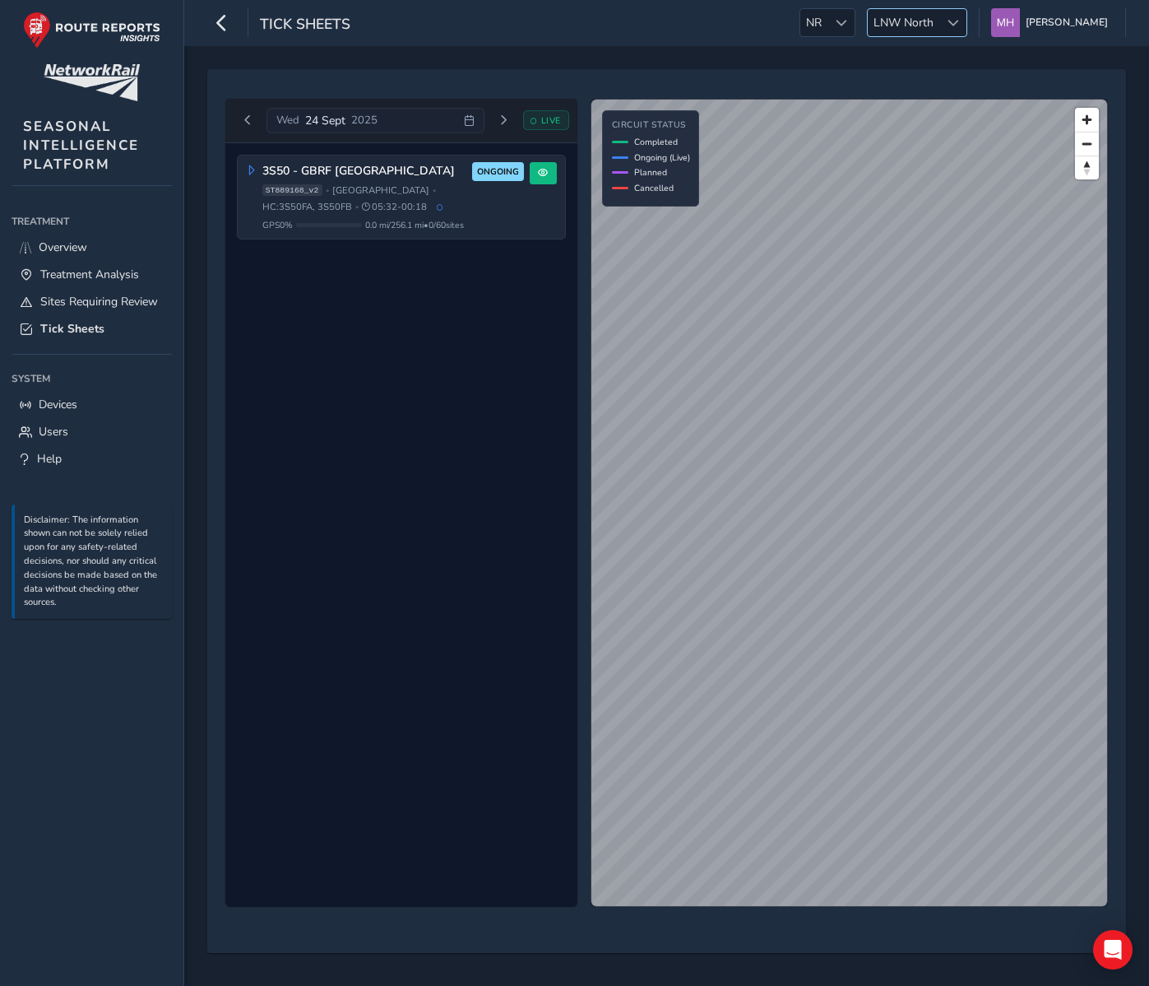
click at [907, 20] on span "LNW North" at bounding box center [904, 22] width 72 height 27
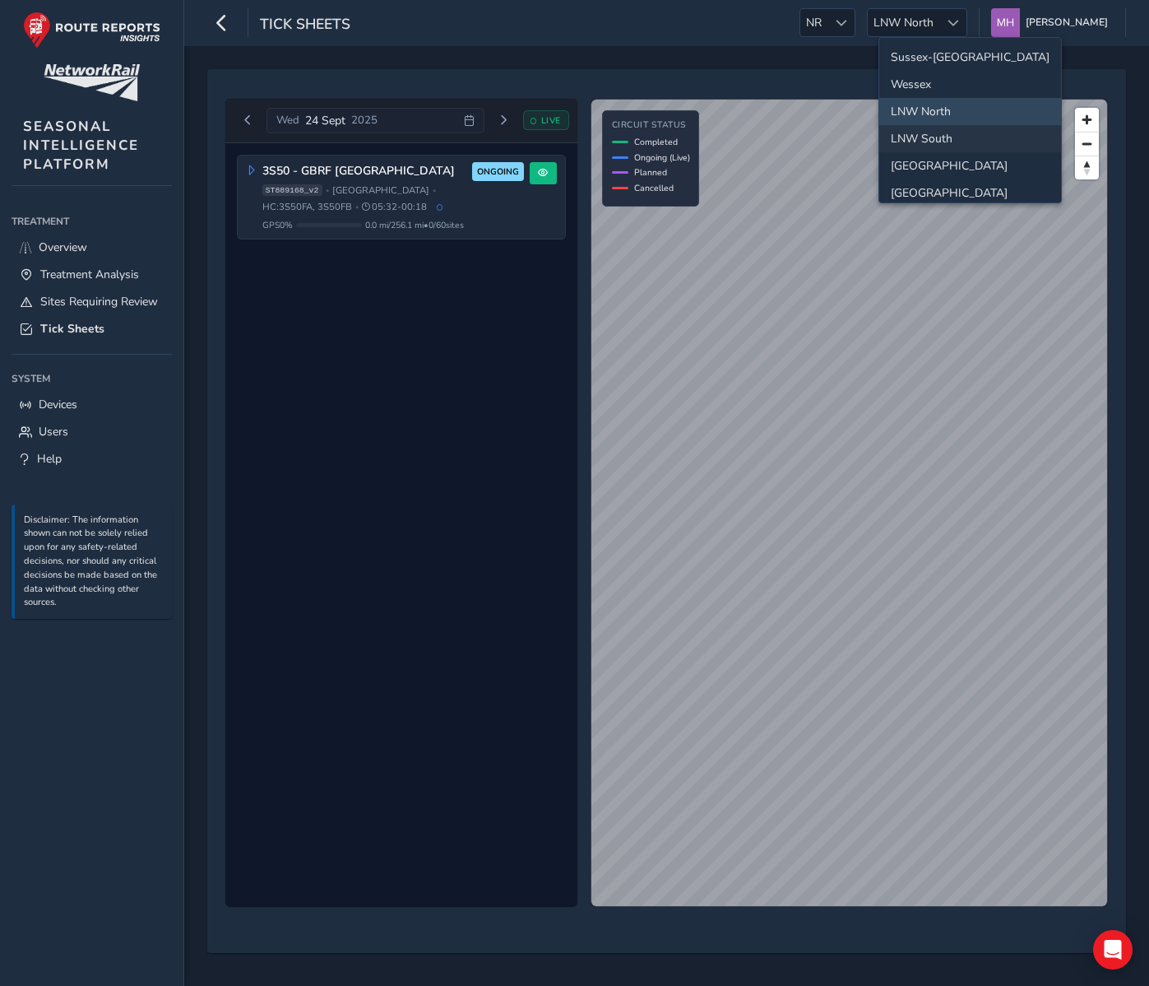
click at [922, 132] on li "LNW South" at bounding box center [971, 138] width 182 height 27
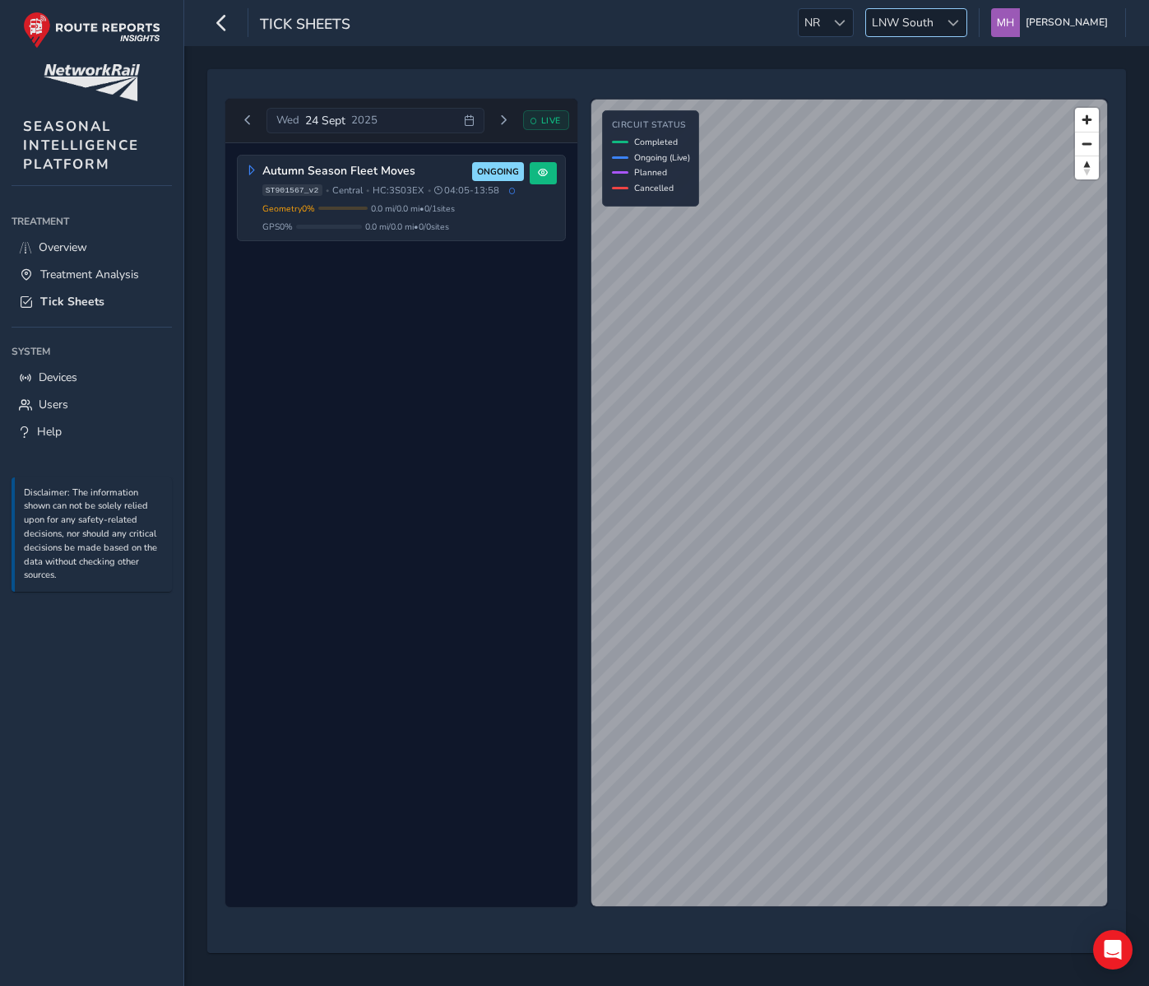
click at [940, 21] on span "LNW South" at bounding box center [902, 22] width 73 height 27
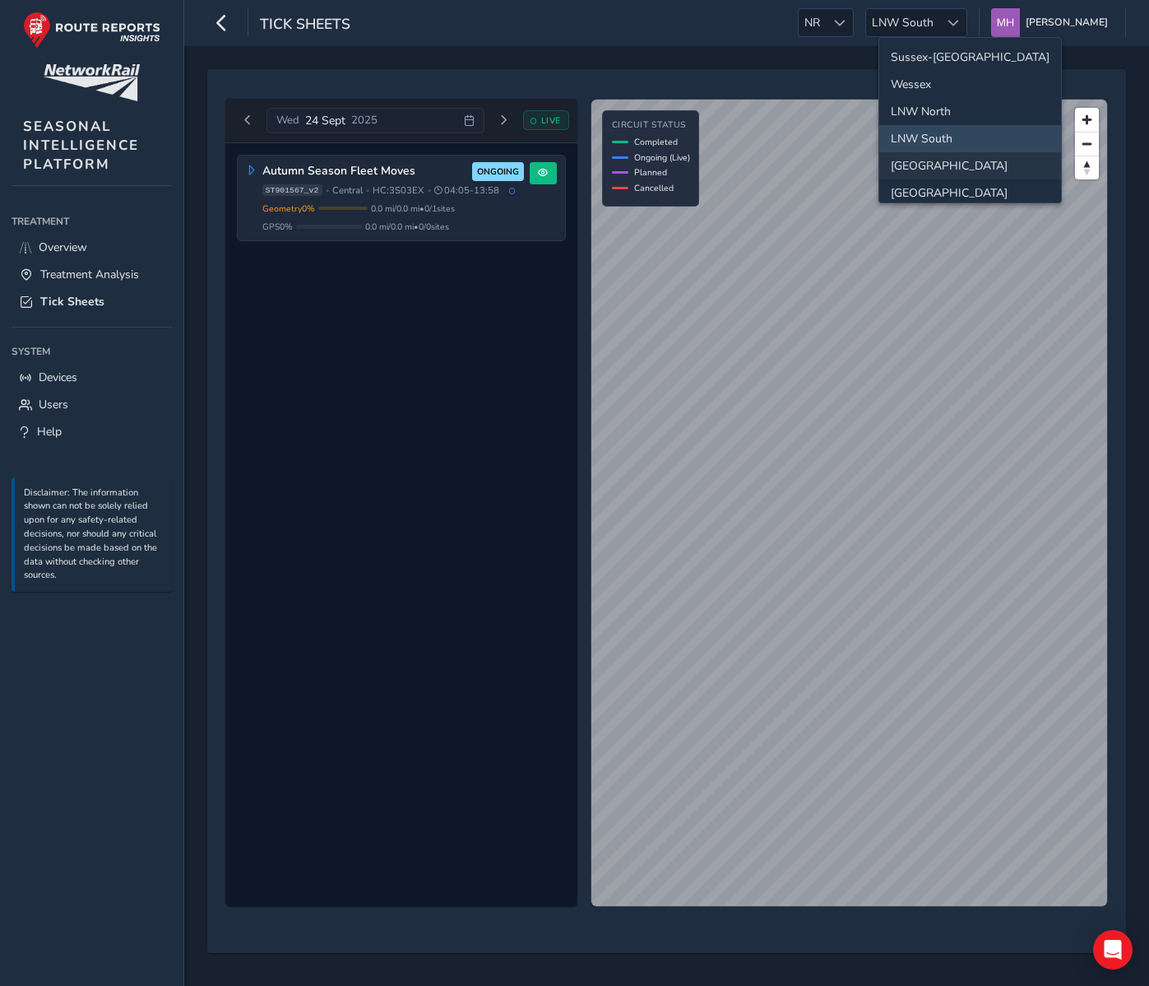
click at [936, 166] on li "North and East" at bounding box center [971, 165] width 182 height 27
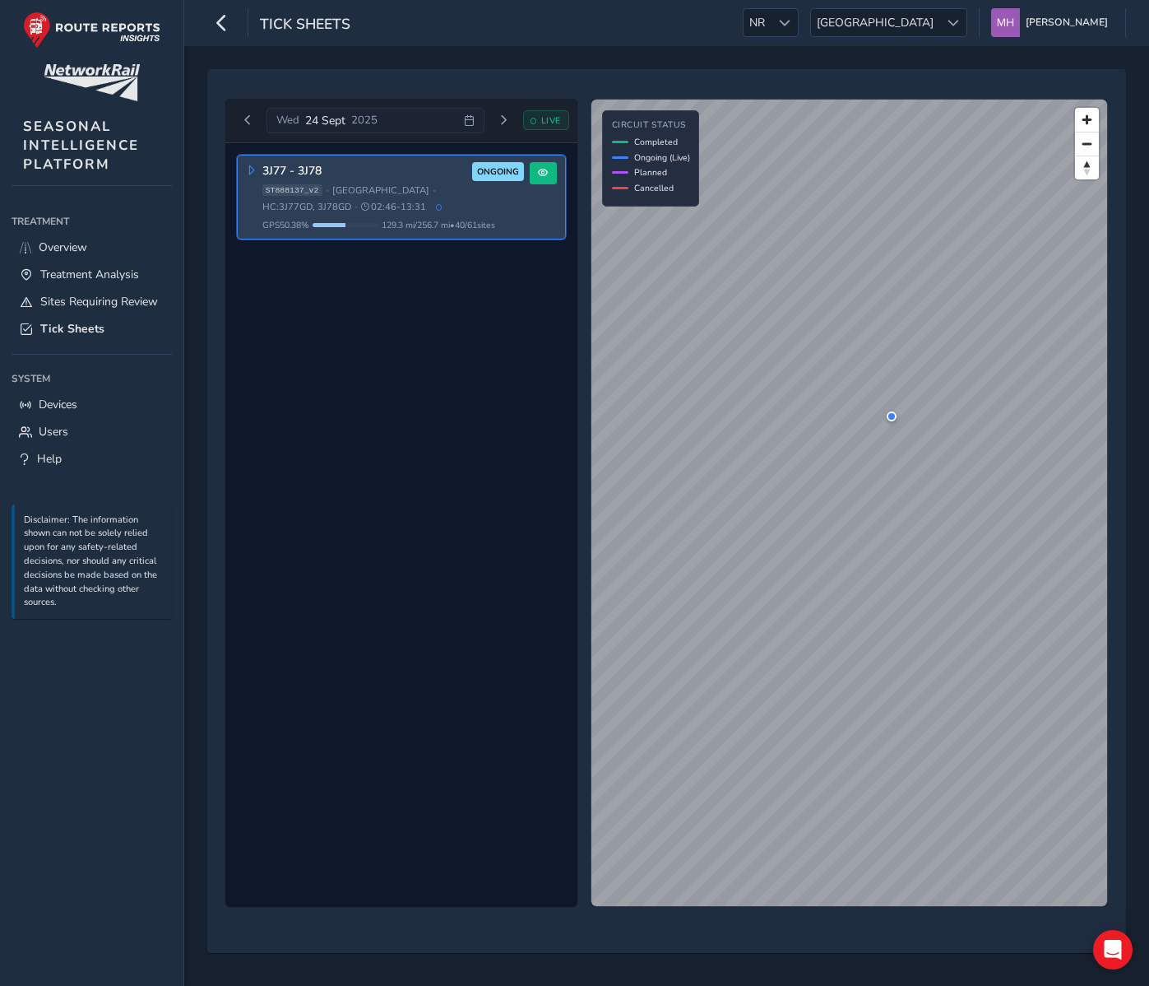
click at [457, 203] on div "ST888137_v2 • North & East • HC: 3J77GD, 3J78GD • 02:46 - 13:31" at bounding box center [393, 199] width 262 height 30
click at [546, 167] on button at bounding box center [543, 173] width 27 height 22
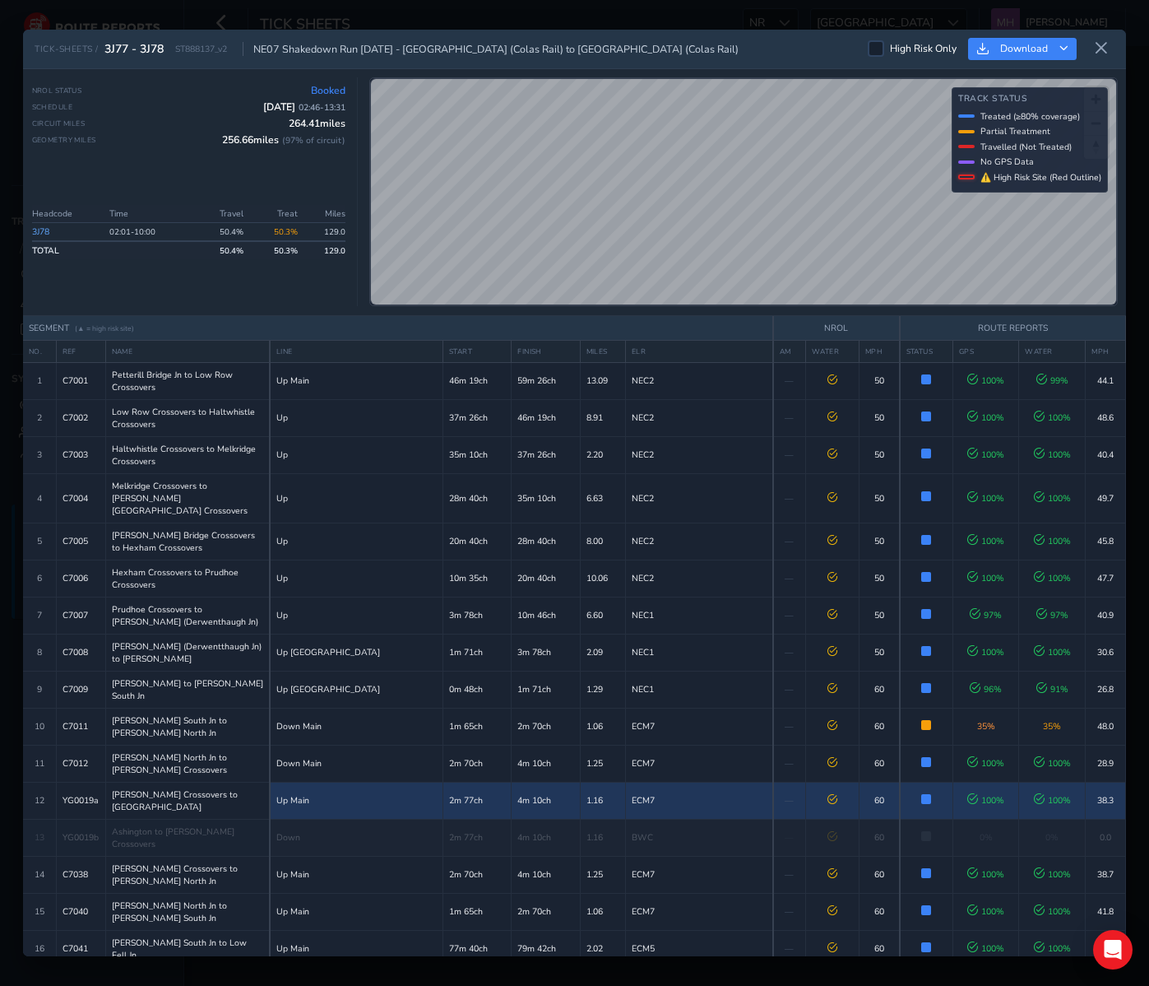
click at [685, 782] on td "ECM7" at bounding box center [698, 800] width 147 height 37
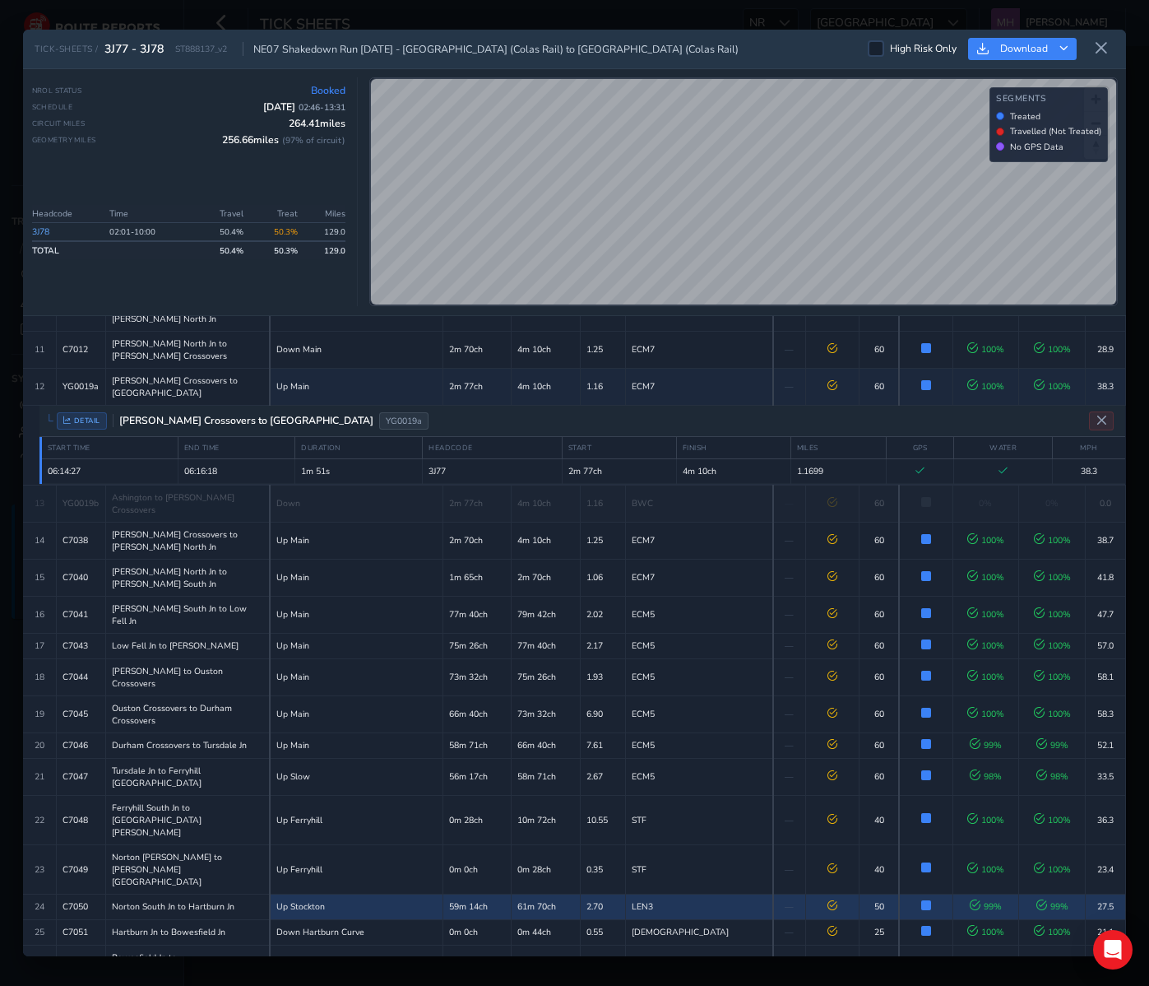
scroll to position [408, 0]
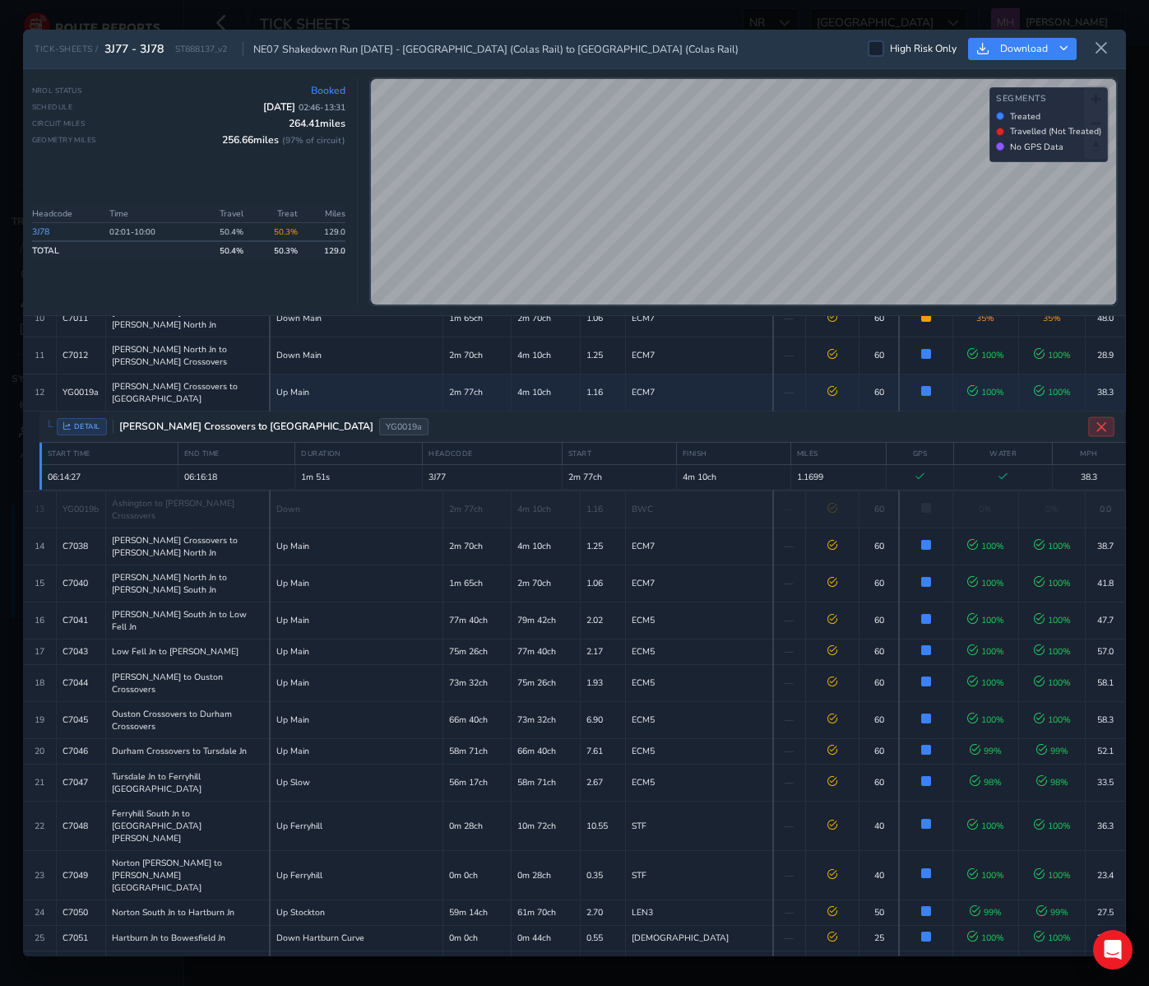
click at [1102, 420] on icon "Close detail view" at bounding box center [1102, 426] width 12 height 12
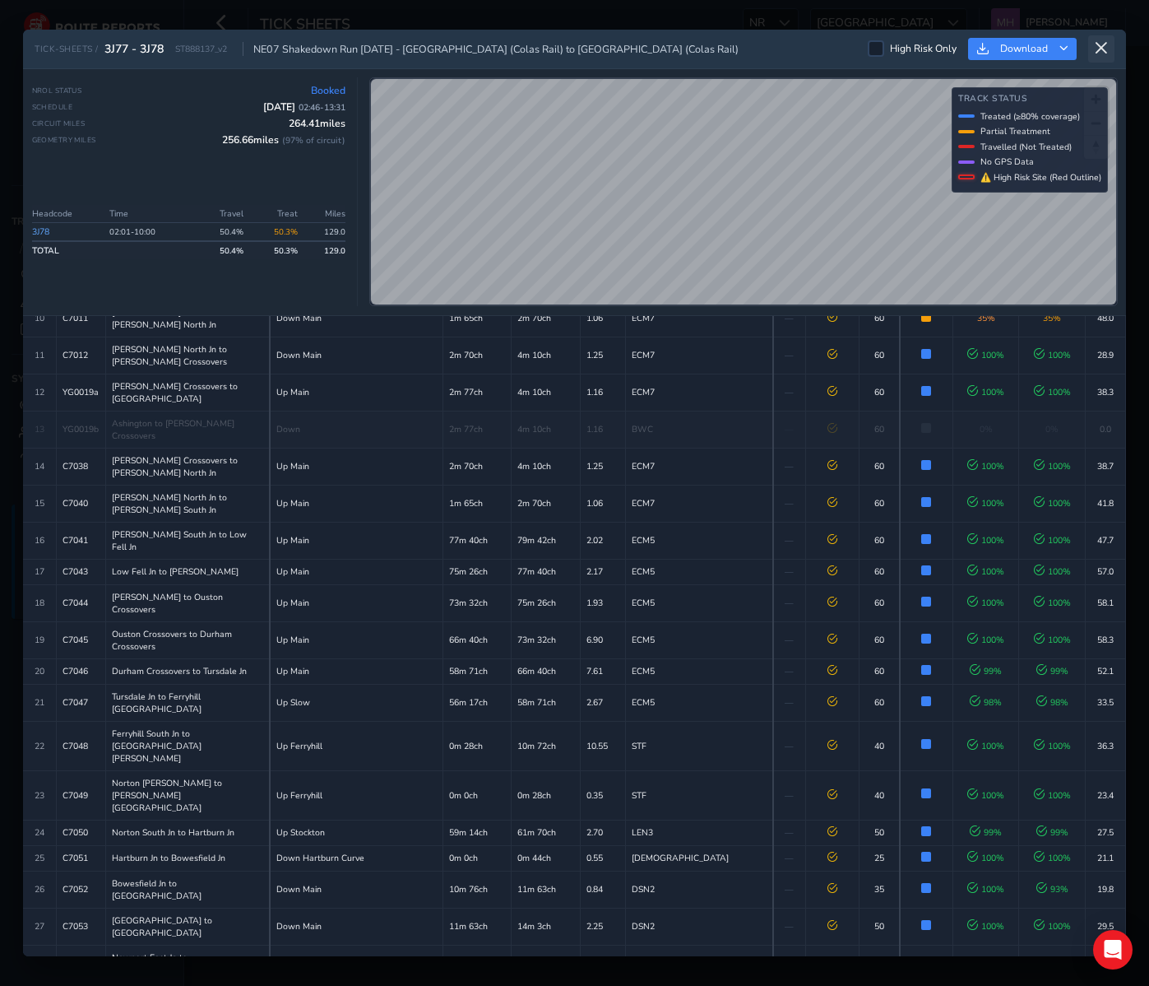
click at [1099, 39] on button at bounding box center [1102, 48] width 26 height 27
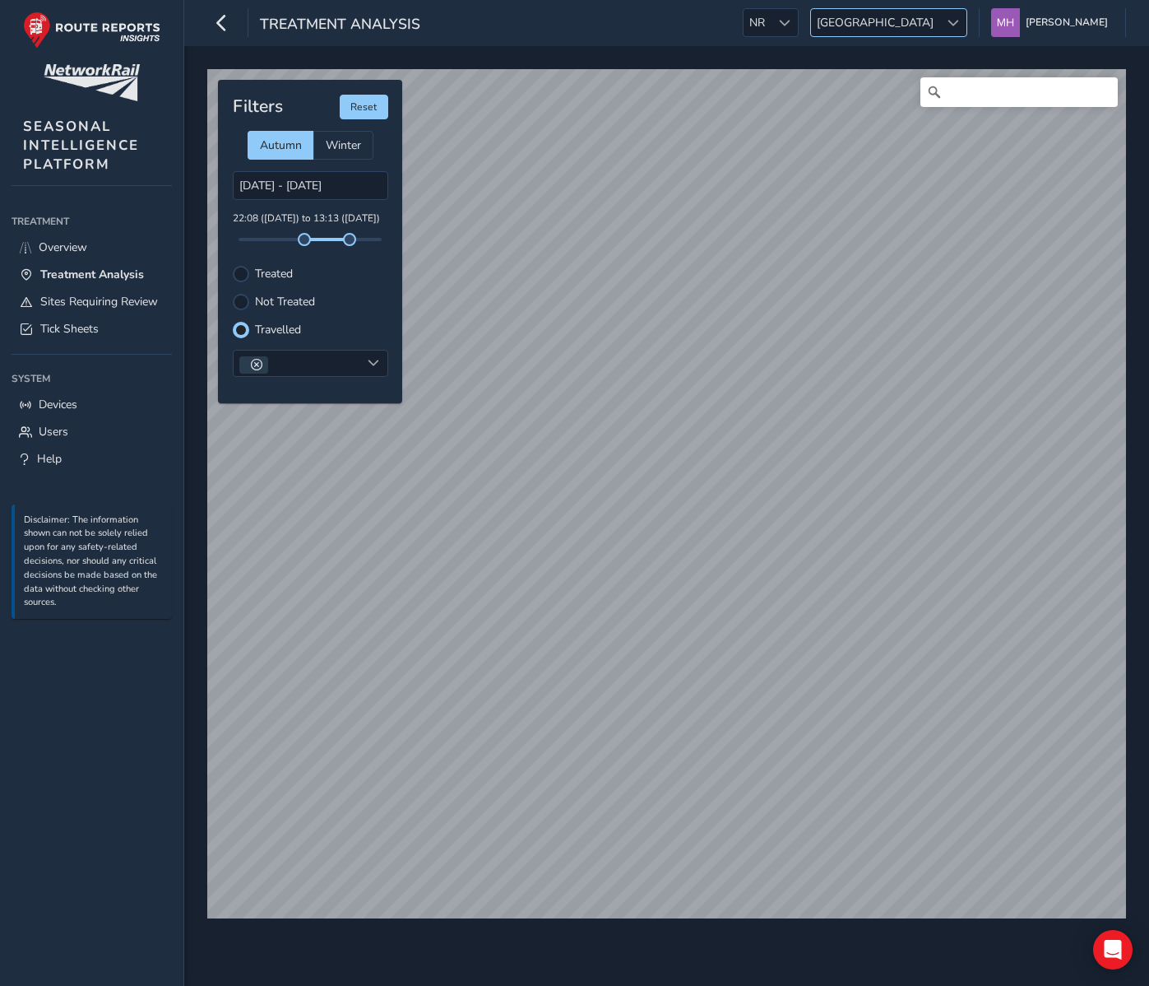
click at [924, 23] on span "[GEOGRAPHIC_DATA]" at bounding box center [875, 22] width 128 height 27
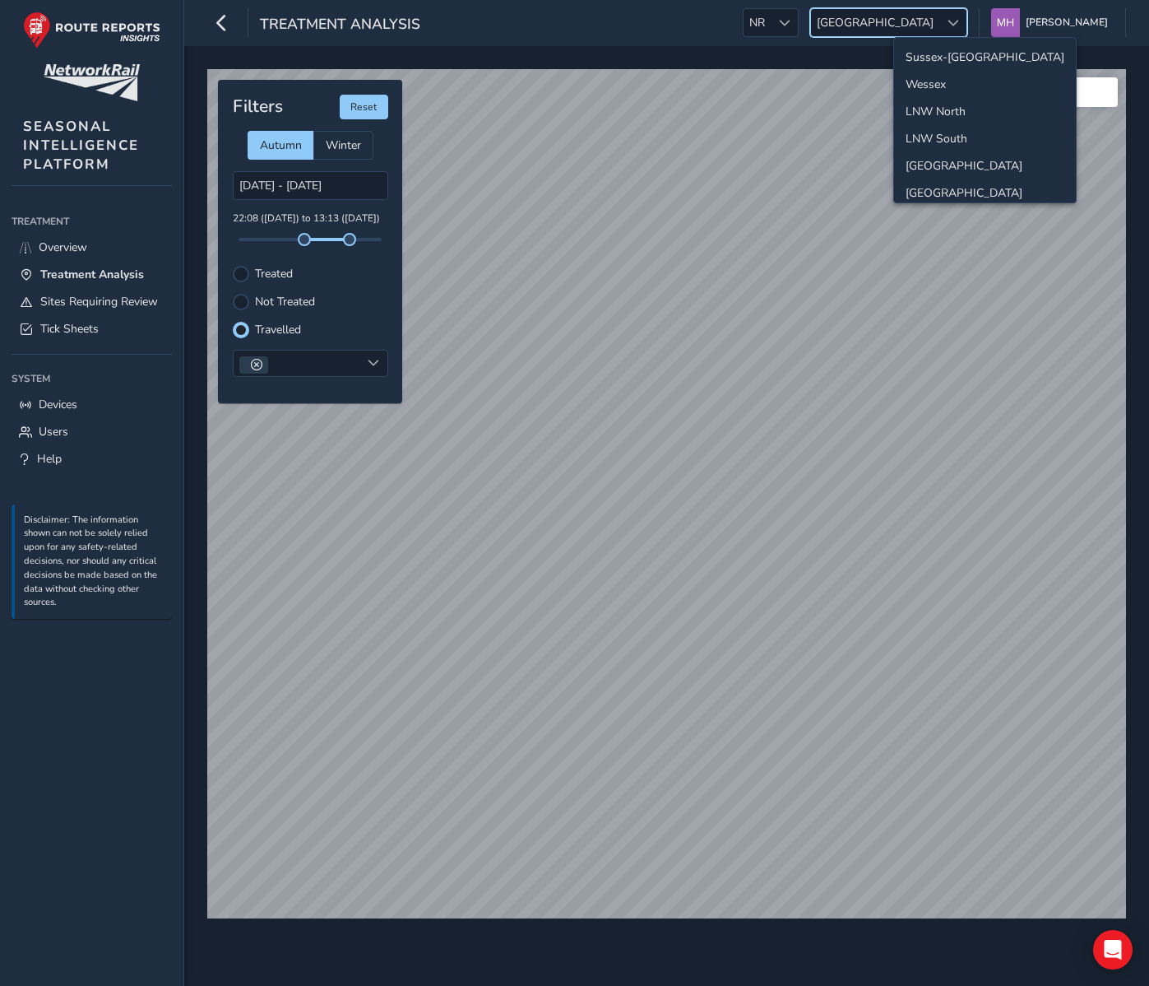
scroll to position [58, 0]
click at [929, 158] on li "Western" at bounding box center [985, 161] width 182 height 27
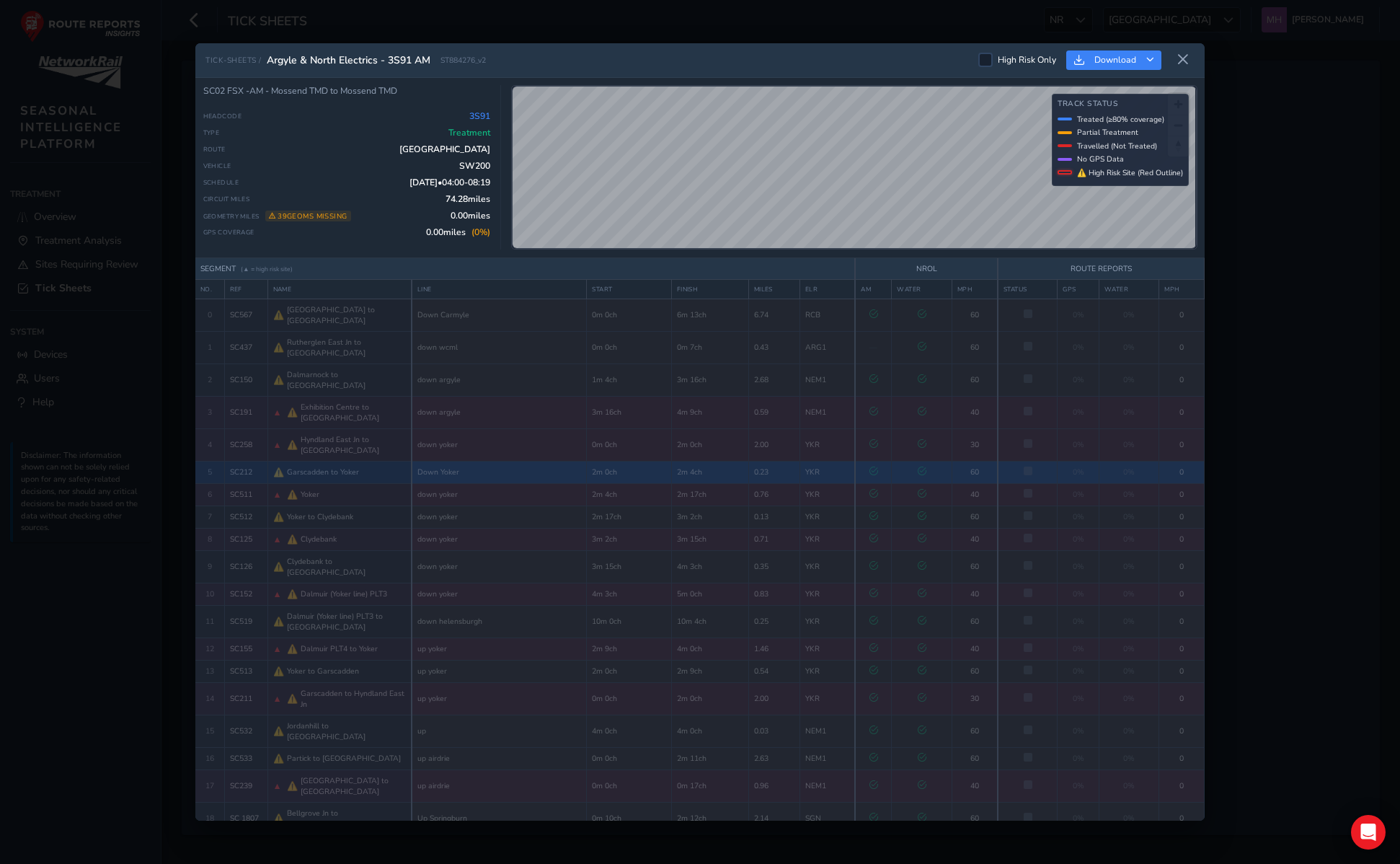
scroll to position [450, 0]
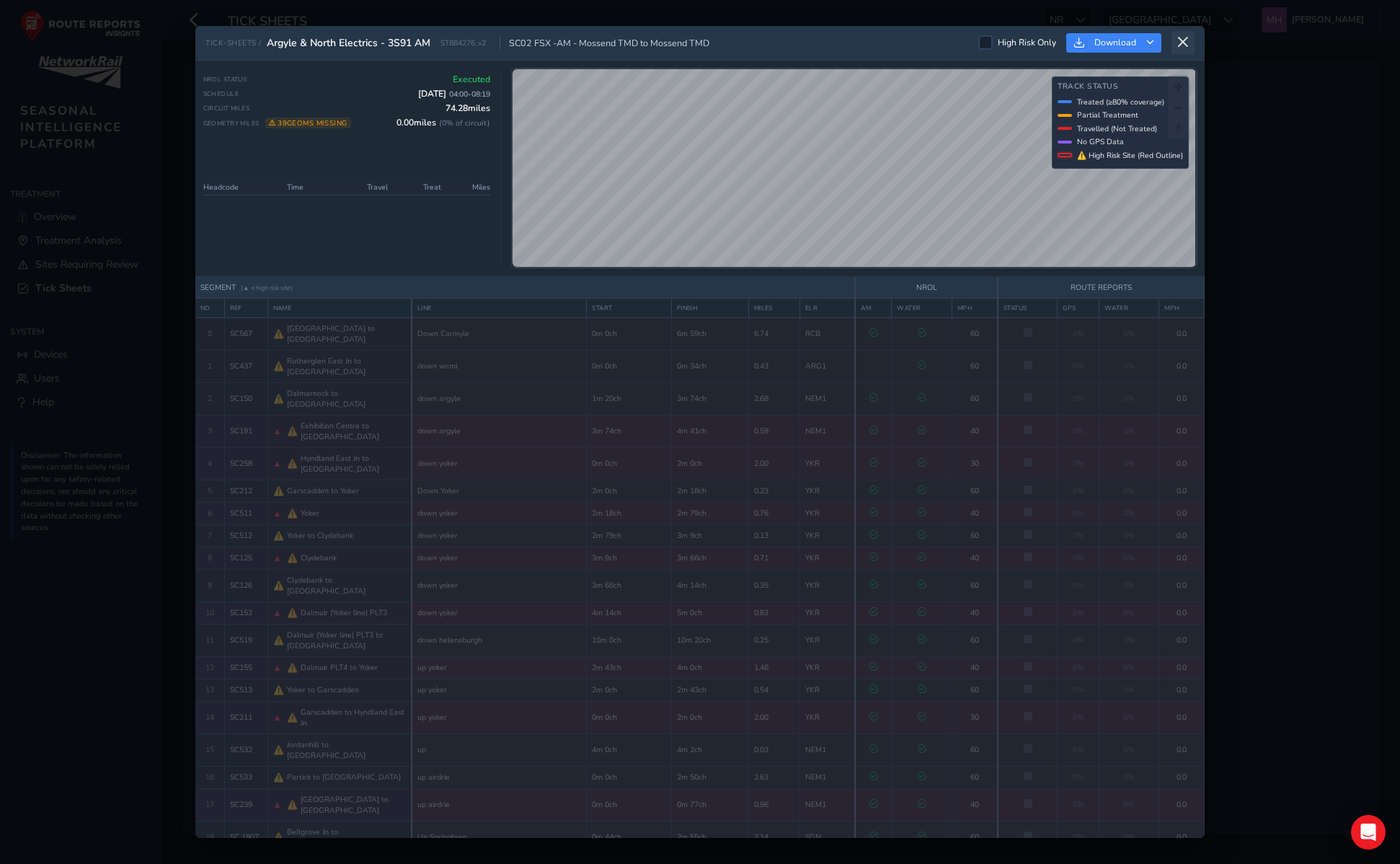
click at [1183, 42] on icon at bounding box center [1183, 42] width 13 height 13
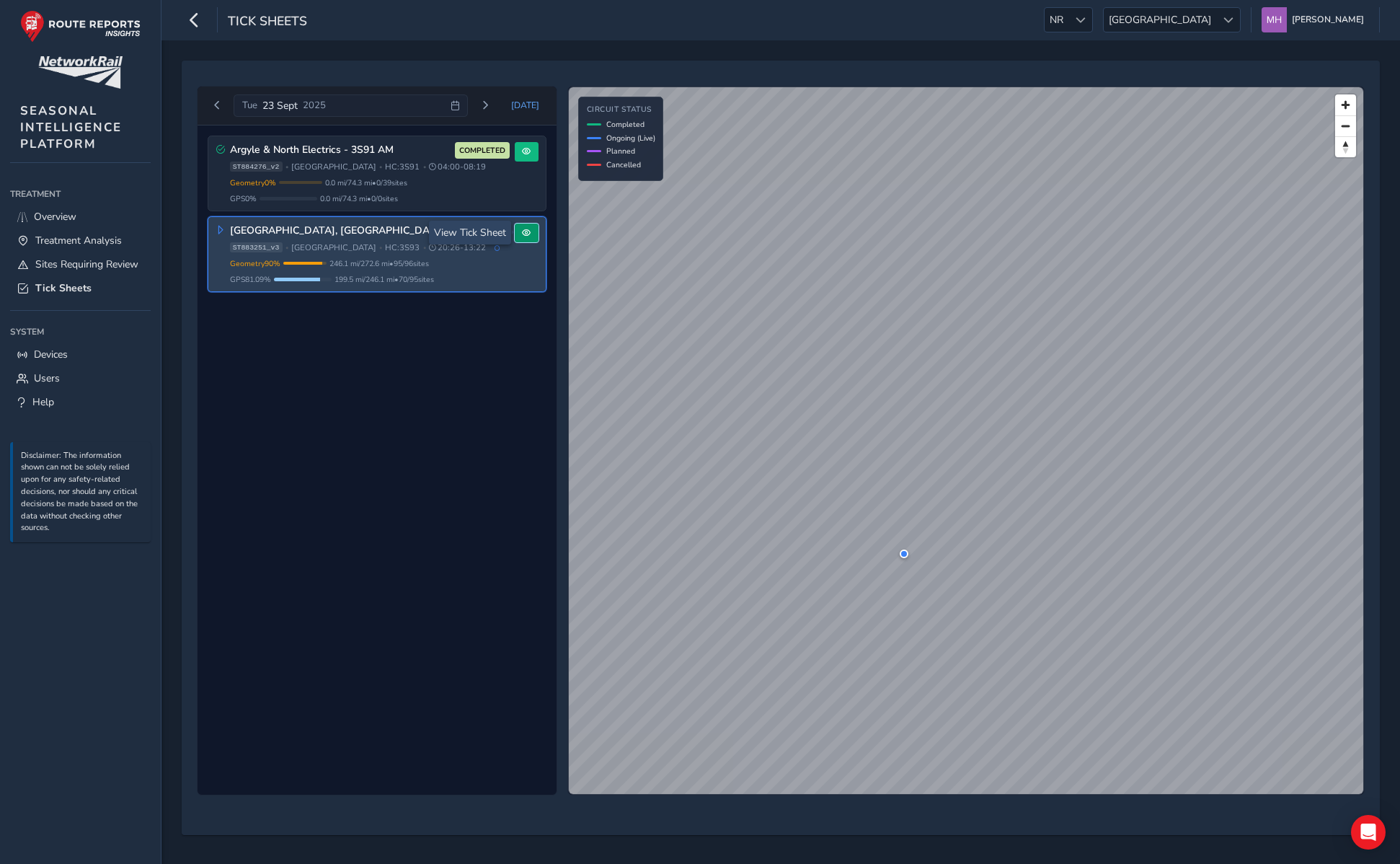
click at [527, 235] on span at bounding box center [527, 233] width 9 height 9
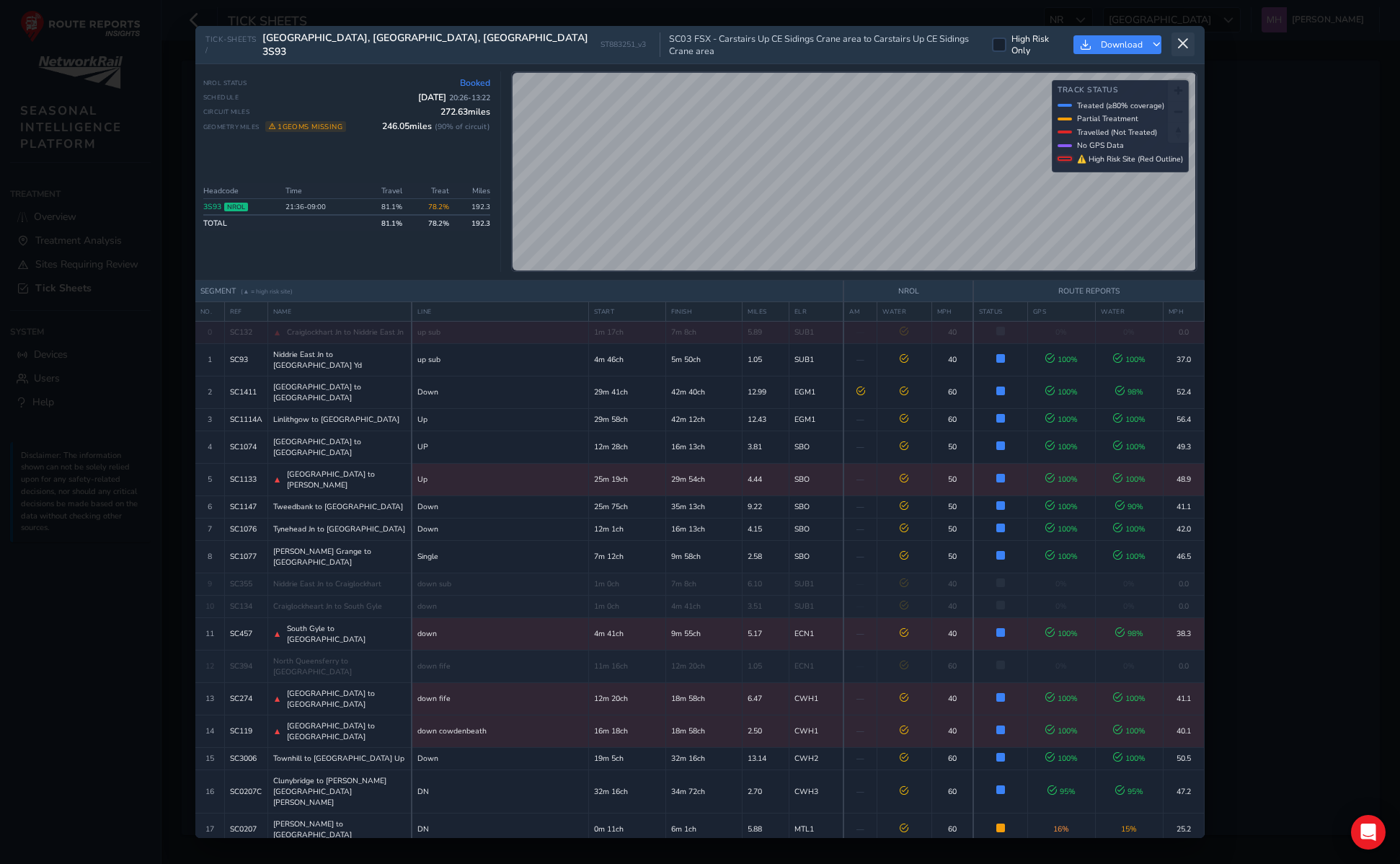
click at [1179, 42] on icon at bounding box center [1183, 44] width 13 height 13
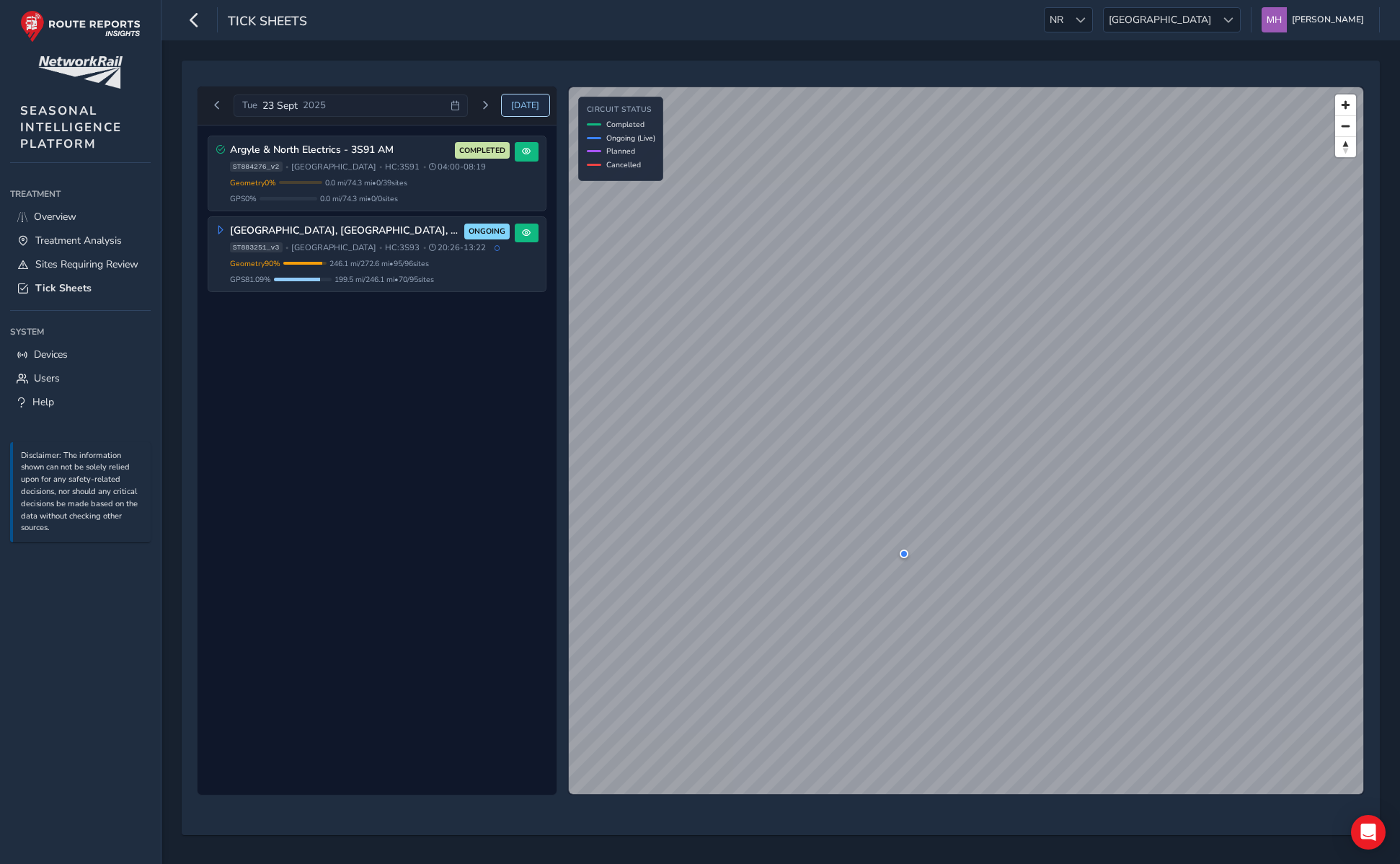
click at [520, 106] on span "Today" at bounding box center [525, 105] width 28 height 11
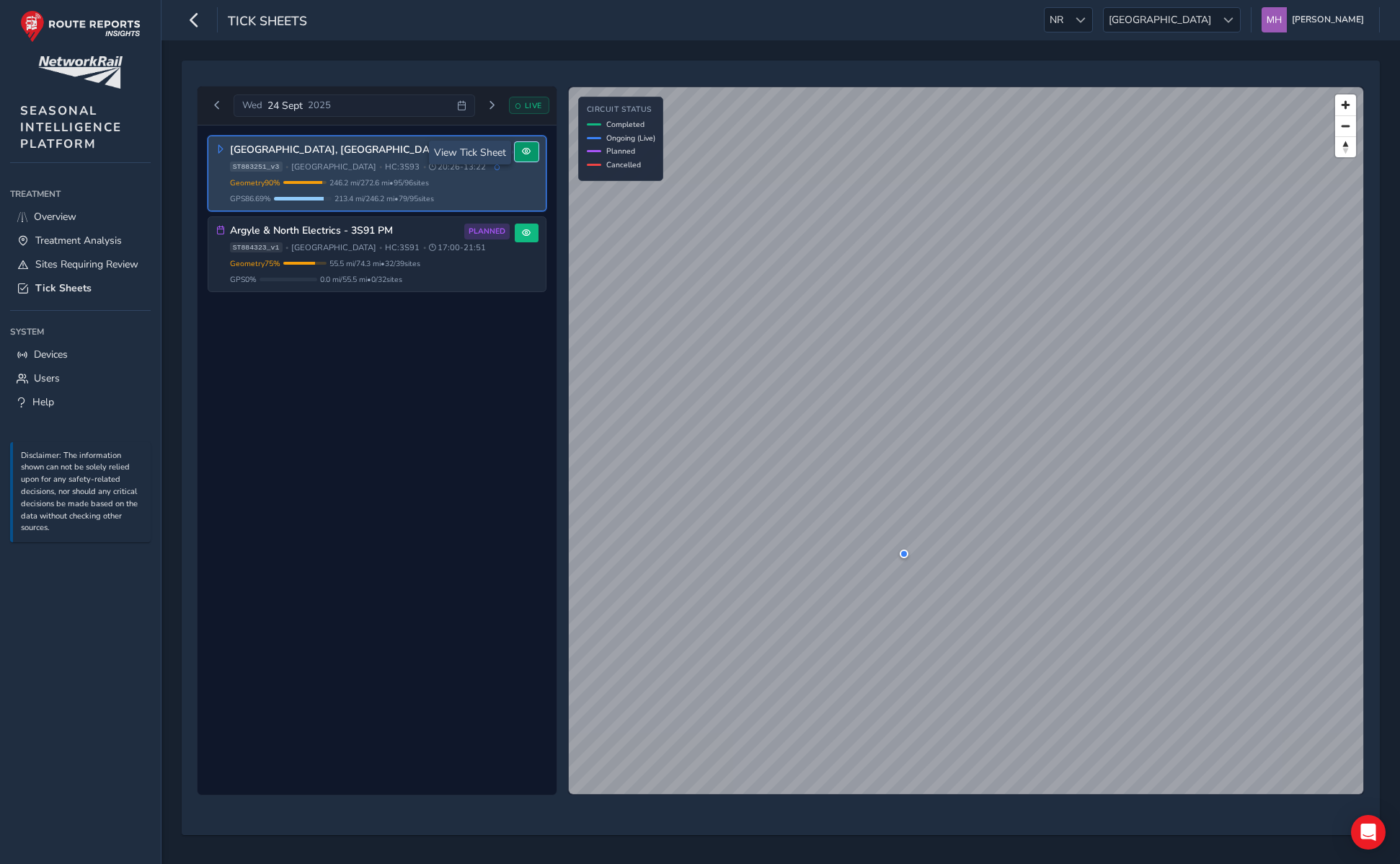
click at [534, 158] on button at bounding box center [526, 152] width 24 height 19
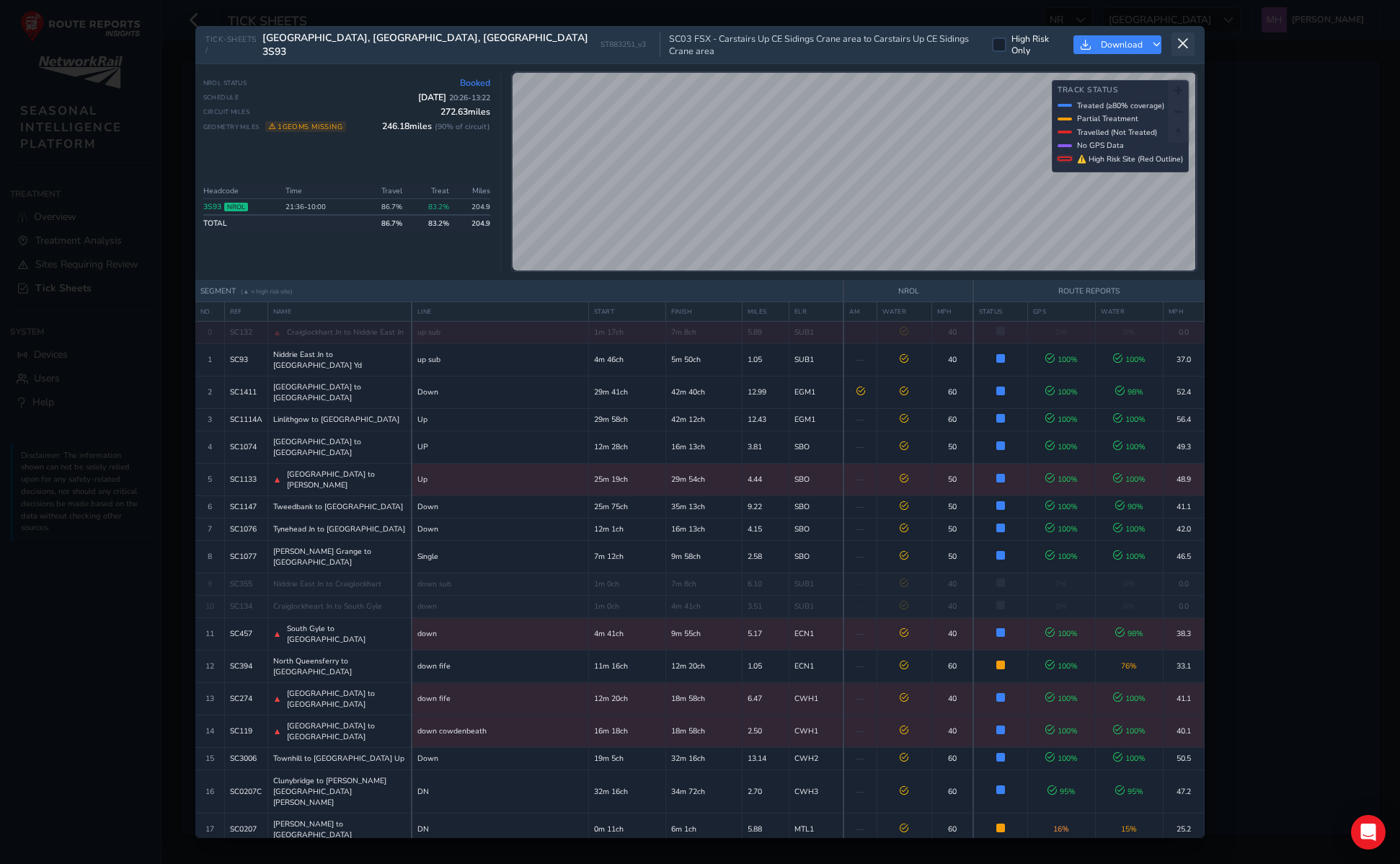
click at [1189, 44] on icon at bounding box center [1183, 44] width 13 height 13
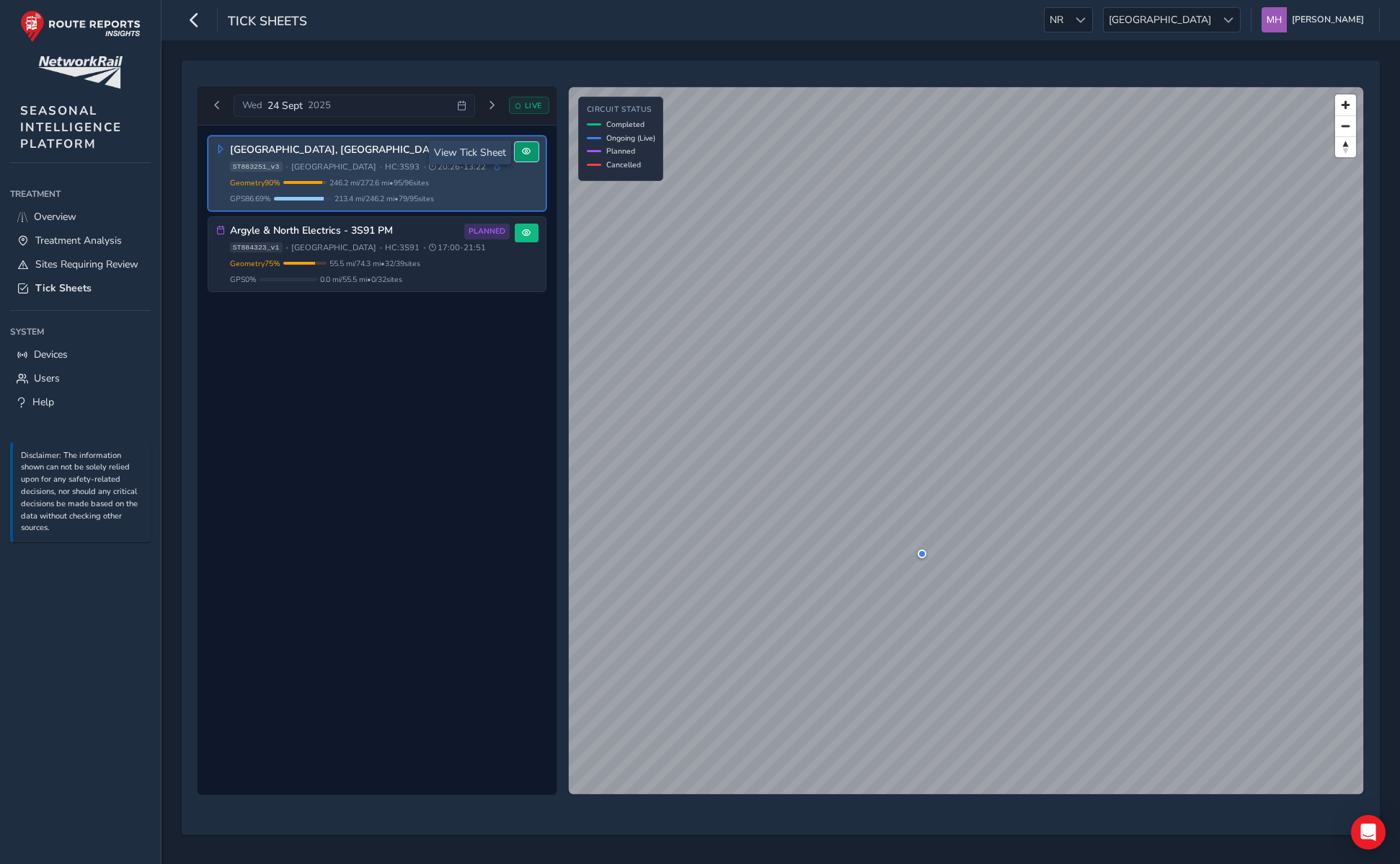
click at [530, 157] on button at bounding box center [526, 152] width 24 height 19
